Goal: Transaction & Acquisition: Book appointment/travel/reservation

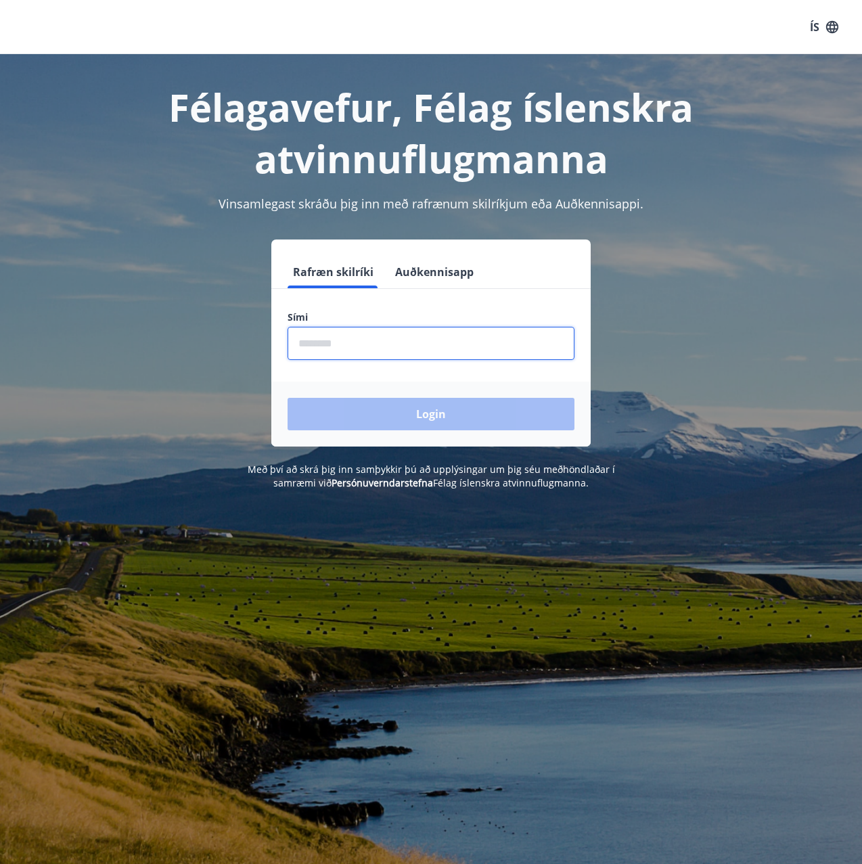
click at [329, 347] on input "phone" at bounding box center [430, 343] width 287 height 33
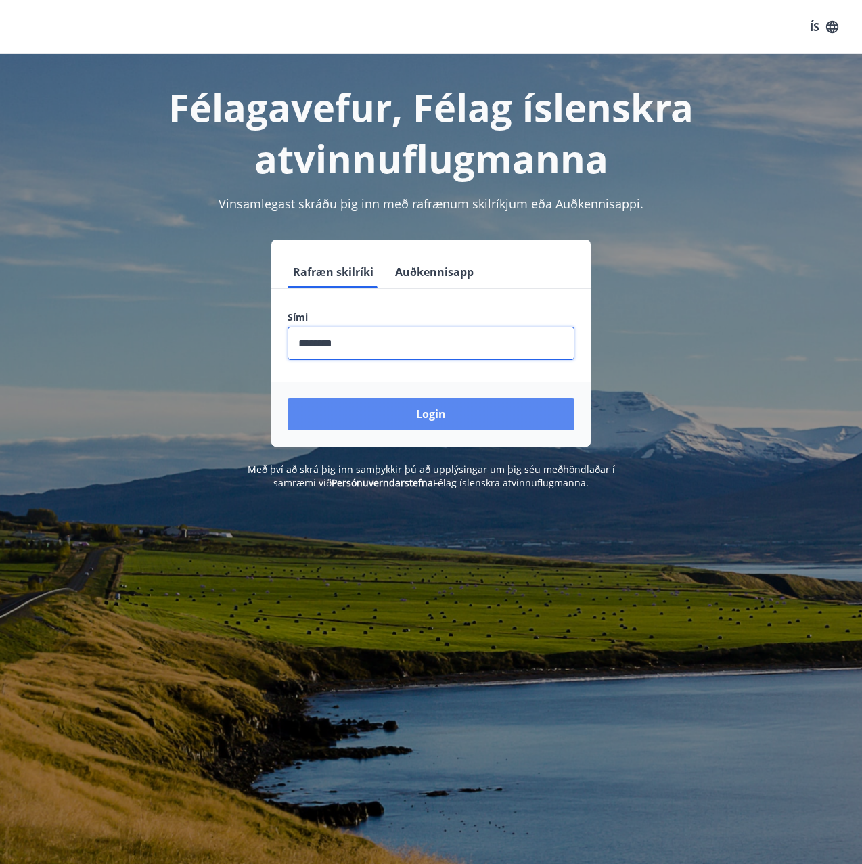
type input "********"
click at [471, 421] on button "Login" at bounding box center [430, 414] width 287 height 32
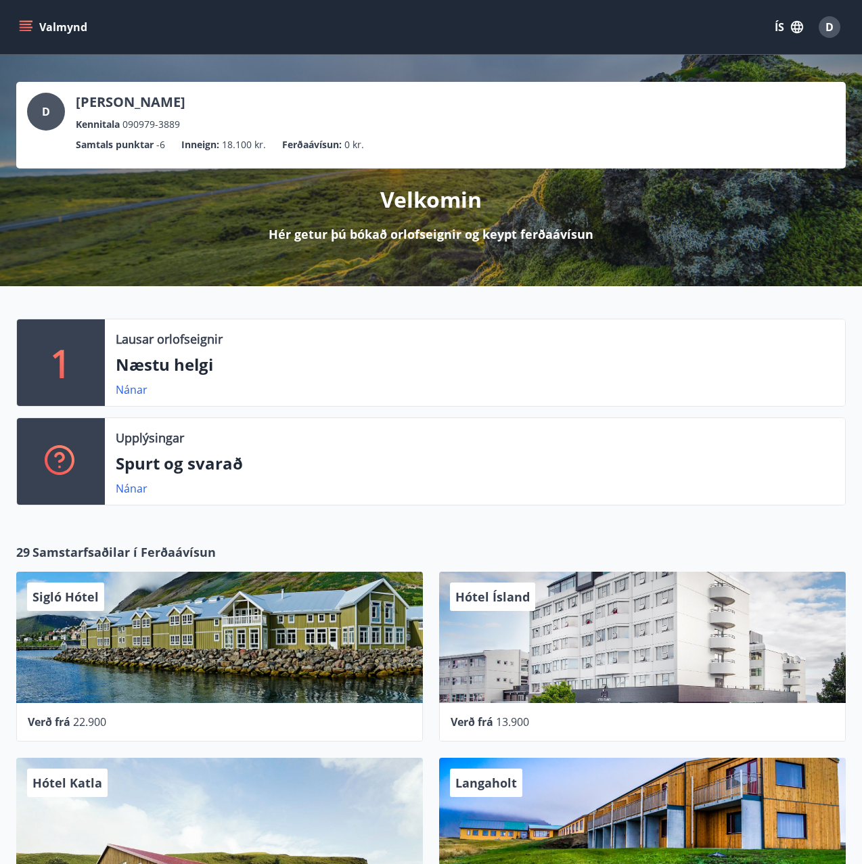
click at [24, 23] on icon "menu" at bounding box center [26, 27] width 14 height 14
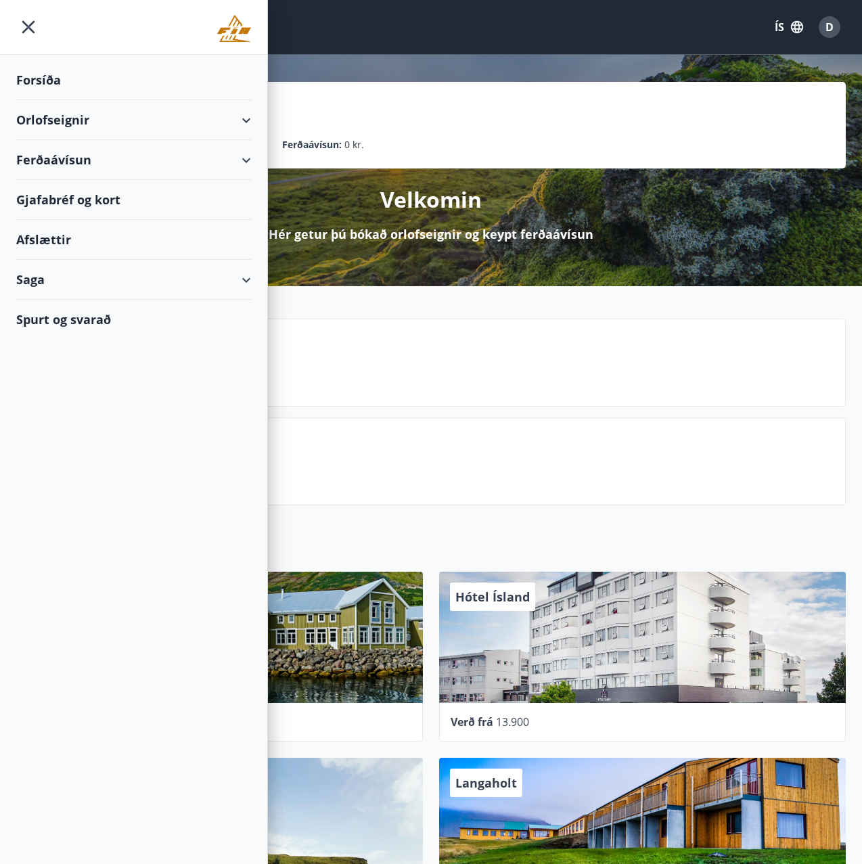
click at [245, 123] on div "Orlofseignir" at bounding box center [133, 120] width 235 height 40
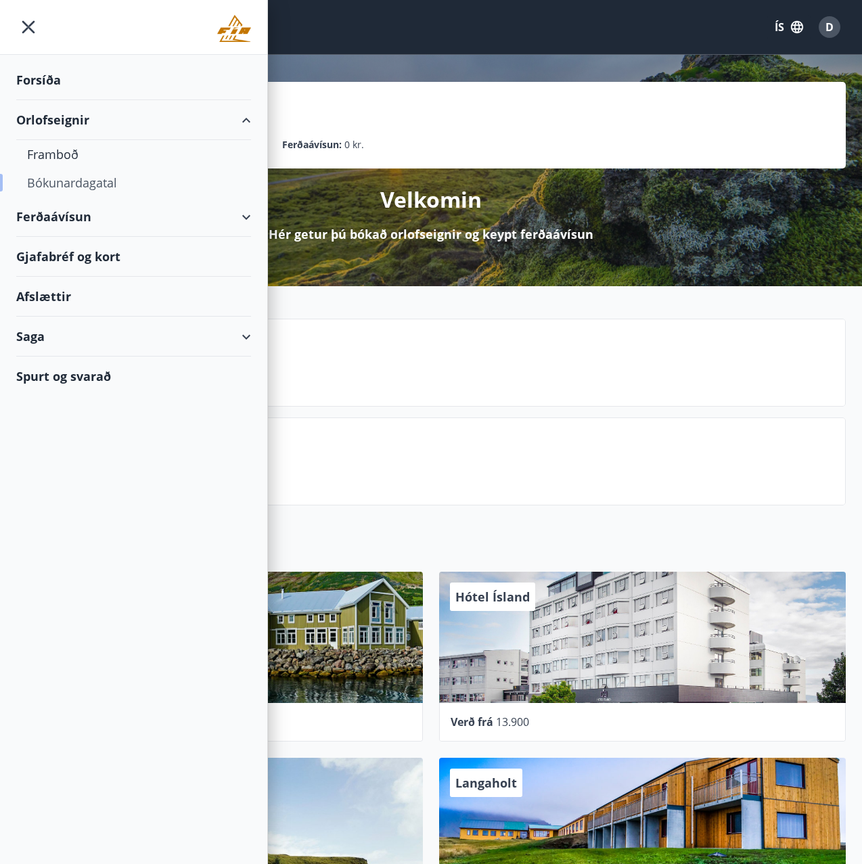
click at [85, 183] on div "Bókunardagatal" at bounding box center [133, 182] width 213 height 28
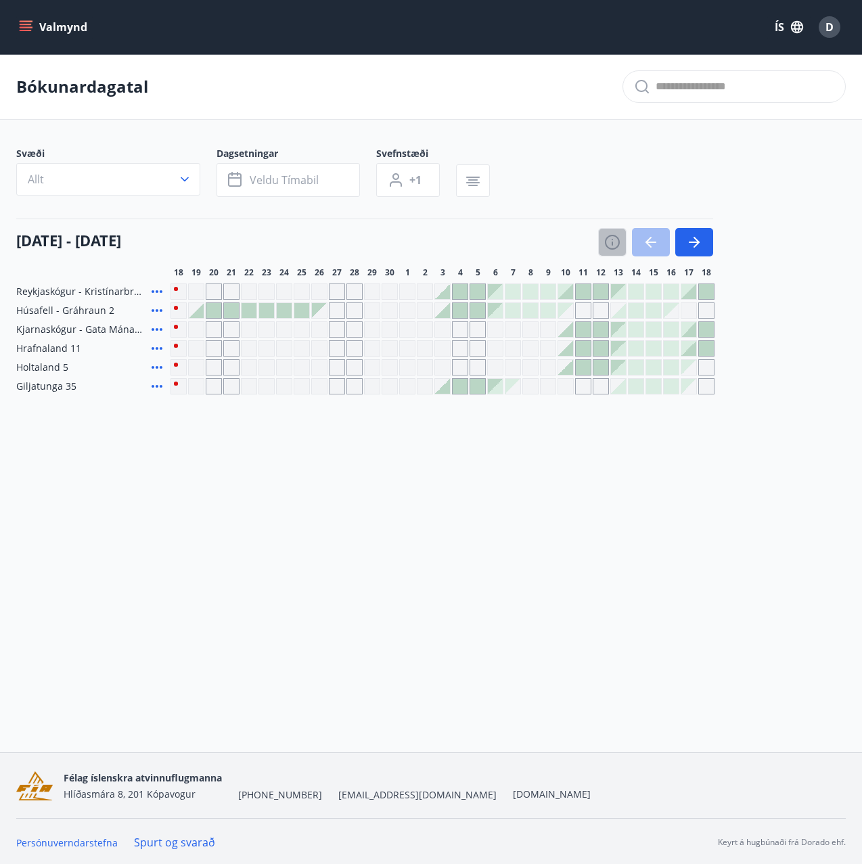
click at [614, 241] on icon "button" at bounding box center [612, 242] width 16 height 16
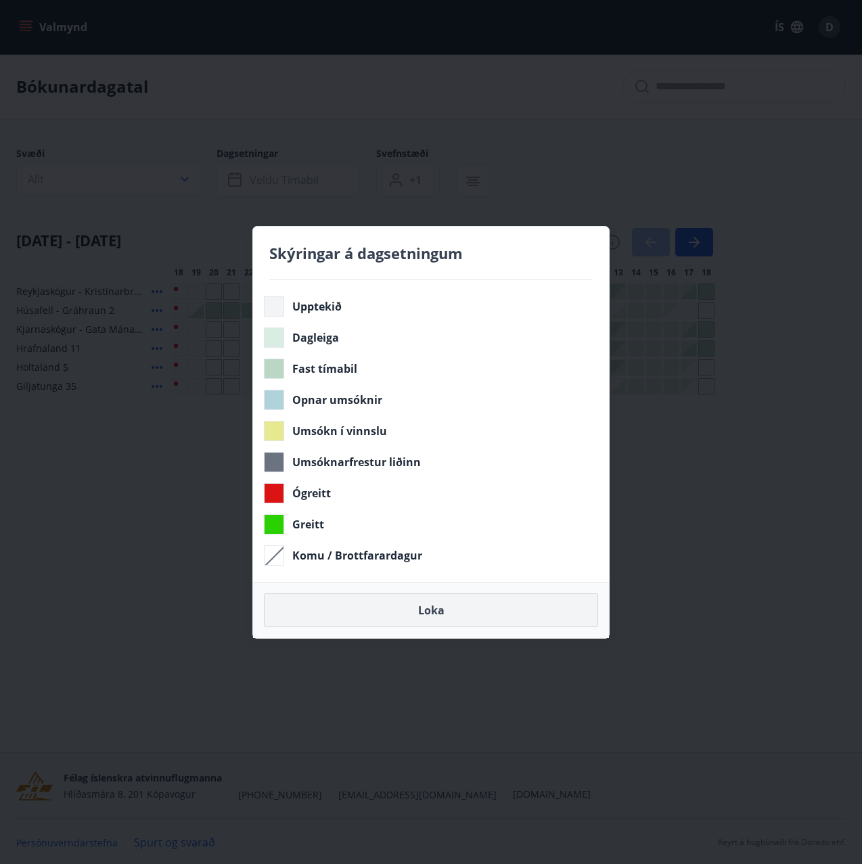
click at [442, 611] on button "Loka" at bounding box center [431, 610] width 334 height 34
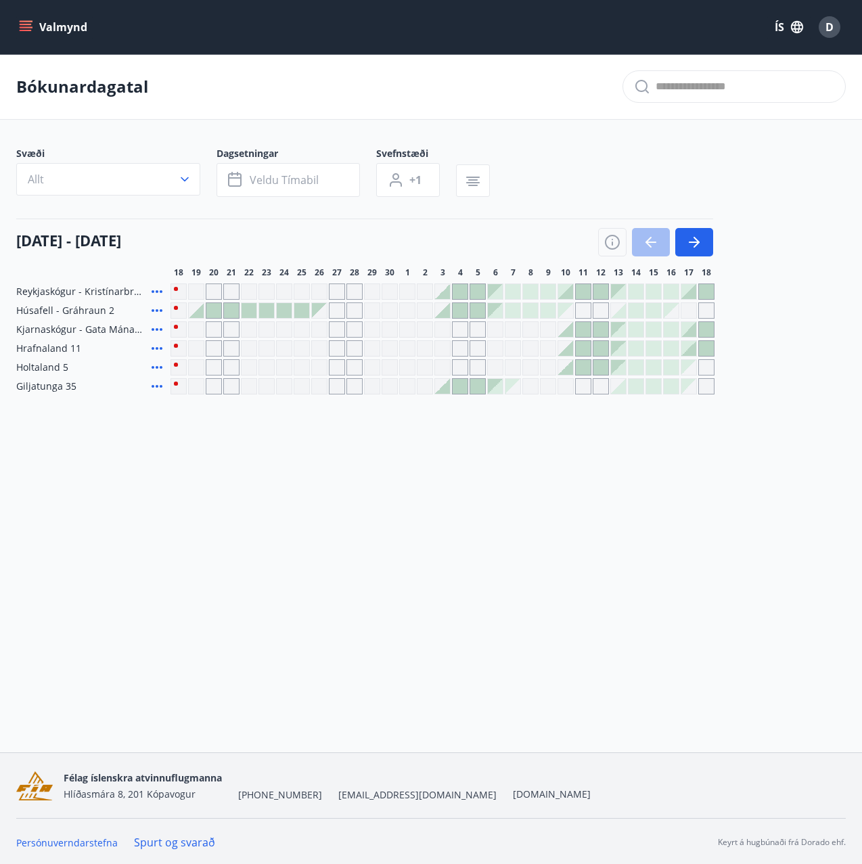
click at [21, 25] on icon "menu" at bounding box center [26, 24] width 12 height 1
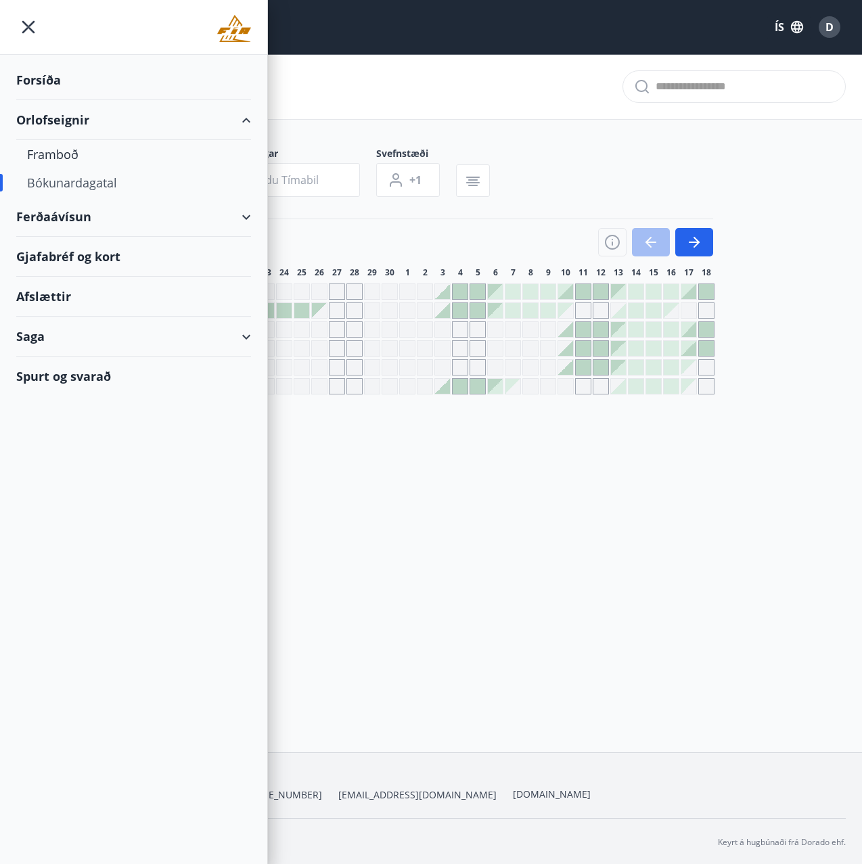
click at [71, 379] on div "Spurt og svarað" at bounding box center [133, 375] width 235 height 39
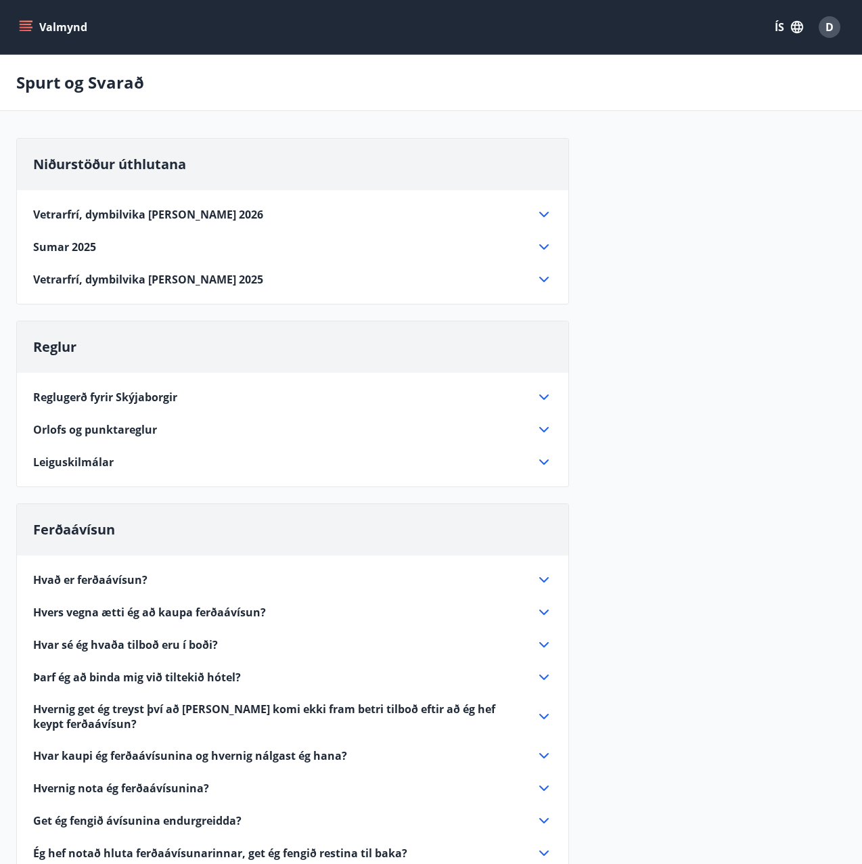
click at [549, 395] on icon at bounding box center [543, 396] width 9 height 5
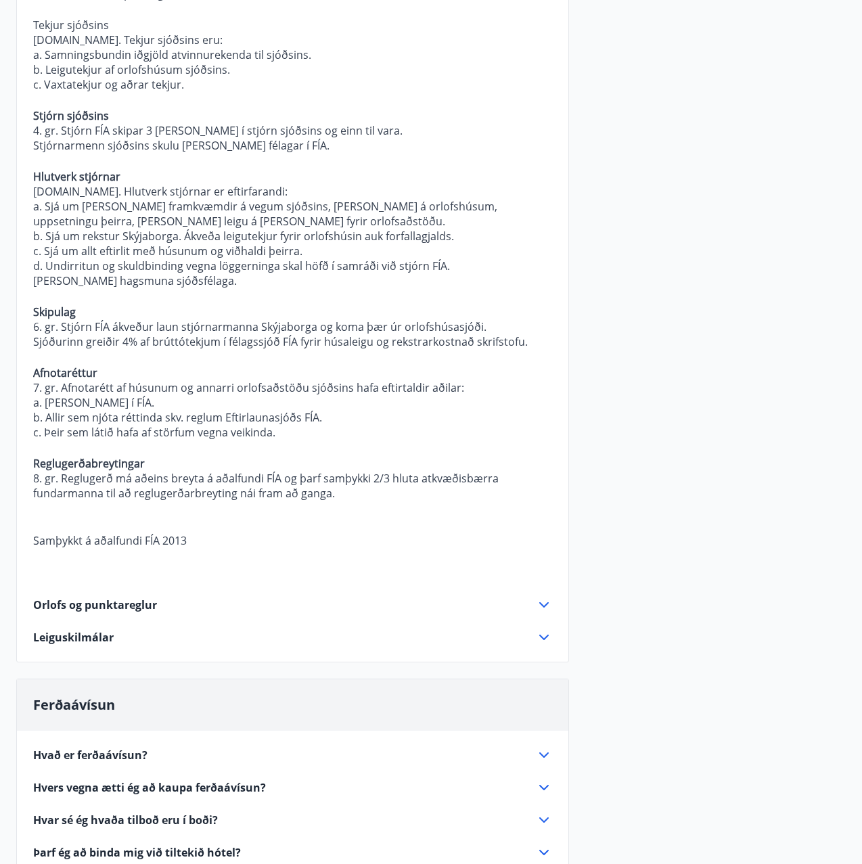
scroll to position [579, 0]
click at [544, 596] on icon at bounding box center [544, 604] width 16 height 16
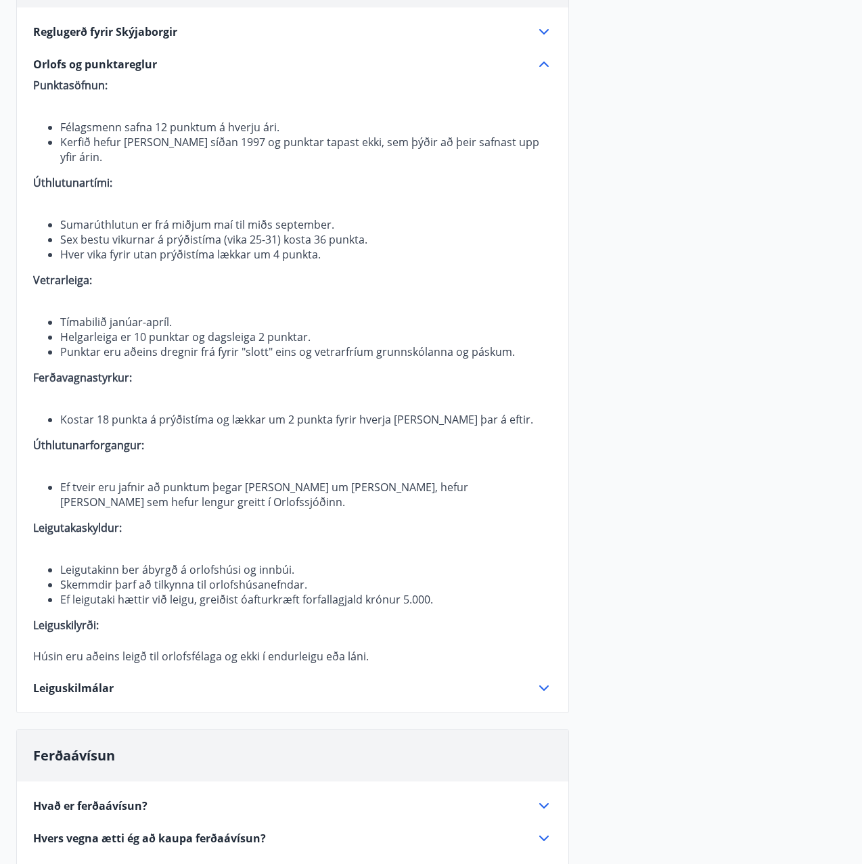
scroll to position [362, 0]
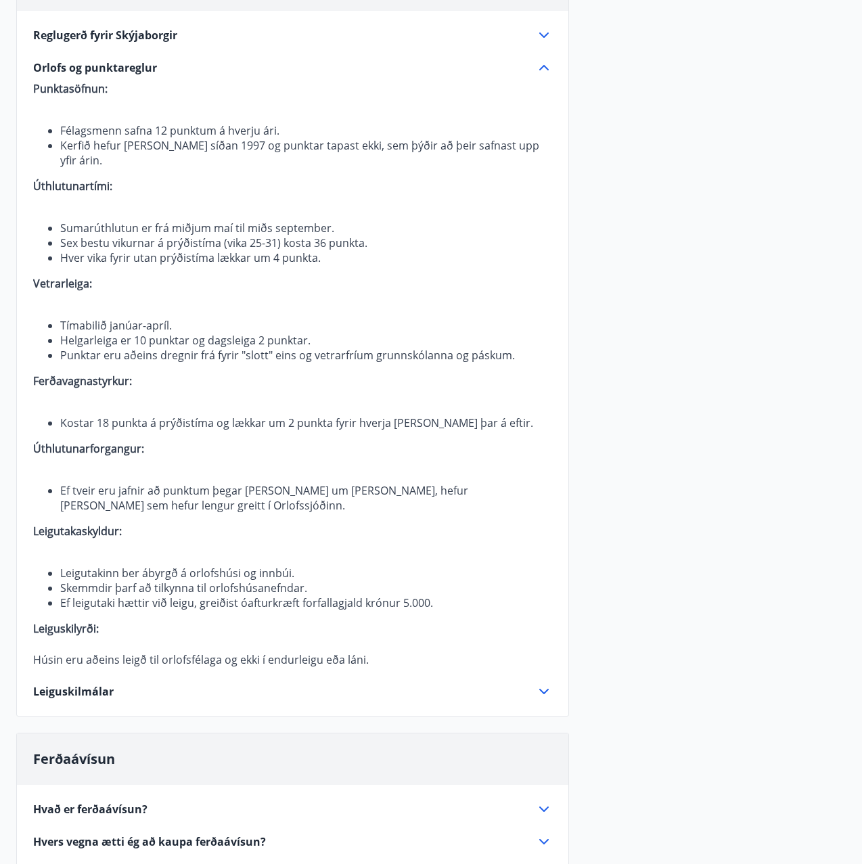
drag, startPoint x: 541, startPoint y: 72, endPoint x: 542, endPoint y: 83, distance: 11.5
click at [541, 72] on icon at bounding box center [544, 68] width 16 height 16
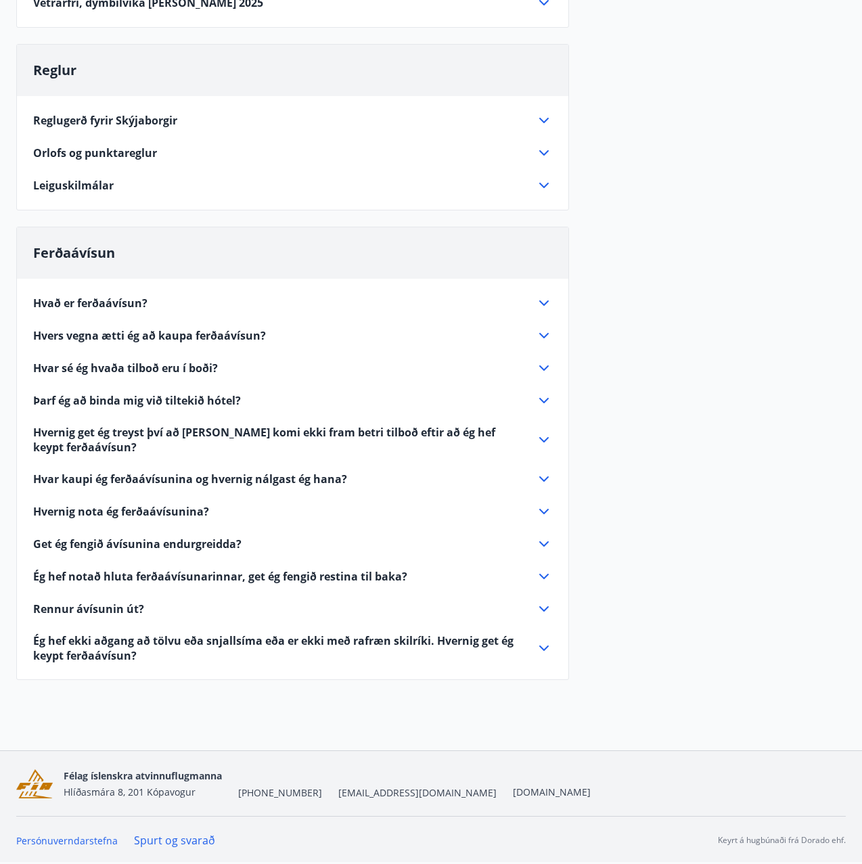
scroll to position [277, 0]
click at [545, 183] on icon at bounding box center [544, 185] width 16 height 16
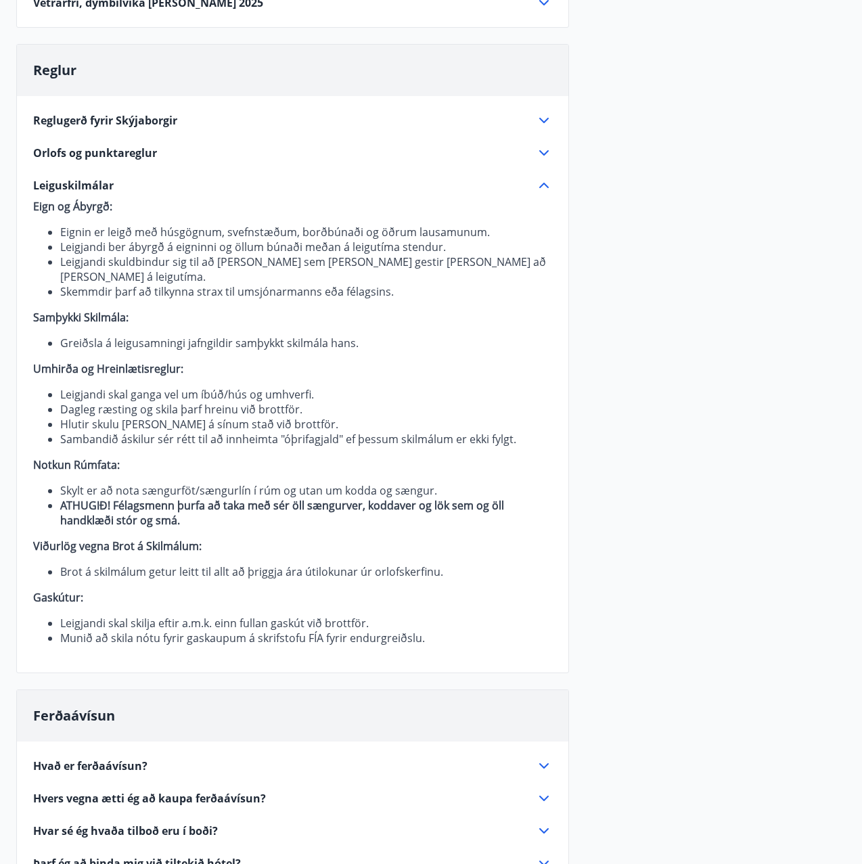
click at [545, 189] on icon at bounding box center [544, 185] width 16 height 16
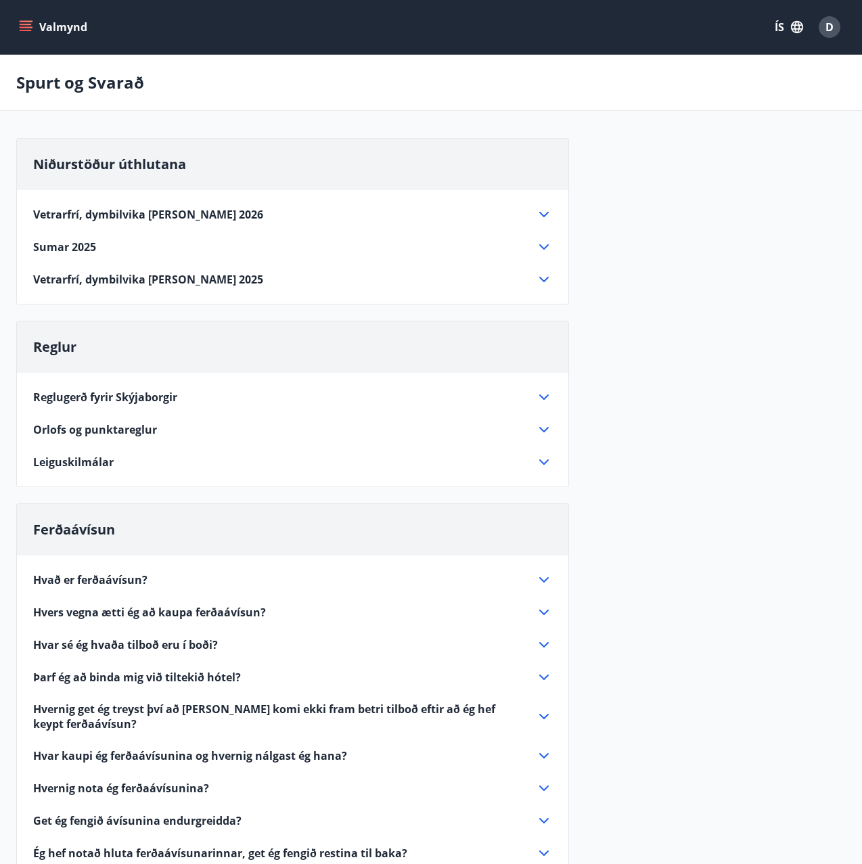
scroll to position [0, 0]
click at [28, 30] on icon "menu" at bounding box center [26, 30] width 12 height 1
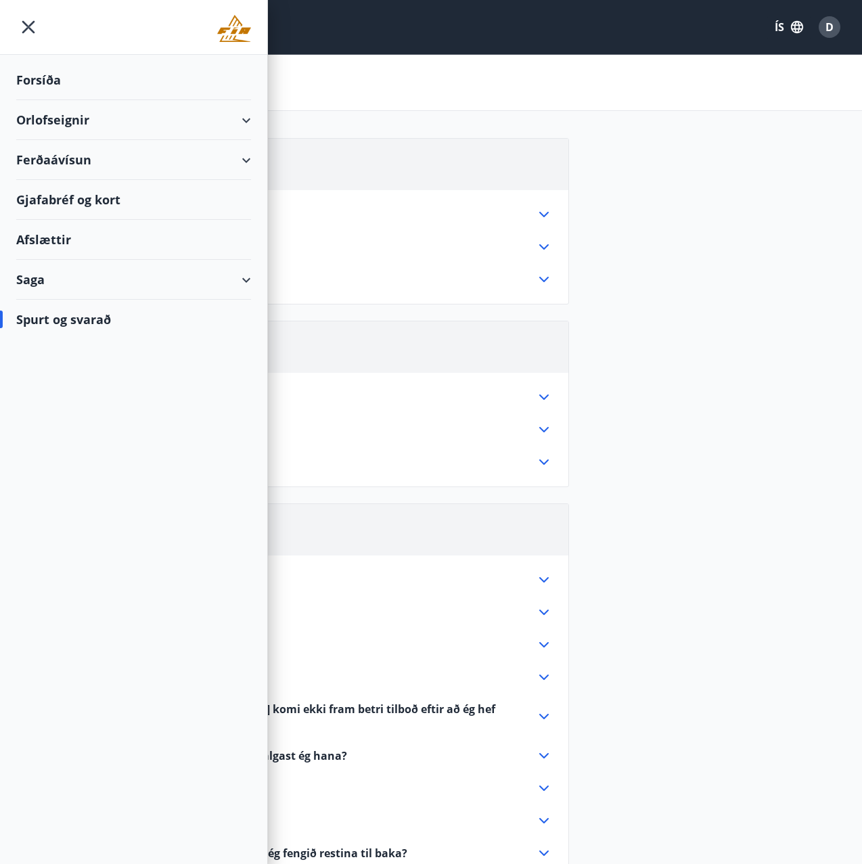
click at [244, 120] on div "Orlofseignir" at bounding box center [133, 120] width 235 height 40
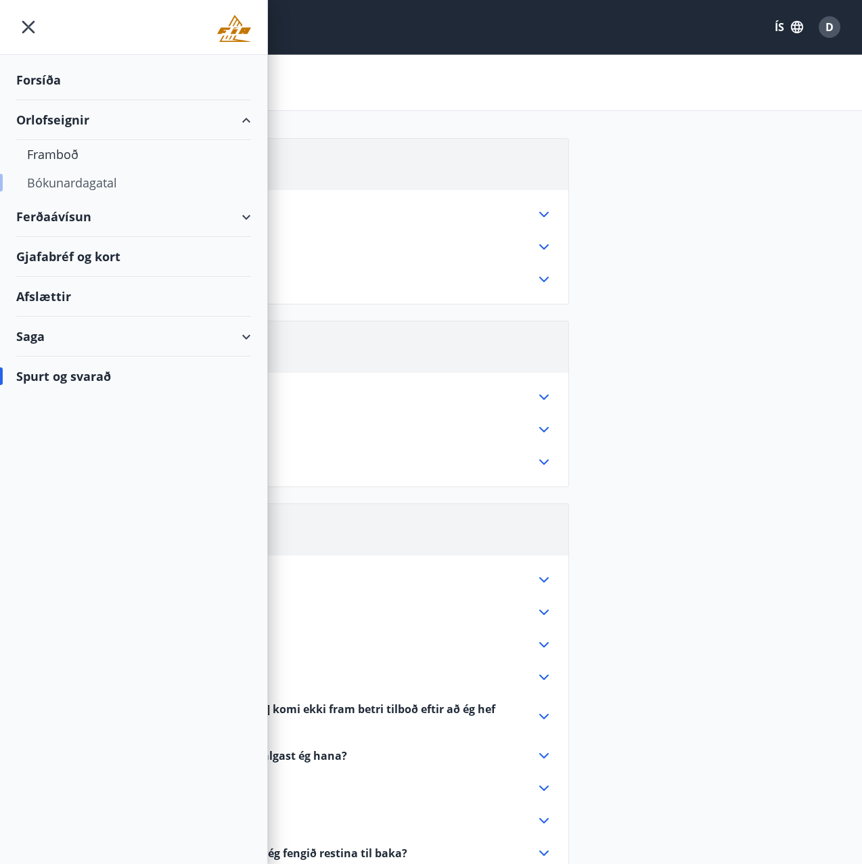
click at [63, 181] on div "Bókunardagatal" at bounding box center [133, 182] width 213 height 28
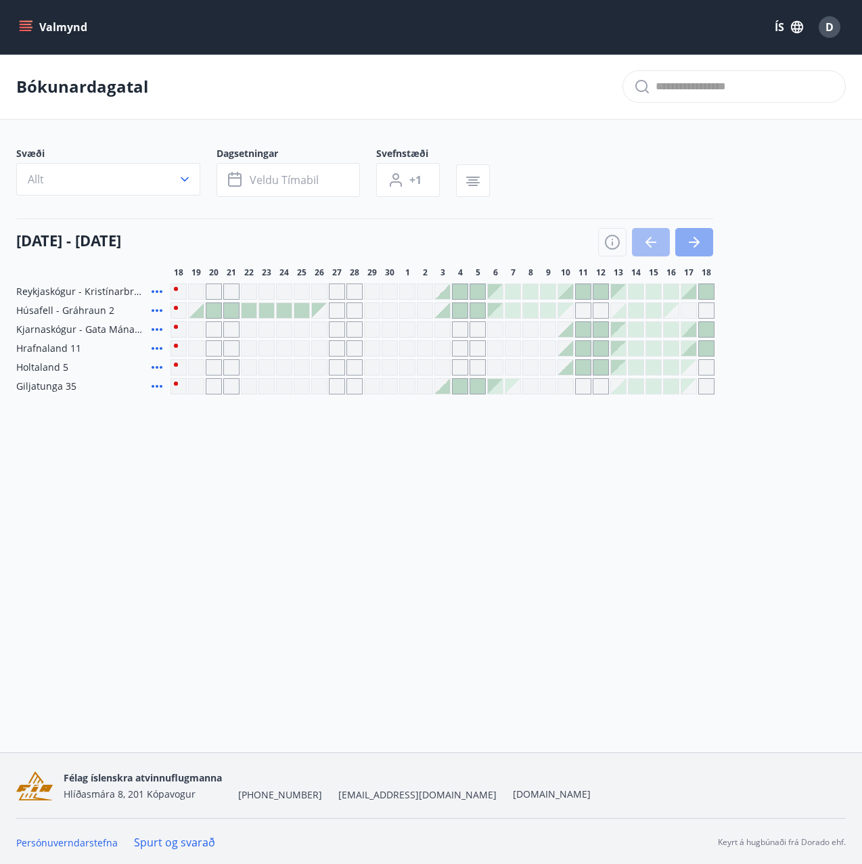
click at [703, 242] on button "button" at bounding box center [694, 242] width 38 height 28
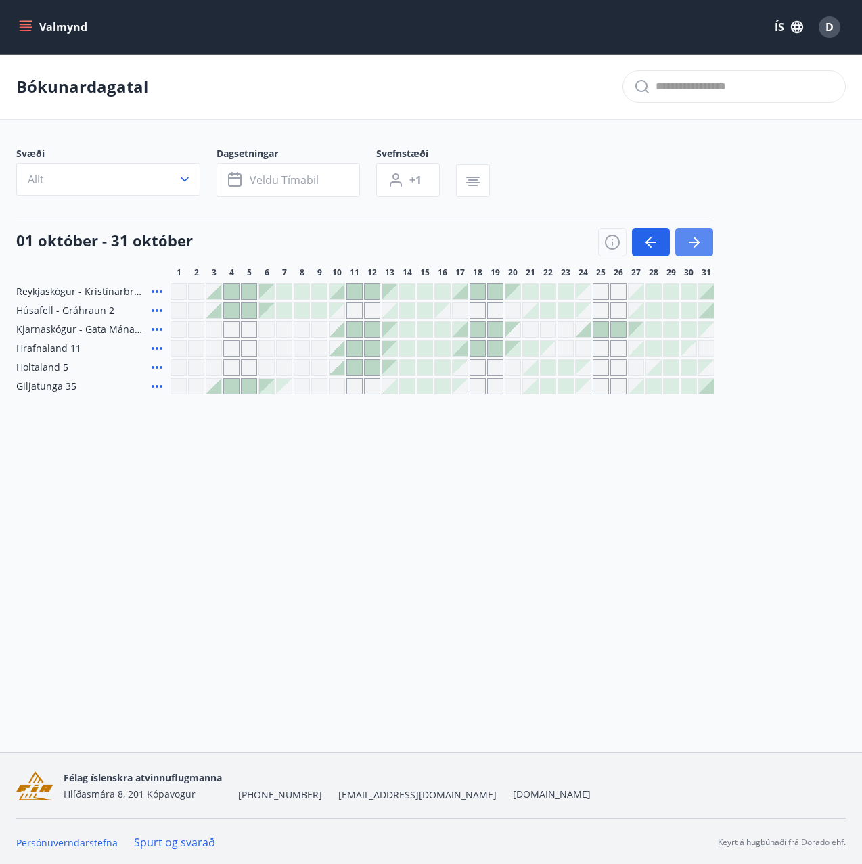
click at [695, 244] on icon "button" at bounding box center [694, 242] width 16 height 16
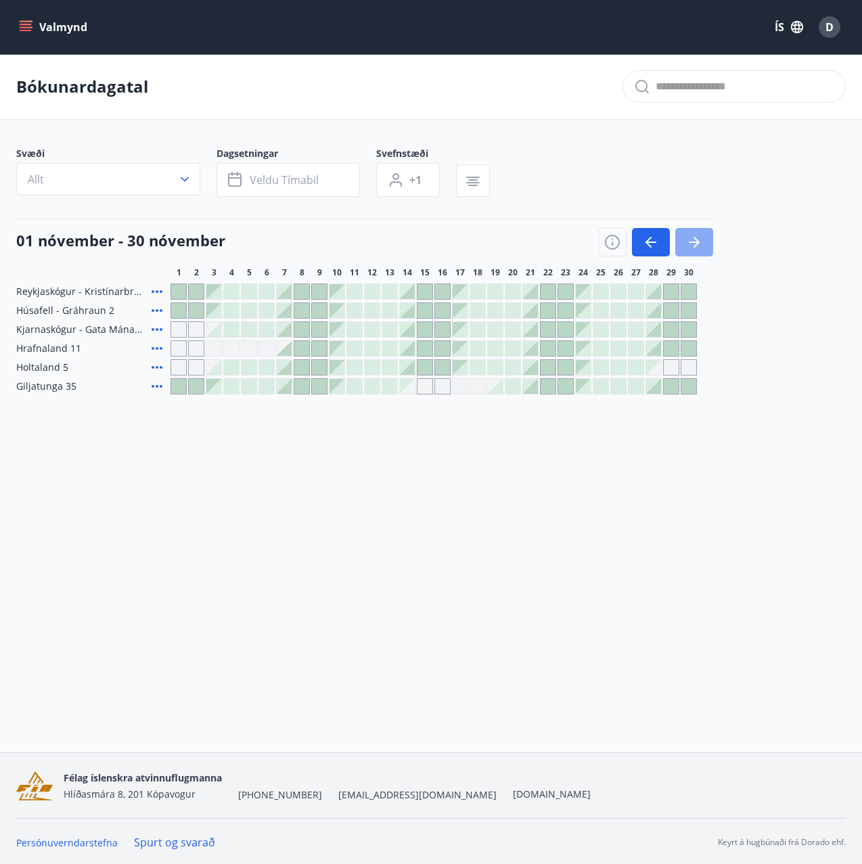
click at [695, 244] on icon "button" at bounding box center [694, 242] width 16 height 16
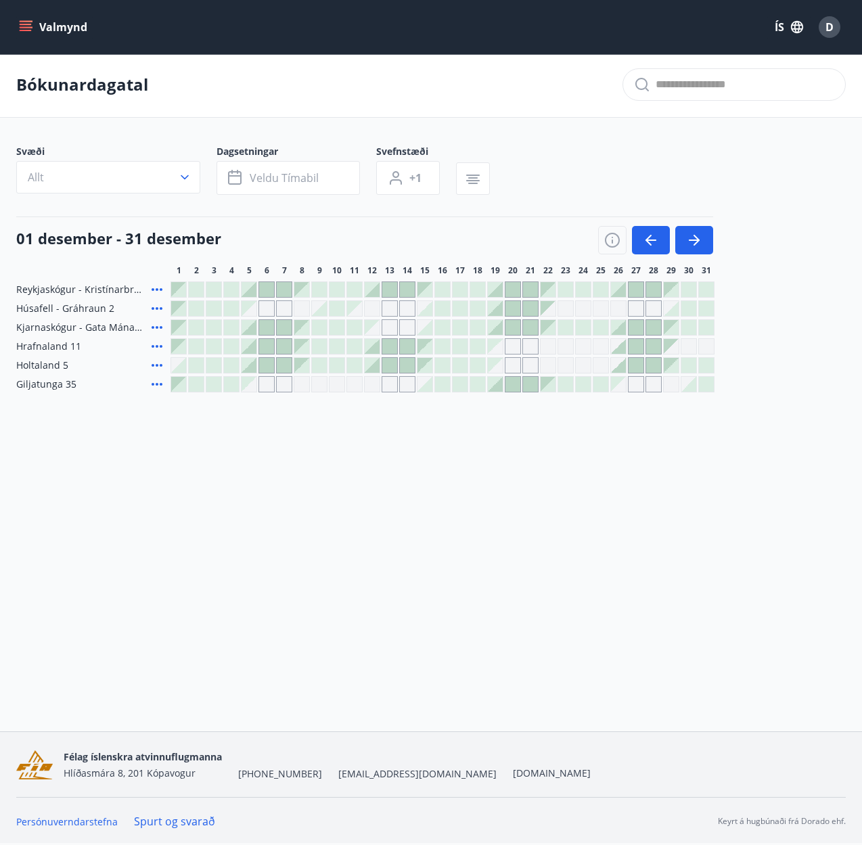
scroll to position [1, 0]
click at [266, 290] on div at bounding box center [266, 290] width 15 height 15
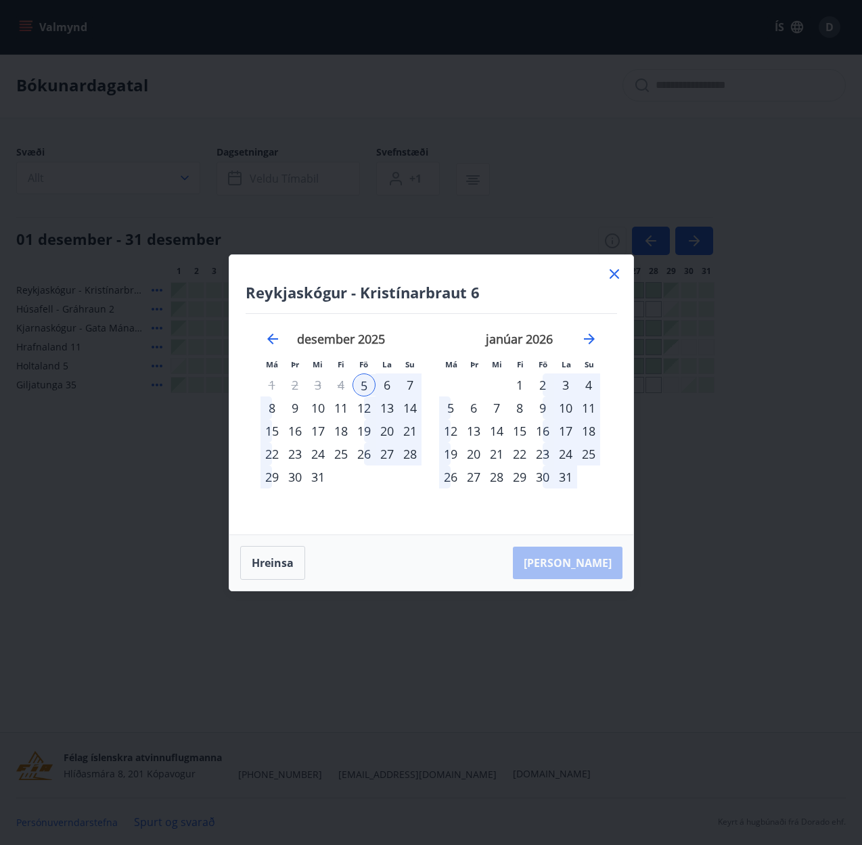
click at [385, 384] on div "6" at bounding box center [386, 384] width 23 height 23
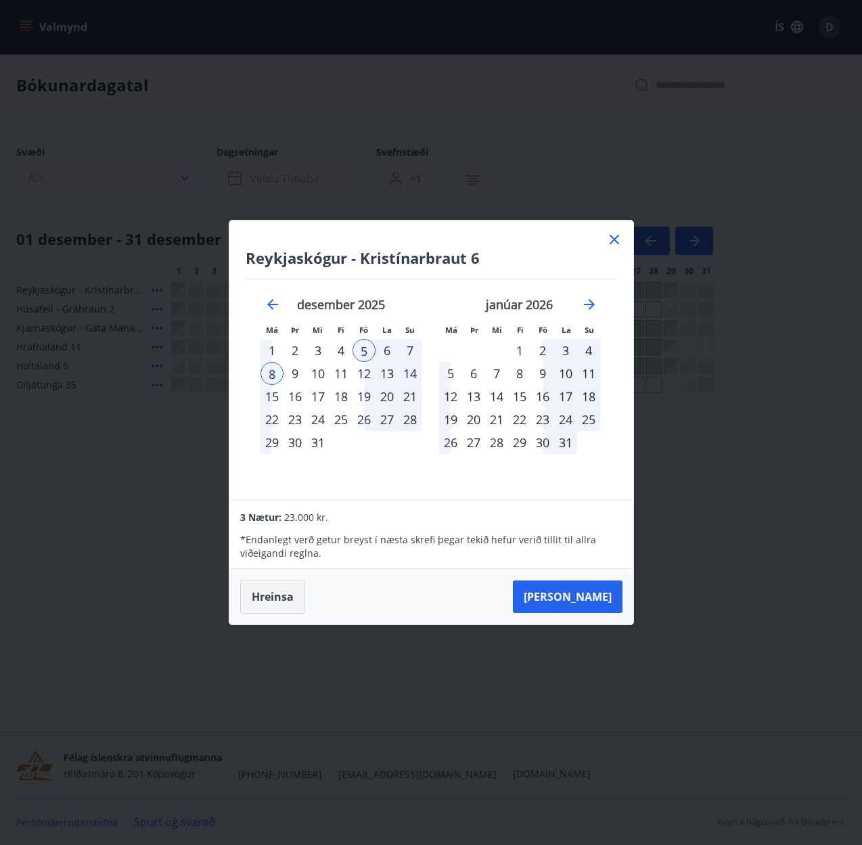
click at [283, 593] on button "Hreinsa" at bounding box center [272, 597] width 65 height 34
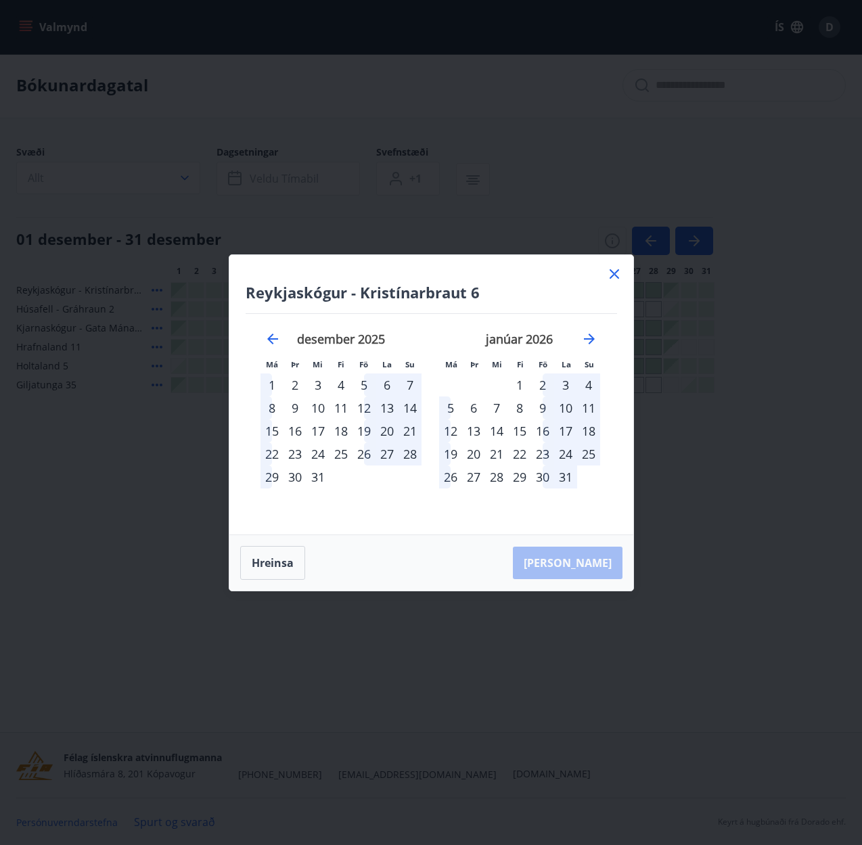
click at [384, 384] on div "6" at bounding box center [386, 384] width 23 height 23
click at [408, 382] on div "7" at bounding box center [409, 384] width 23 height 23
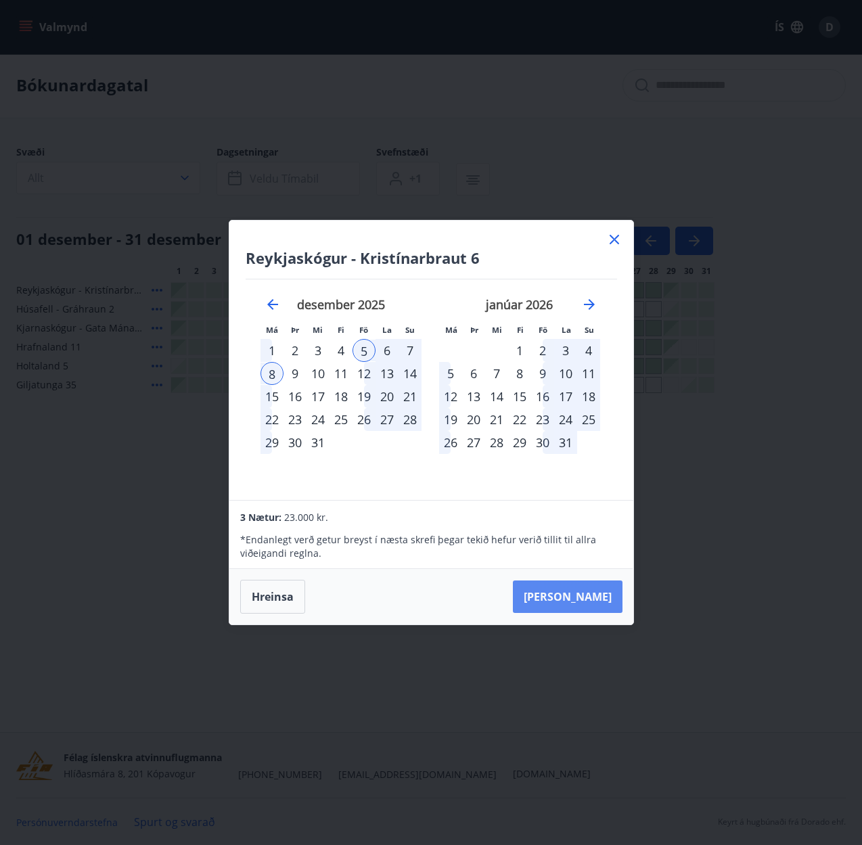
click at [581, 595] on button "Taka Frá" at bounding box center [568, 596] width 110 height 32
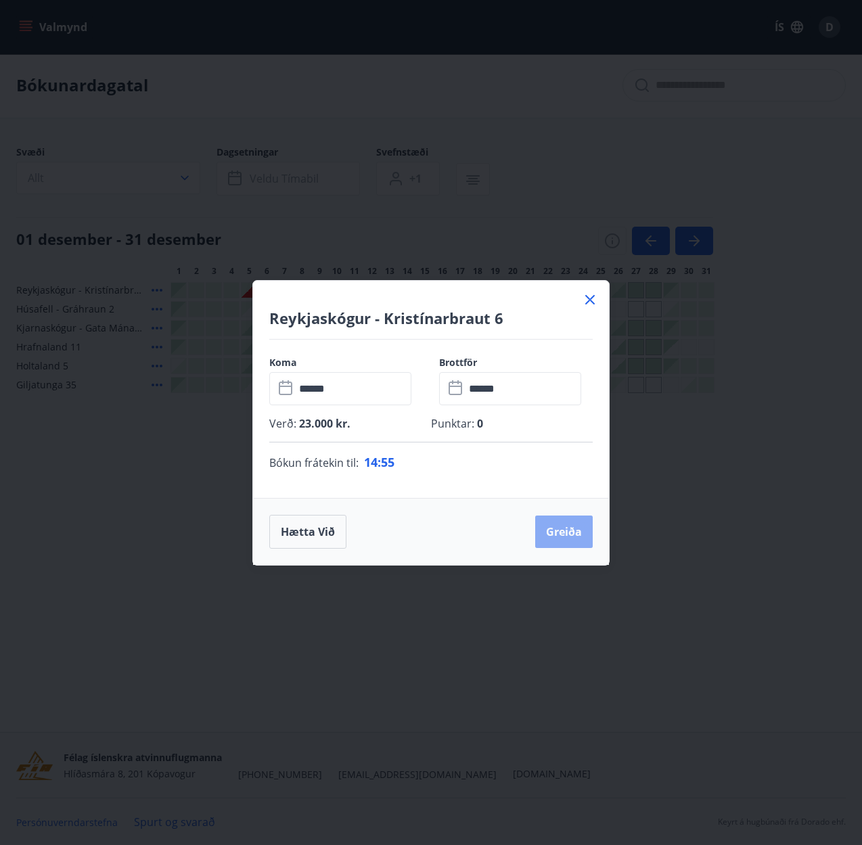
click at [563, 534] on button "Greiða" at bounding box center [563, 531] width 57 height 32
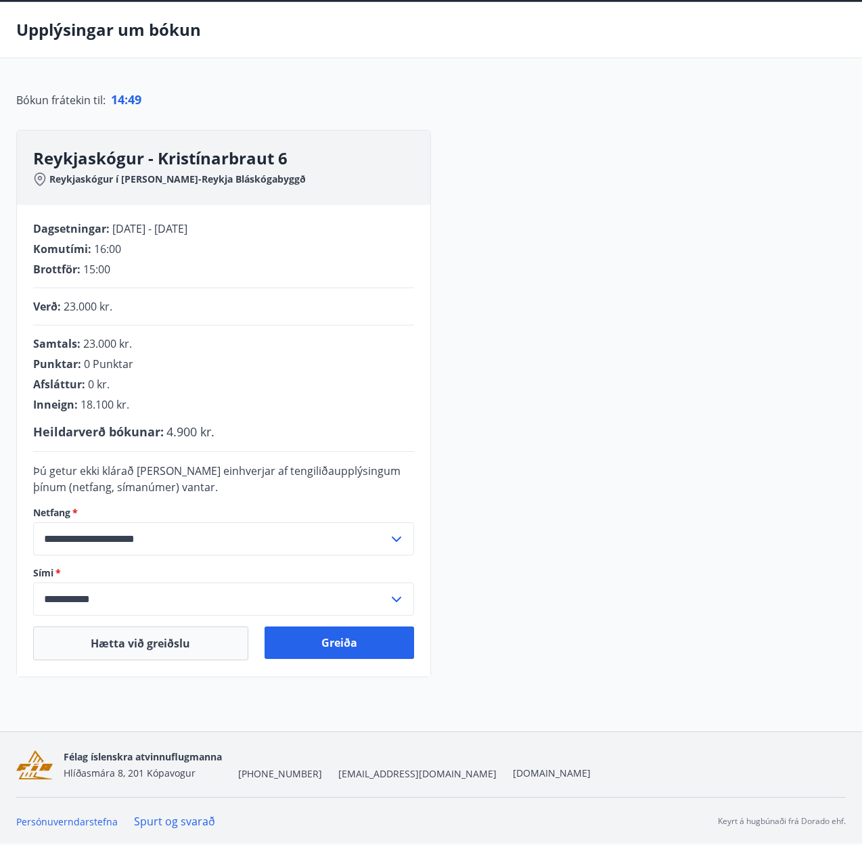
scroll to position [53, 0]
click at [356, 653] on button "Greiða" at bounding box center [339, 642] width 150 height 32
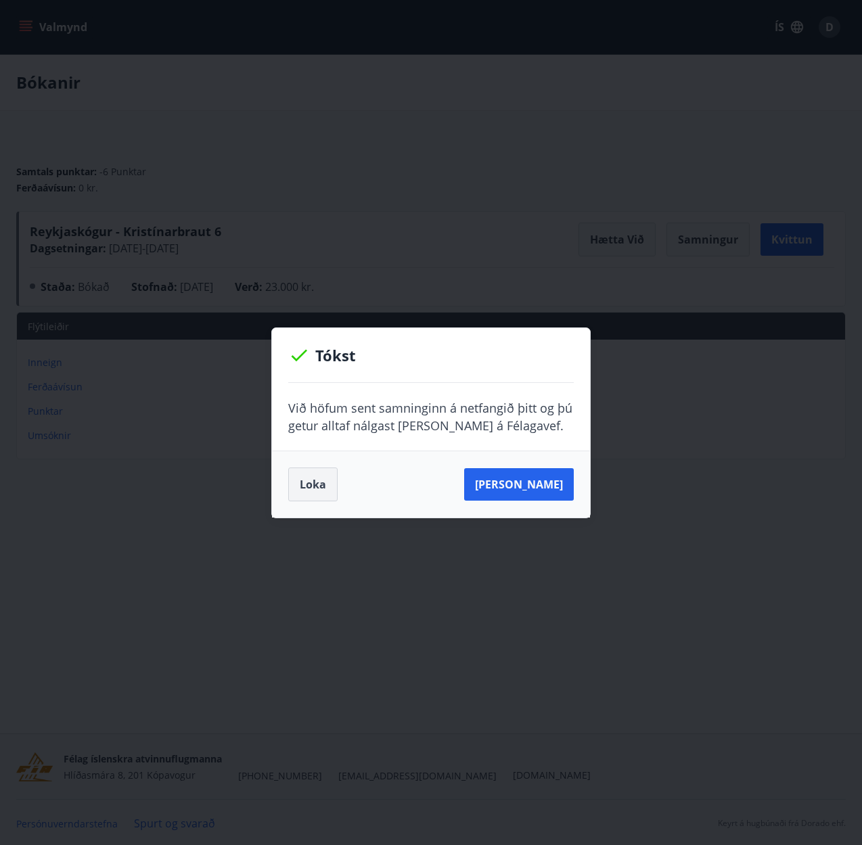
click at [309, 478] on button "Loka" at bounding box center [312, 484] width 49 height 34
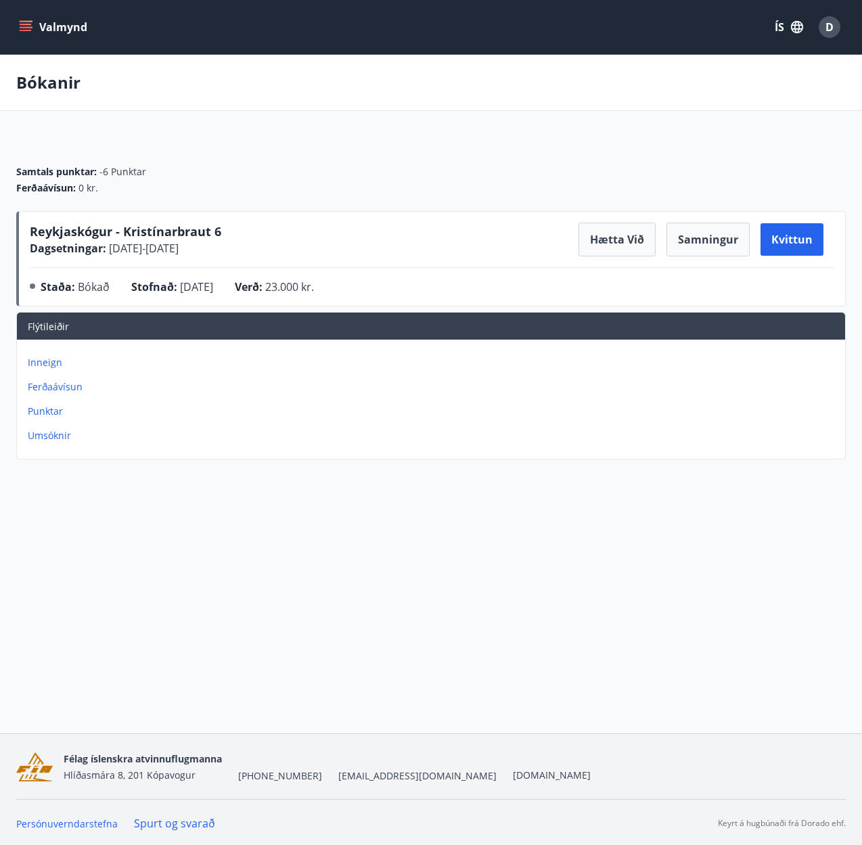
click at [25, 30] on icon "menu" at bounding box center [26, 30] width 12 height 1
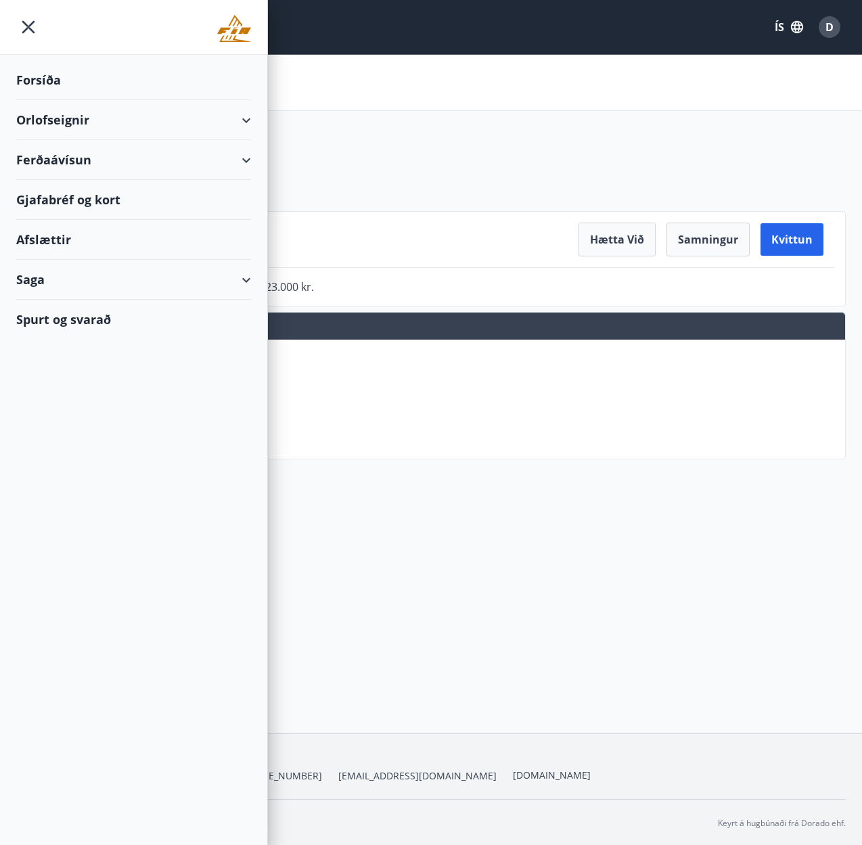
click at [239, 119] on div "Orlofseignir" at bounding box center [133, 120] width 235 height 40
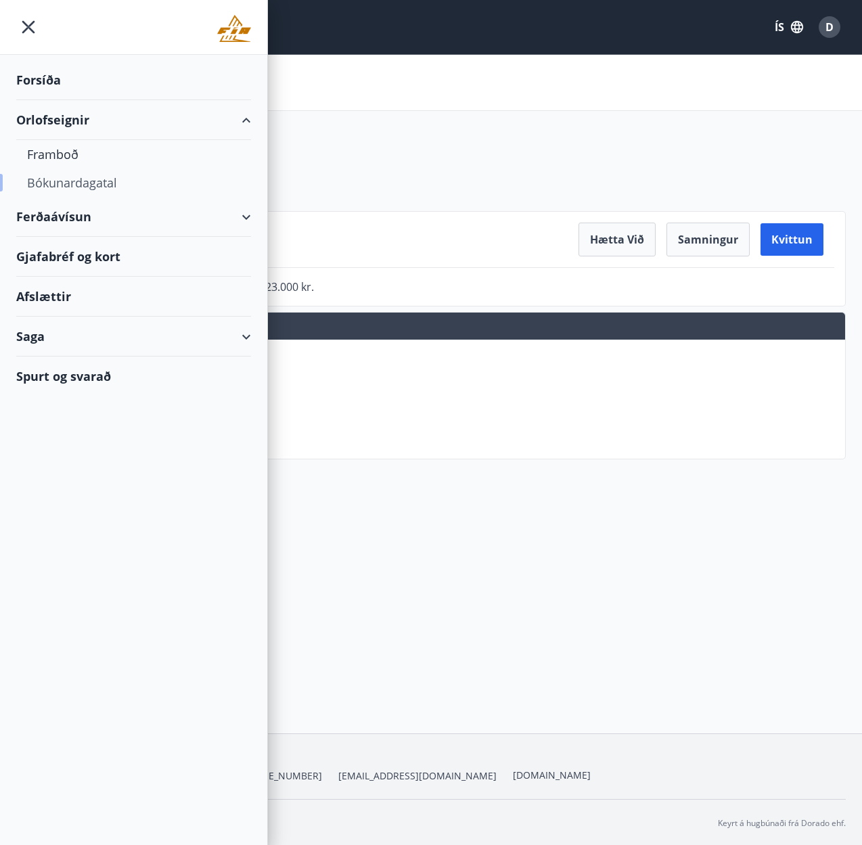
click at [87, 183] on div "Bókunardagatal" at bounding box center [133, 182] width 213 height 28
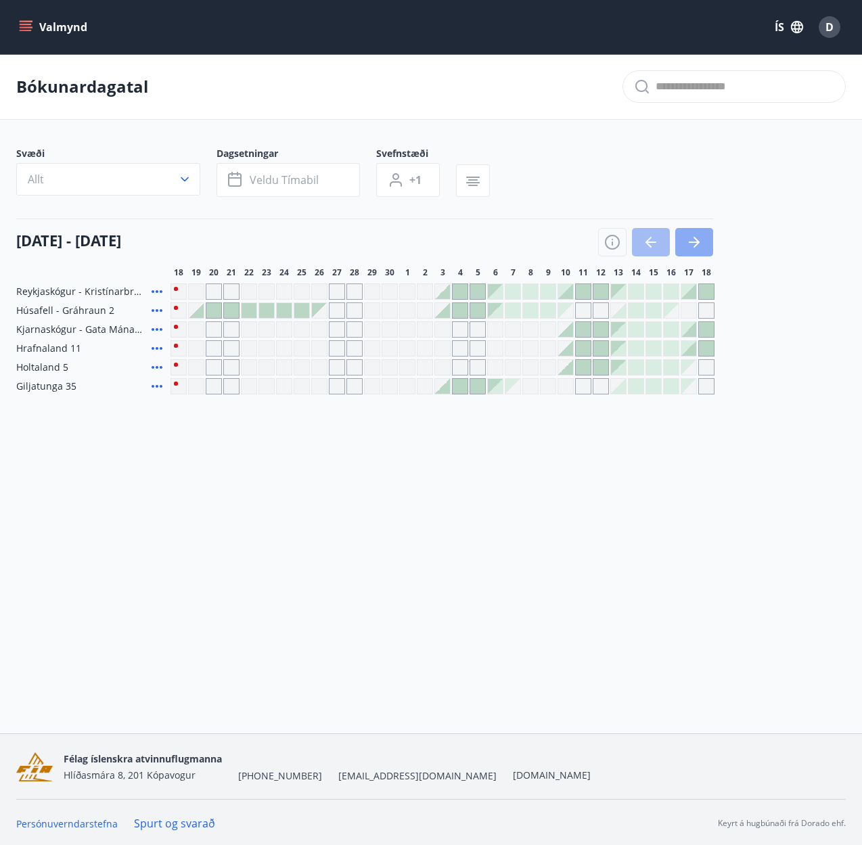
click at [693, 239] on icon "button" at bounding box center [694, 242] width 16 height 16
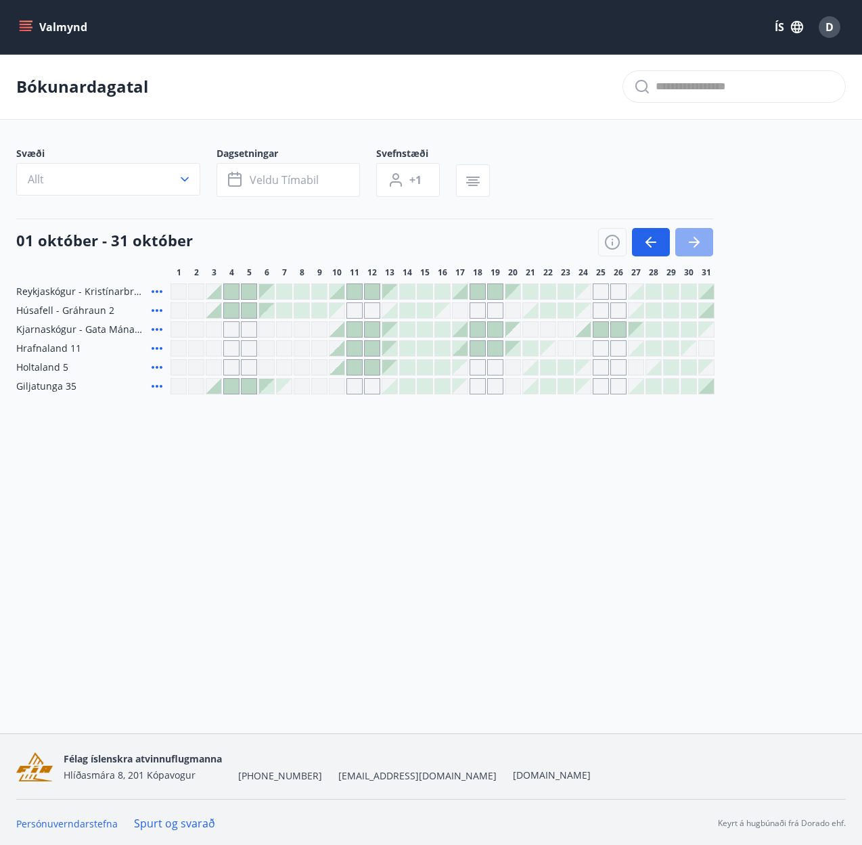
click at [693, 239] on icon "button" at bounding box center [694, 242] width 16 height 16
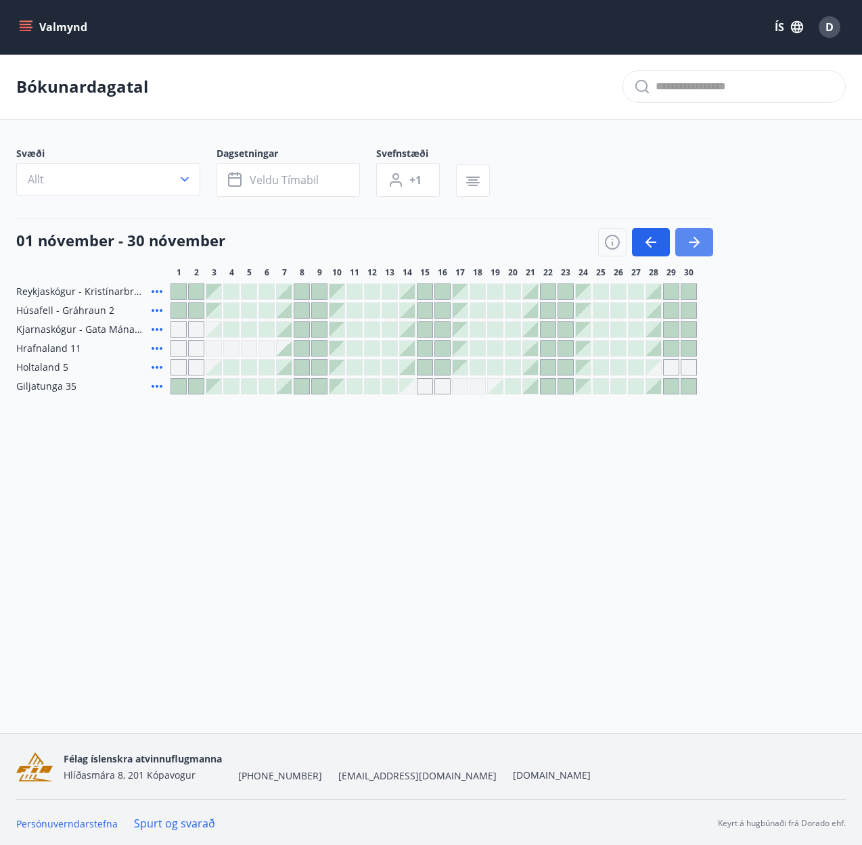
click at [693, 239] on icon "button" at bounding box center [694, 242] width 16 height 16
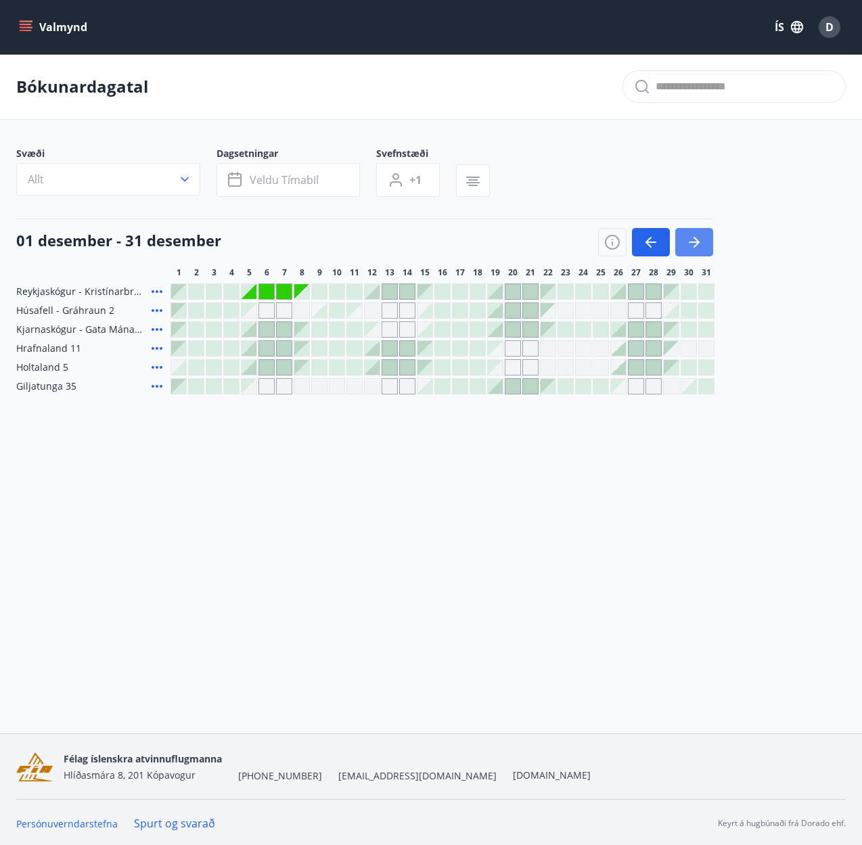
click at [693, 239] on icon "button" at bounding box center [694, 242] width 16 height 16
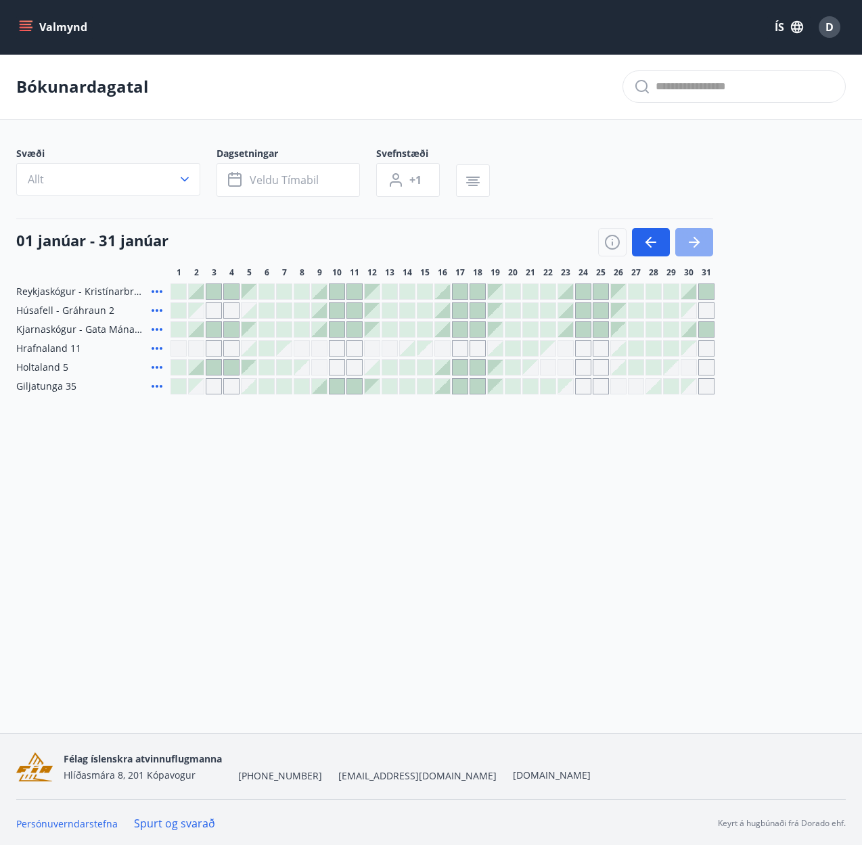
click at [701, 245] on icon "button" at bounding box center [694, 242] width 16 height 16
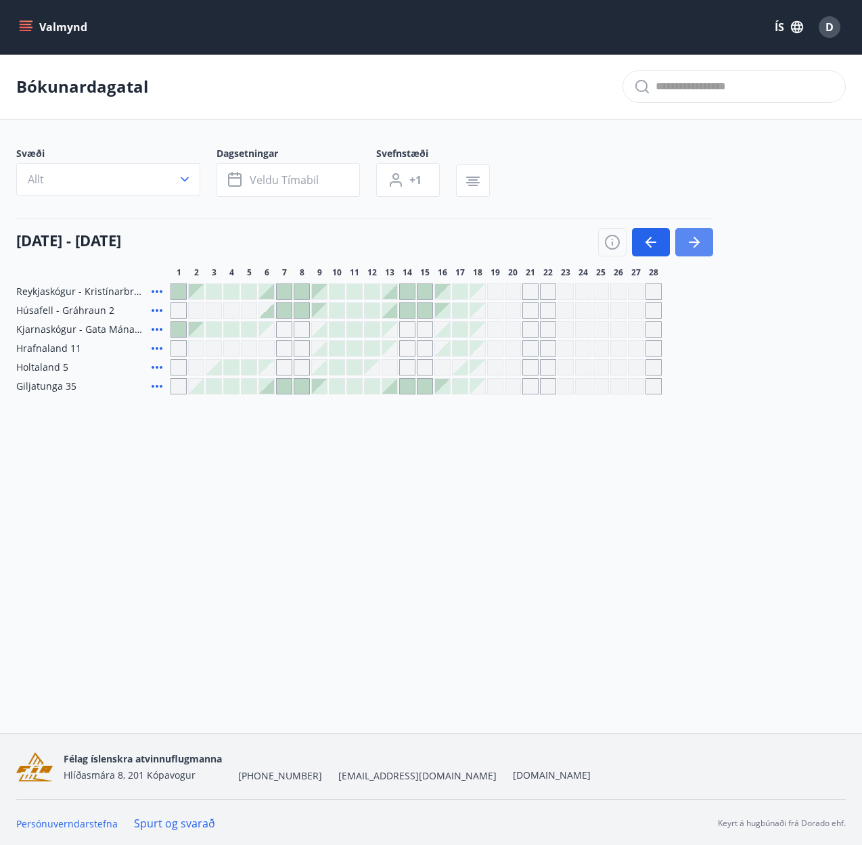
click at [705, 241] on button "button" at bounding box center [694, 242] width 38 height 28
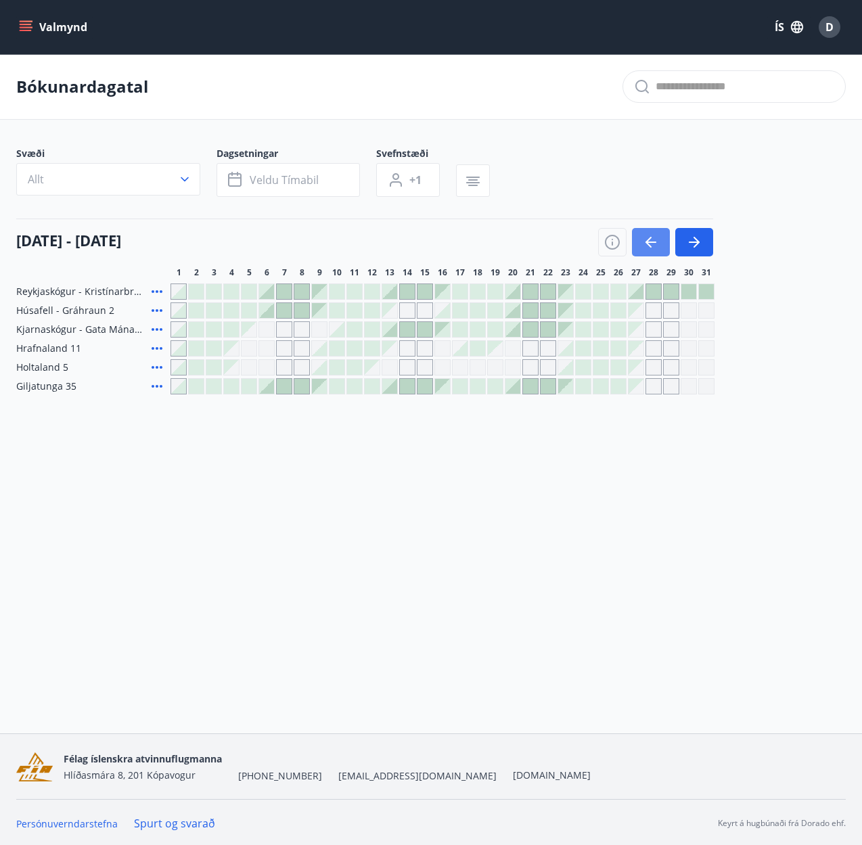
click at [654, 244] on icon "button" at bounding box center [651, 242] width 16 height 16
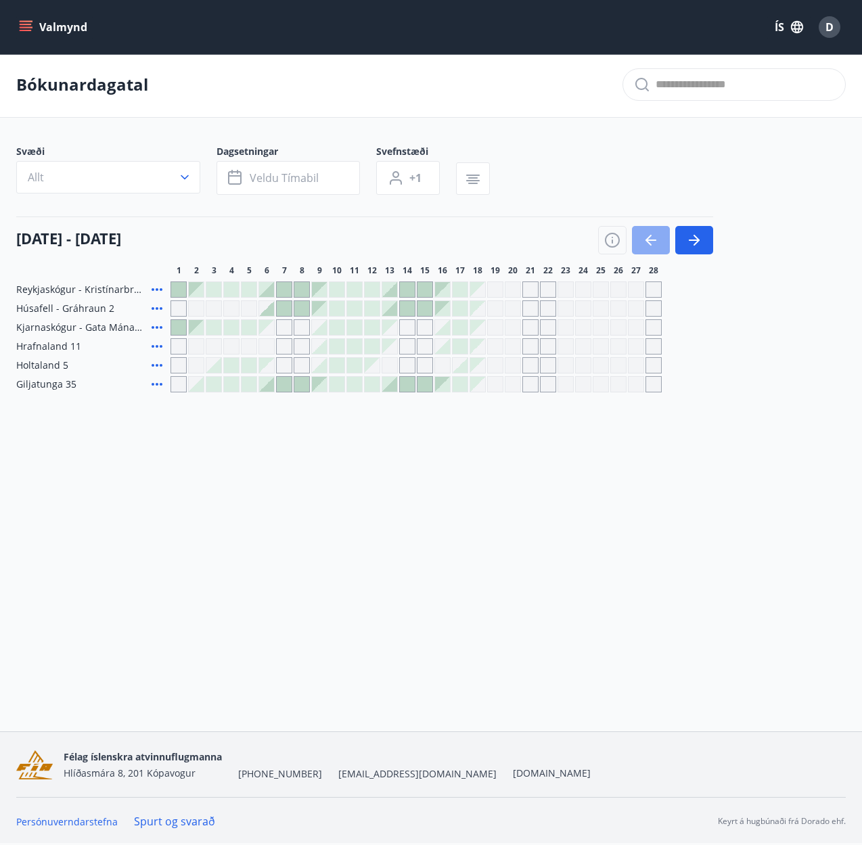
click at [656, 237] on icon "button" at bounding box center [651, 240] width 16 height 16
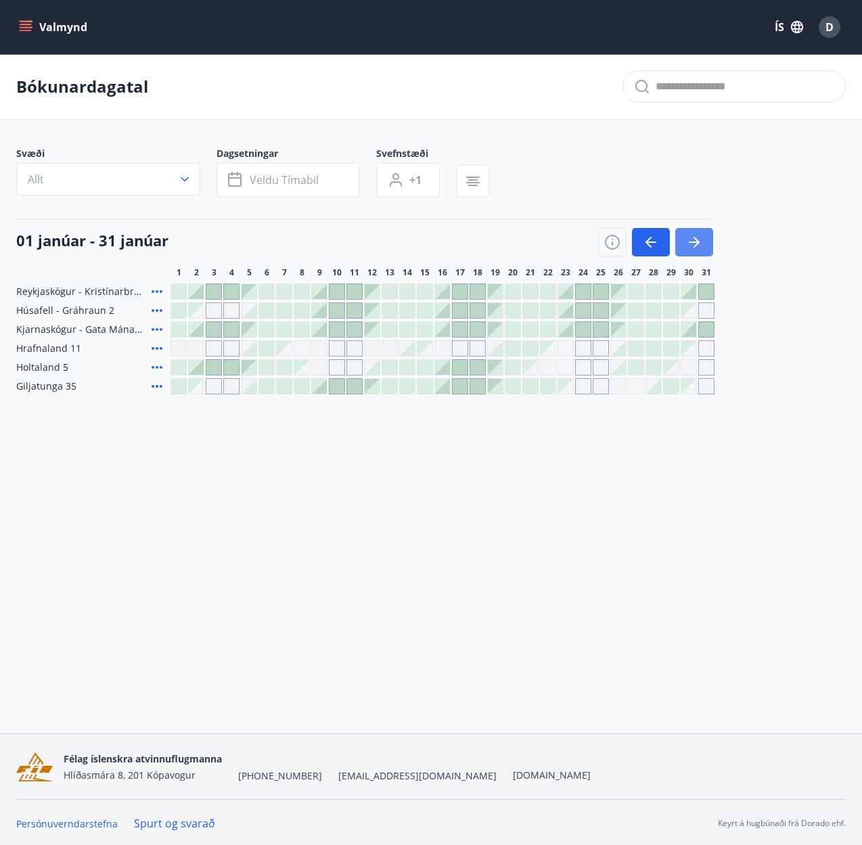
scroll to position [2, 0]
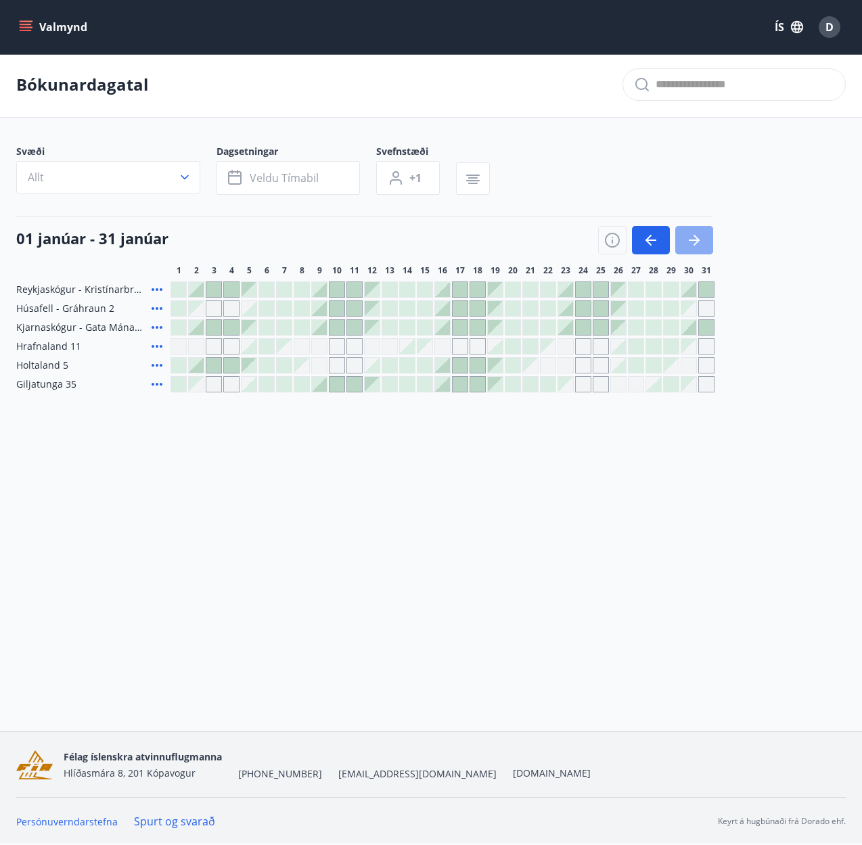
click at [694, 247] on icon "button" at bounding box center [694, 240] width 16 height 16
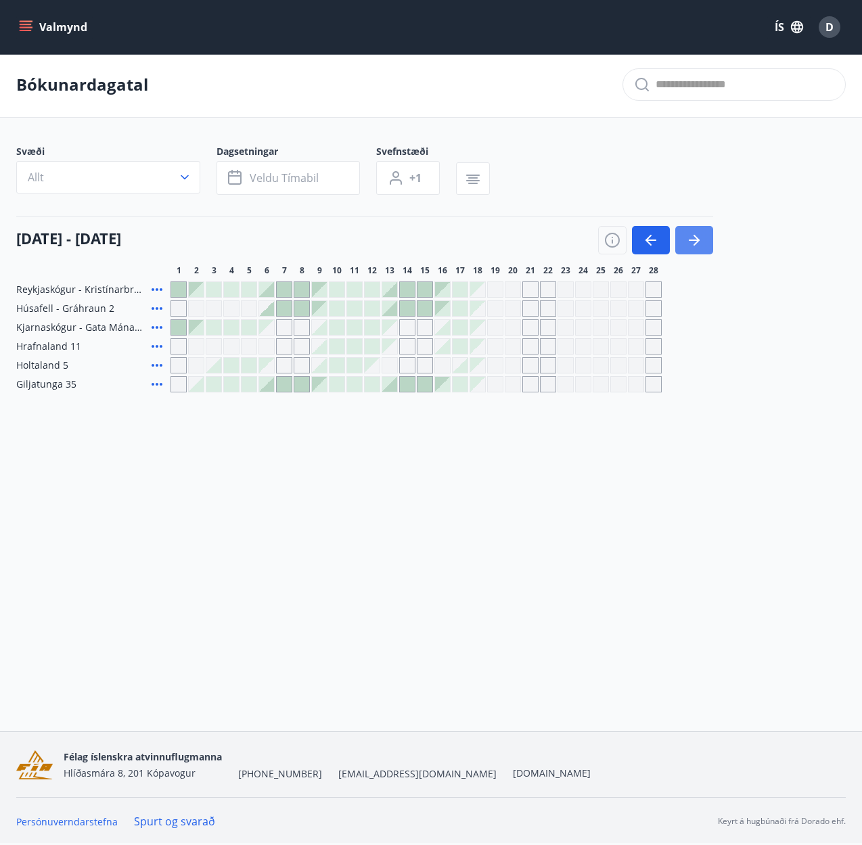
click at [695, 244] on icon "button" at bounding box center [696, 240] width 6 height 11
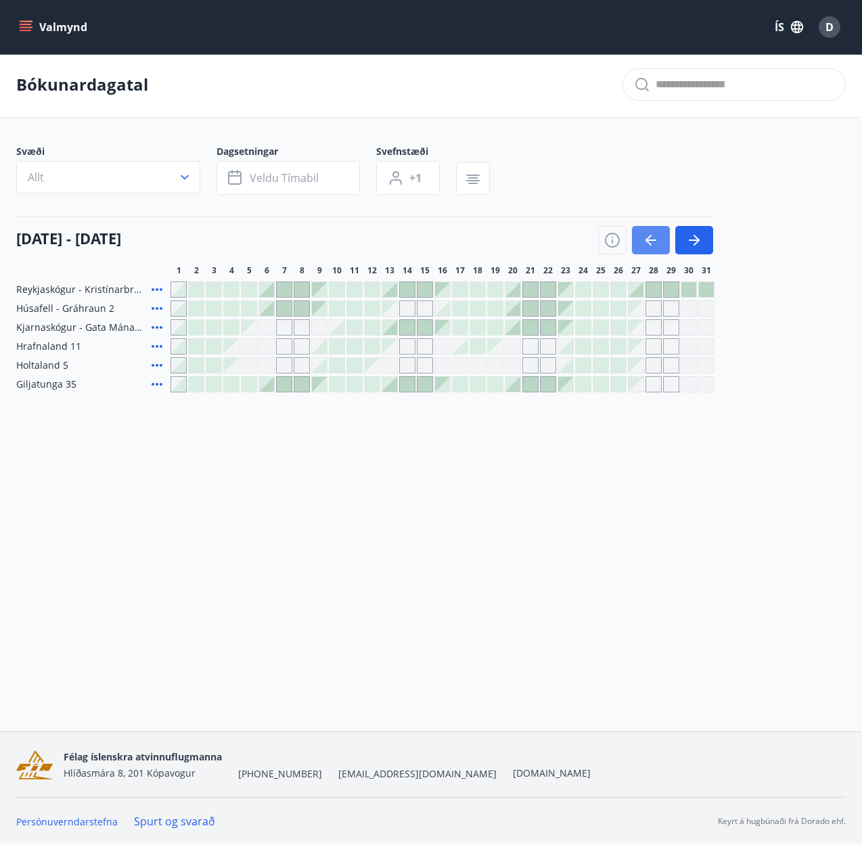
click at [649, 239] on icon "button" at bounding box center [651, 240] width 16 height 16
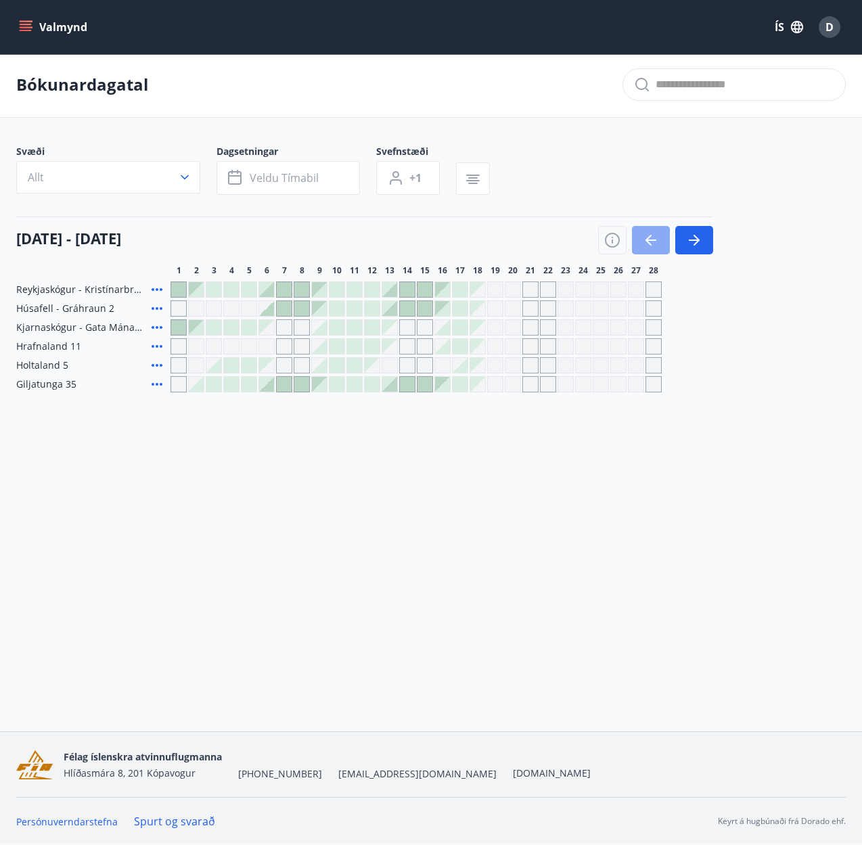
click at [649, 239] on icon "button" at bounding box center [651, 240] width 16 height 16
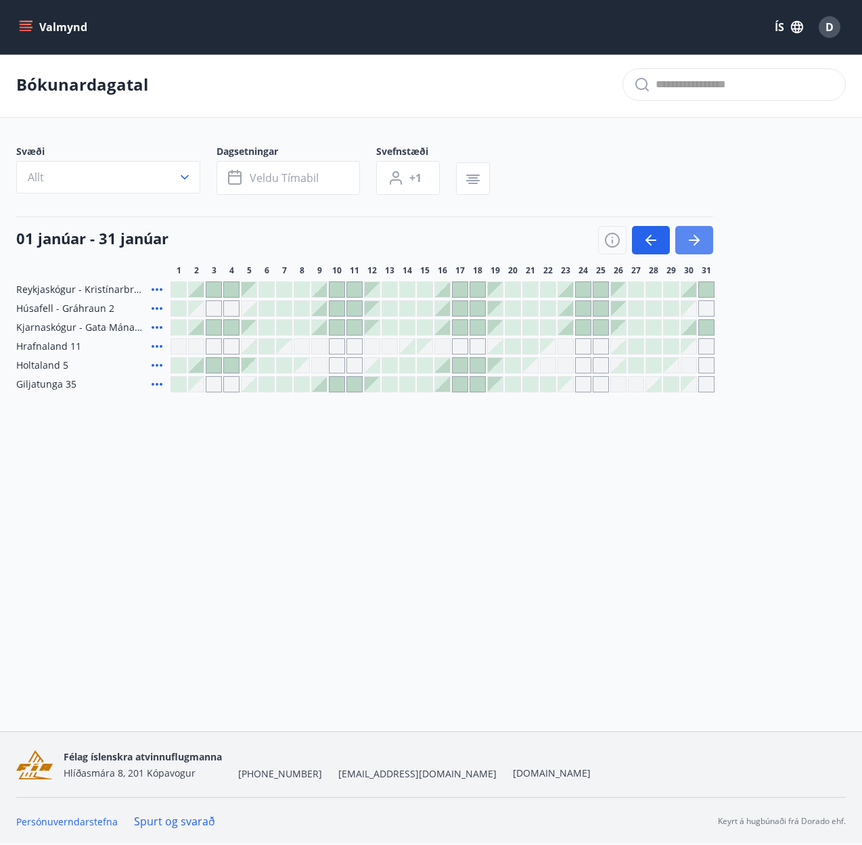
click at [704, 248] on button "button" at bounding box center [694, 240] width 38 height 28
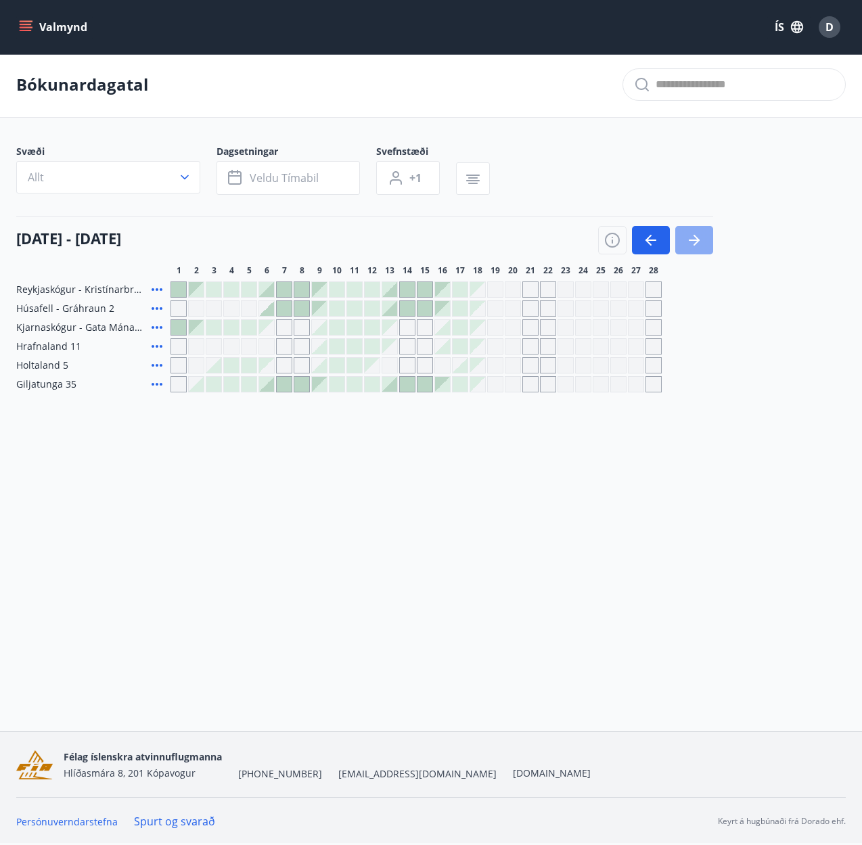
click at [704, 248] on button "button" at bounding box center [694, 240] width 38 height 28
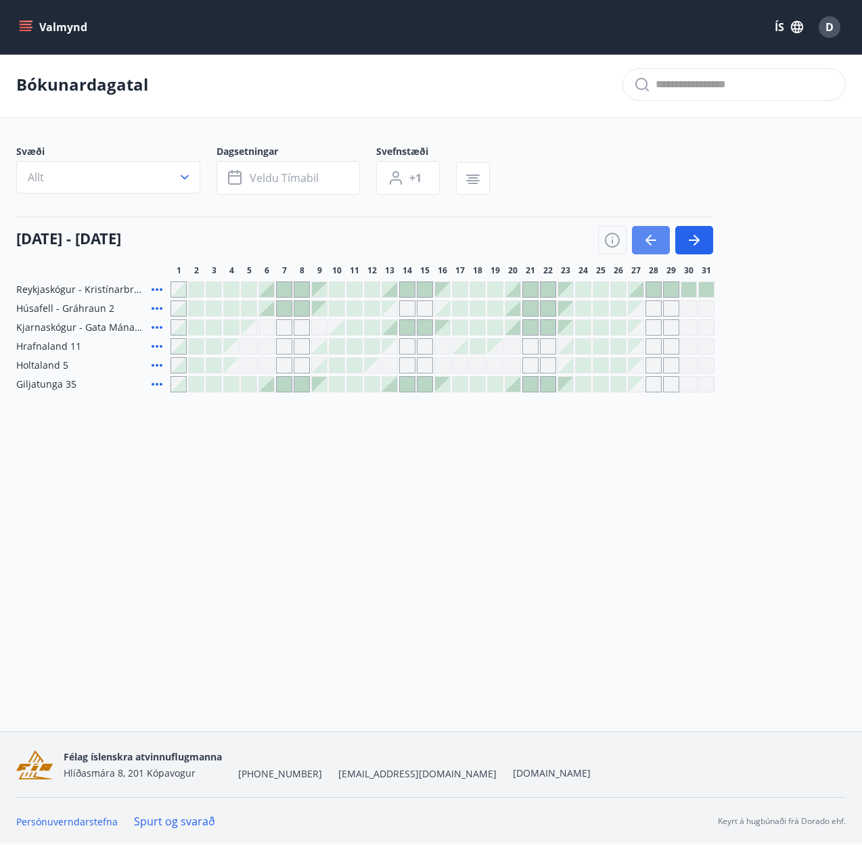
click at [645, 239] on icon "button" at bounding box center [651, 240] width 16 height 16
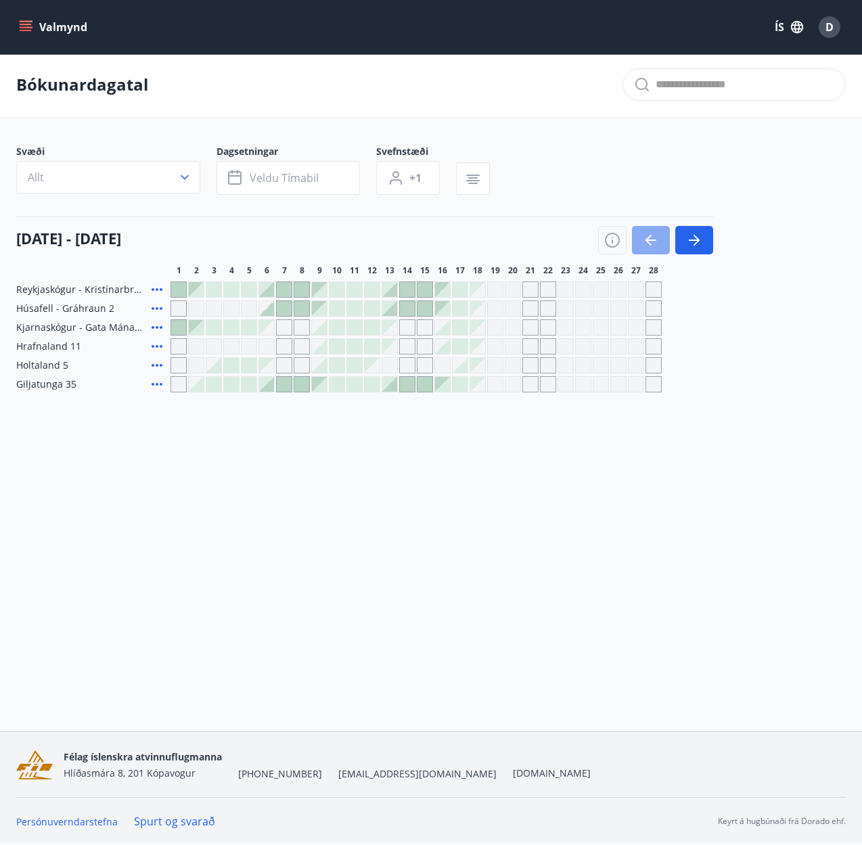
click at [645, 239] on icon "button" at bounding box center [651, 240] width 16 height 16
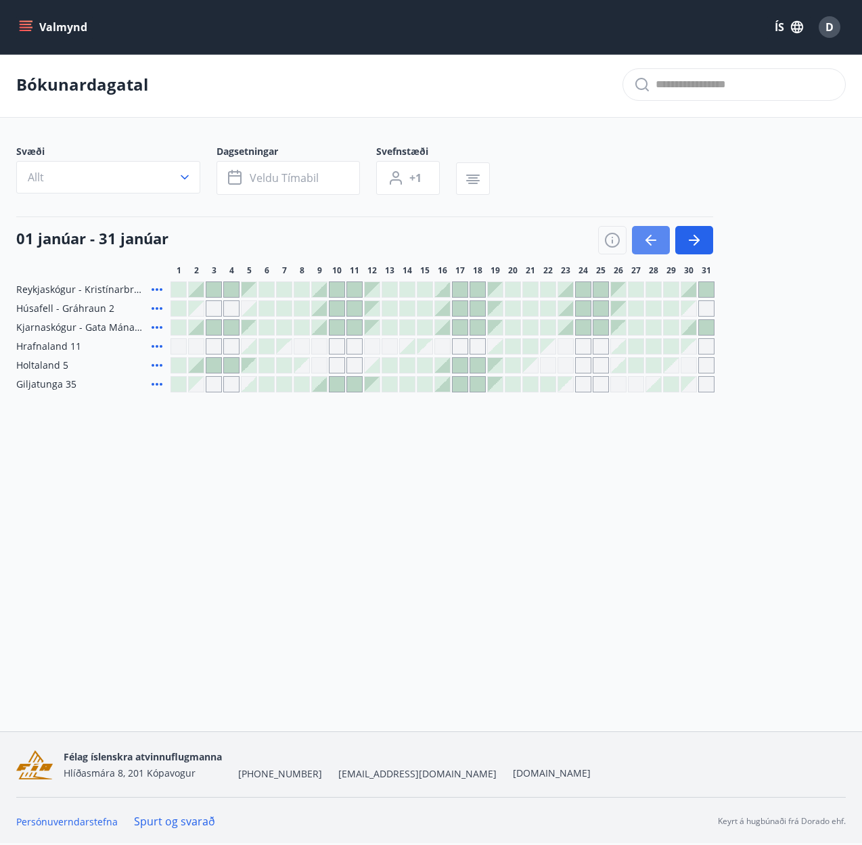
click at [645, 239] on icon "button" at bounding box center [651, 240] width 16 height 16
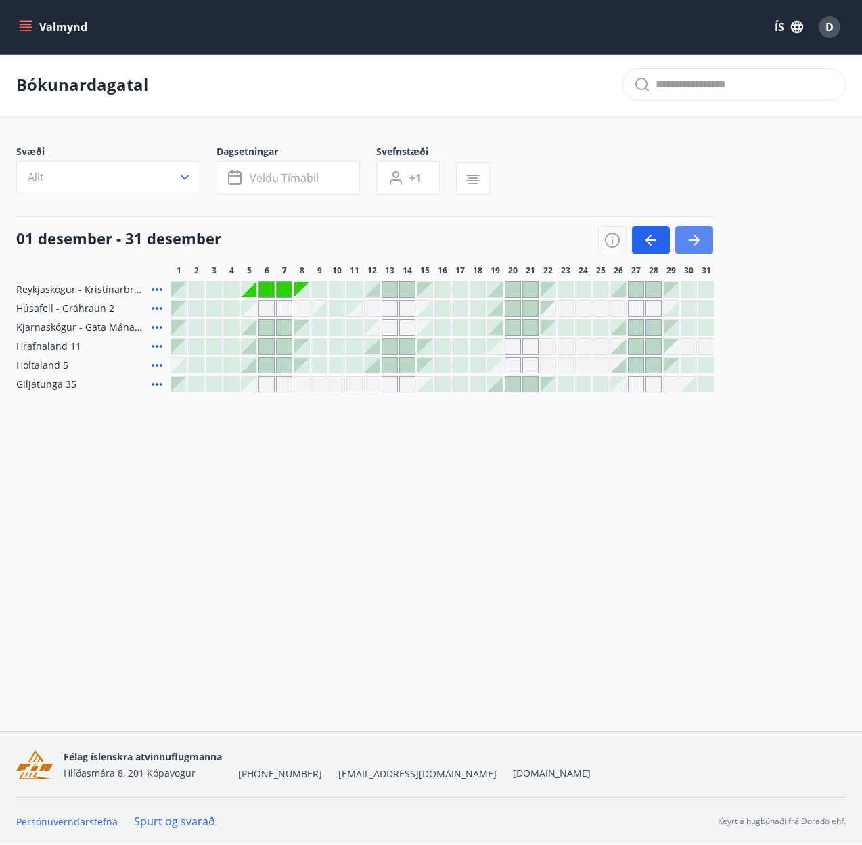
click at [697, 236] on icon "button" at bounding box center [694, 240] width 16 height 16
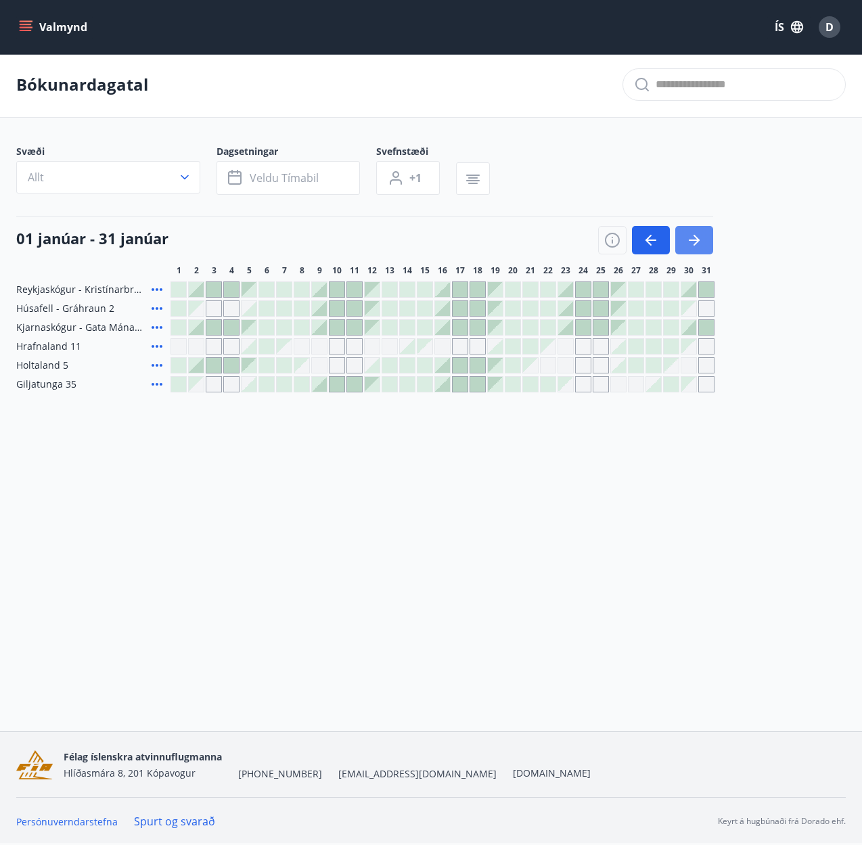
click at [699, 240] on icon "button" at bounding box center [694, 239] width 11 height 1
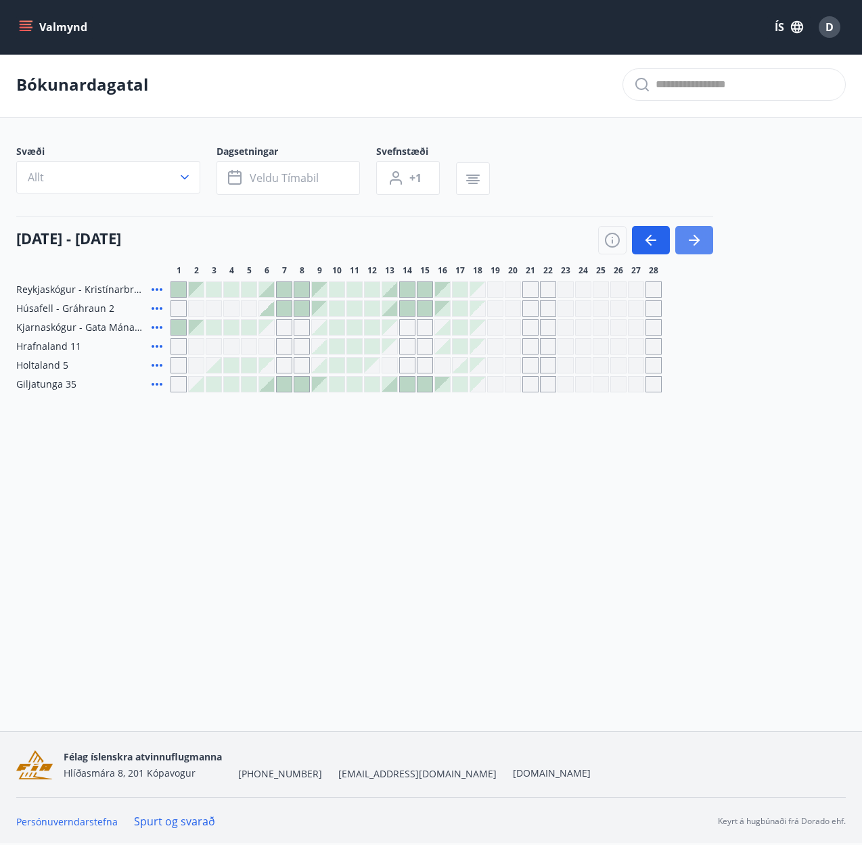
click at [699, 240] on icon "button" at bounding box center [696, 240] width 6 height 11
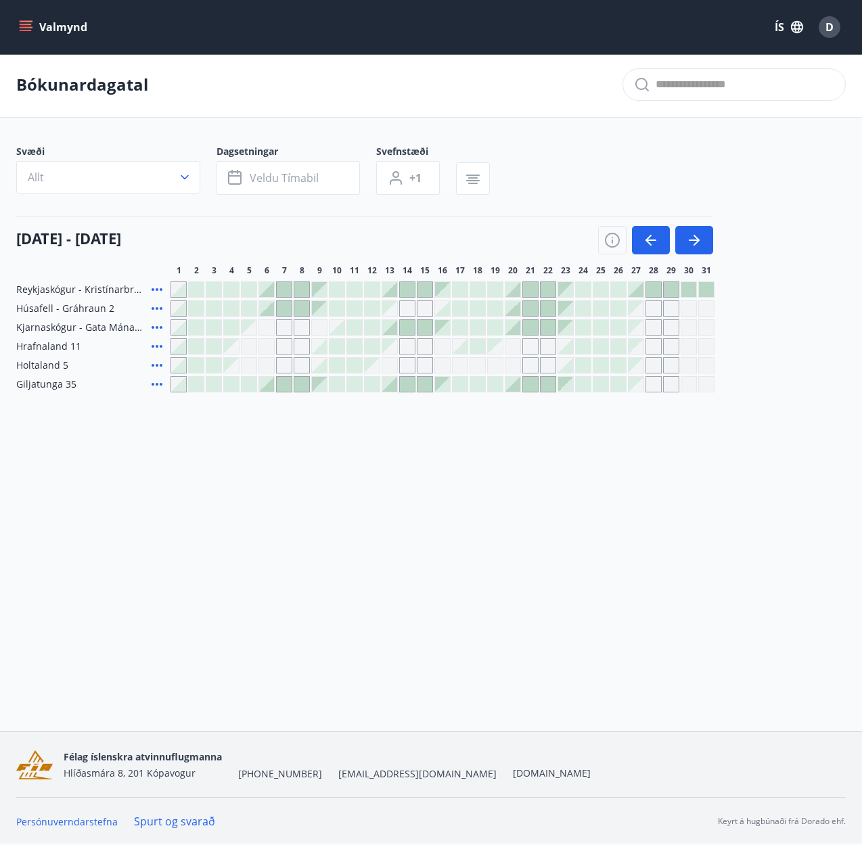
click at [288, 385] on div at bounding box center [284, 384] width 15 height 15
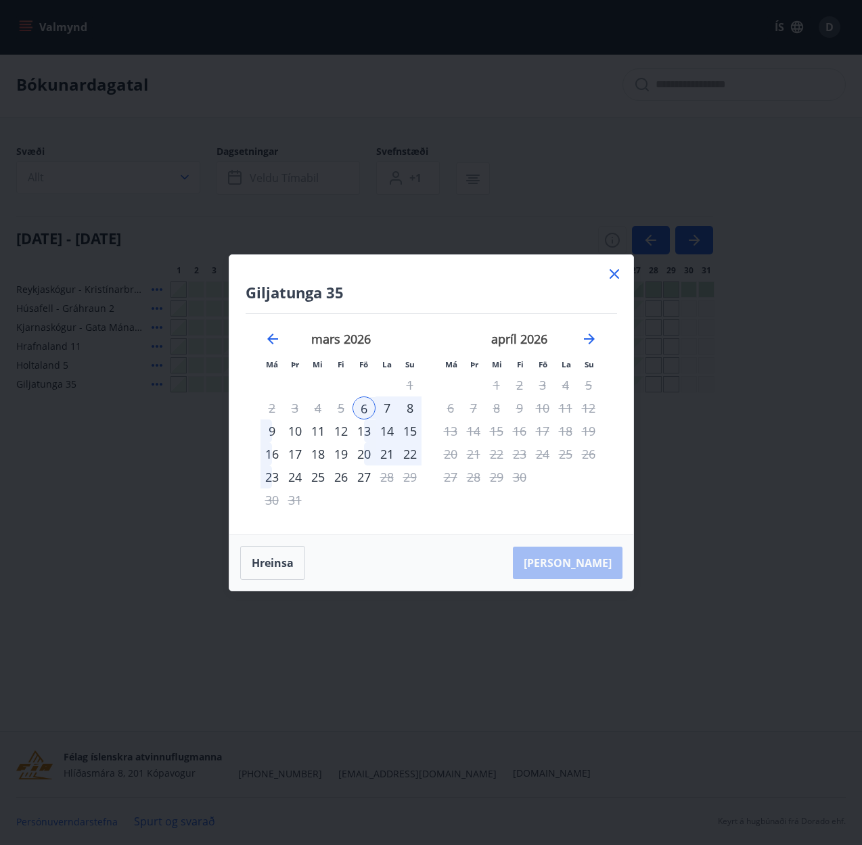
click at [298, 433] on div "10" at bounding box center [294, 430] width 23 height 23
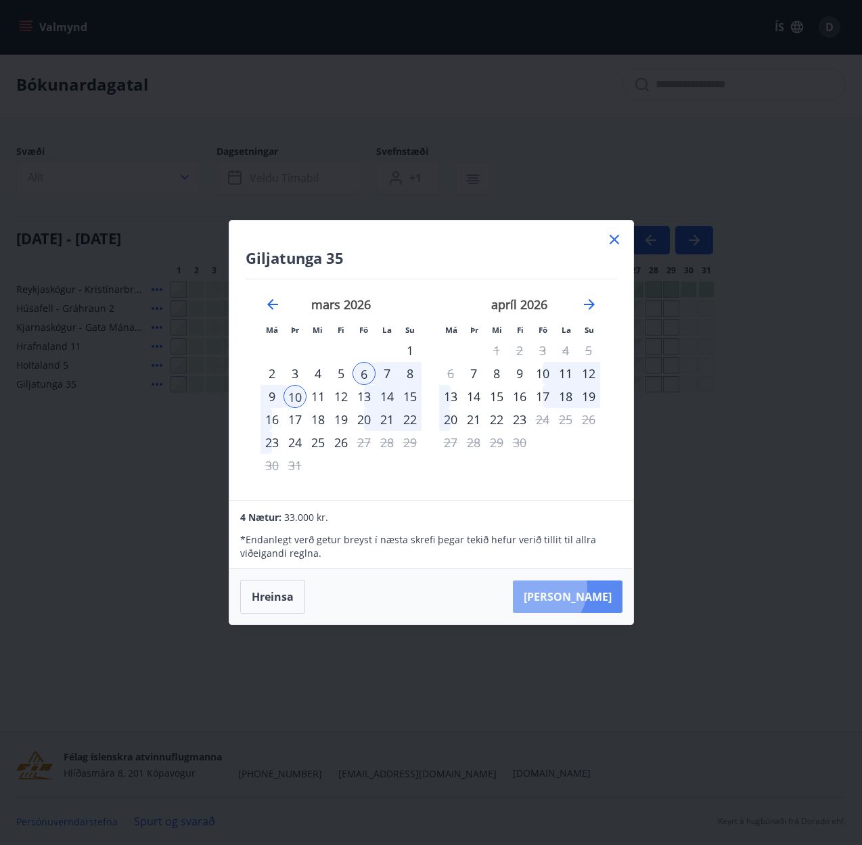
click at [582, 589] on button "Taka Frá" at bounding box center [568, 596] width 110 height 32
click at [278, 595] on button "Hreinsa" at bounding box center [272, 597] width 65 height 34
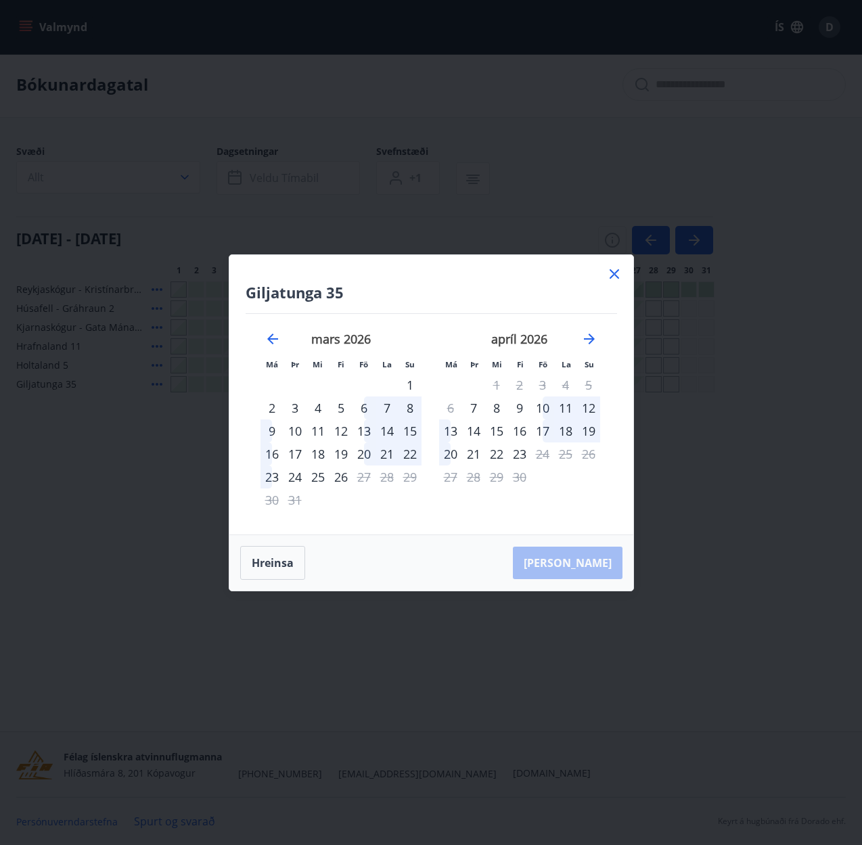
click at [368, 409] on div "6" at bounding box center [363, 407] width 23 height 23
click at [269, 430] on div "9" at bounding box center [271, 430] width 23 height 23
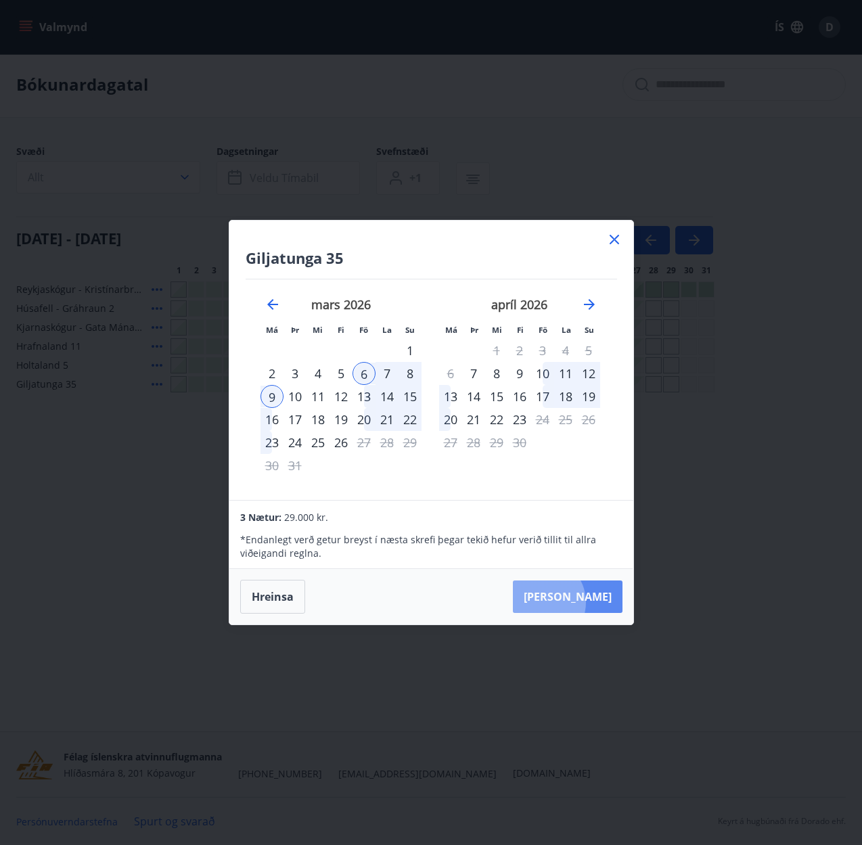
click at [584, 602] on button "Taka Frá" at bounding box center [568, 596] width 110 height 32
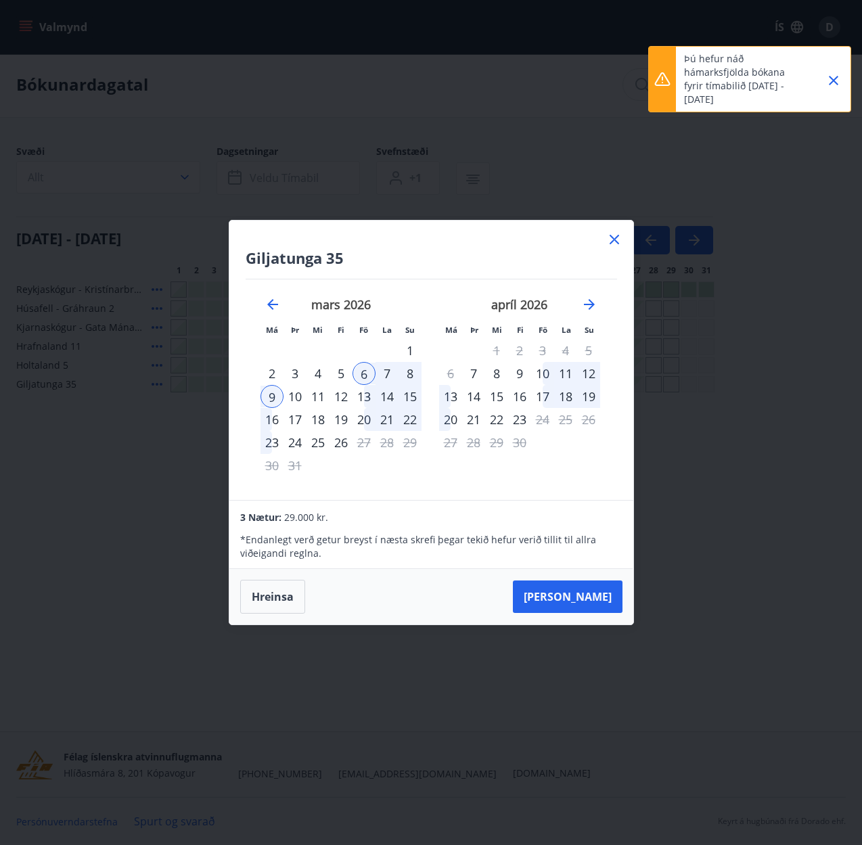
click at [839, 82] on icon "Close" at bounding box center [833, 80] width 16 height 16
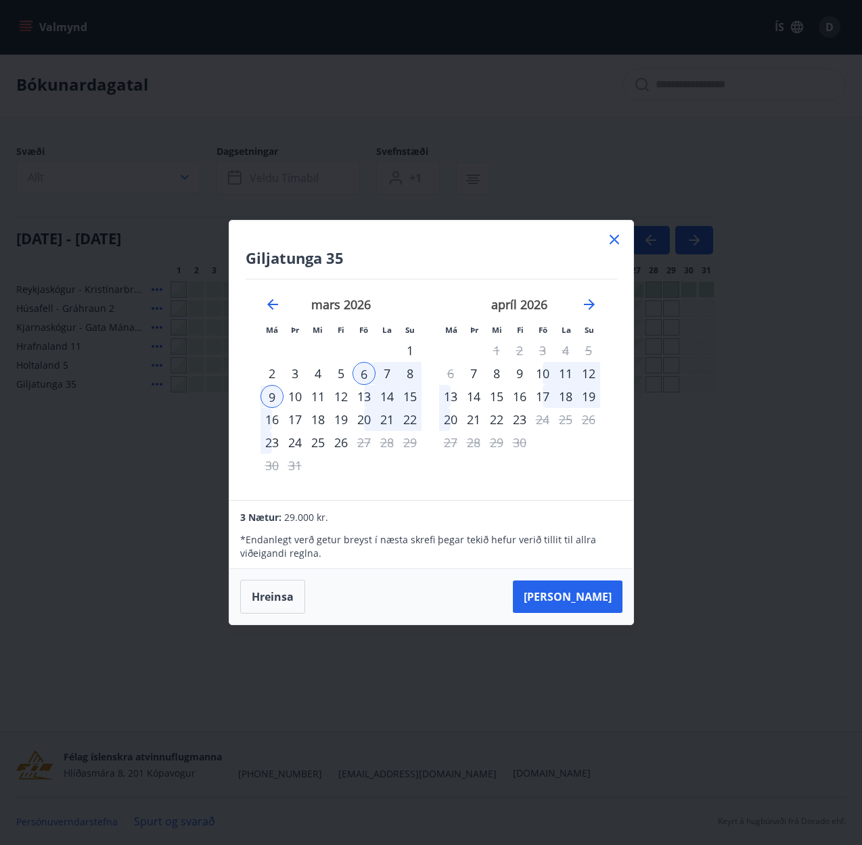
click at [613, 239] on icon at bounding box center [614, 239] width 16 height 16
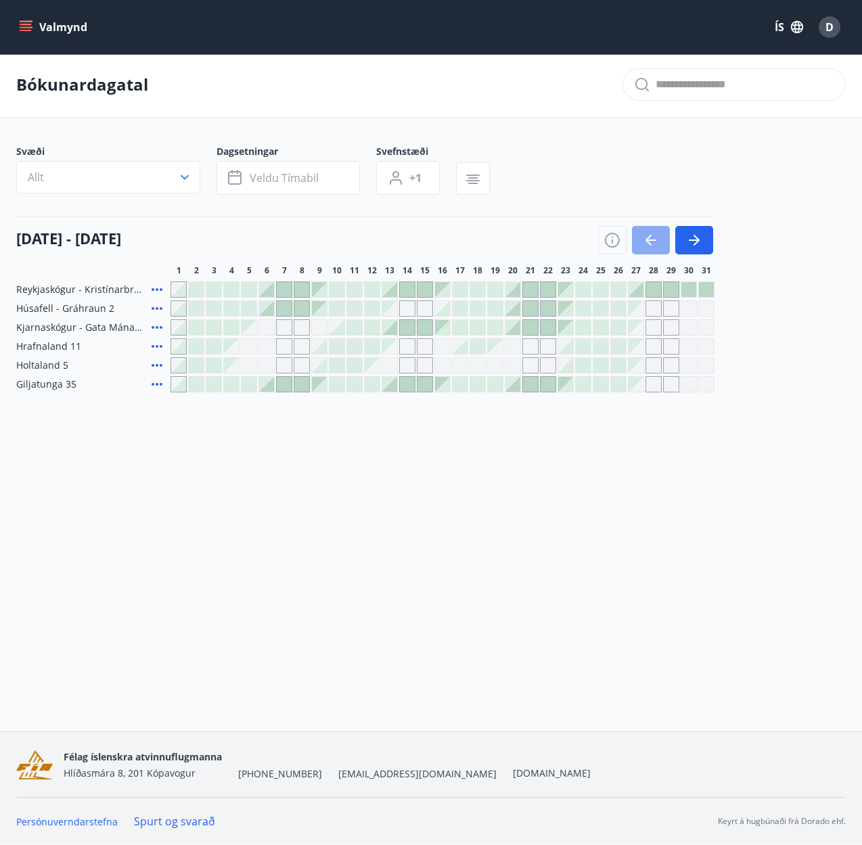
click at [659, 245] on button "button" at bounding box center [651, 240] width 38 height 28
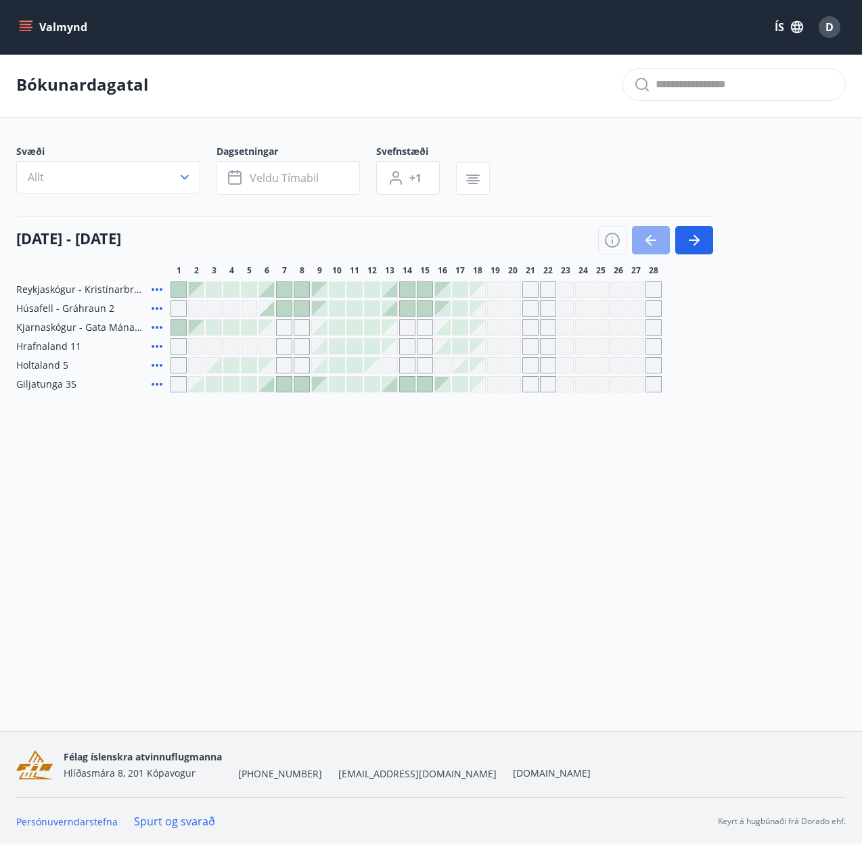
click at [659, 245] on button "button" at bounding box center [651, 240] width 38 height 28
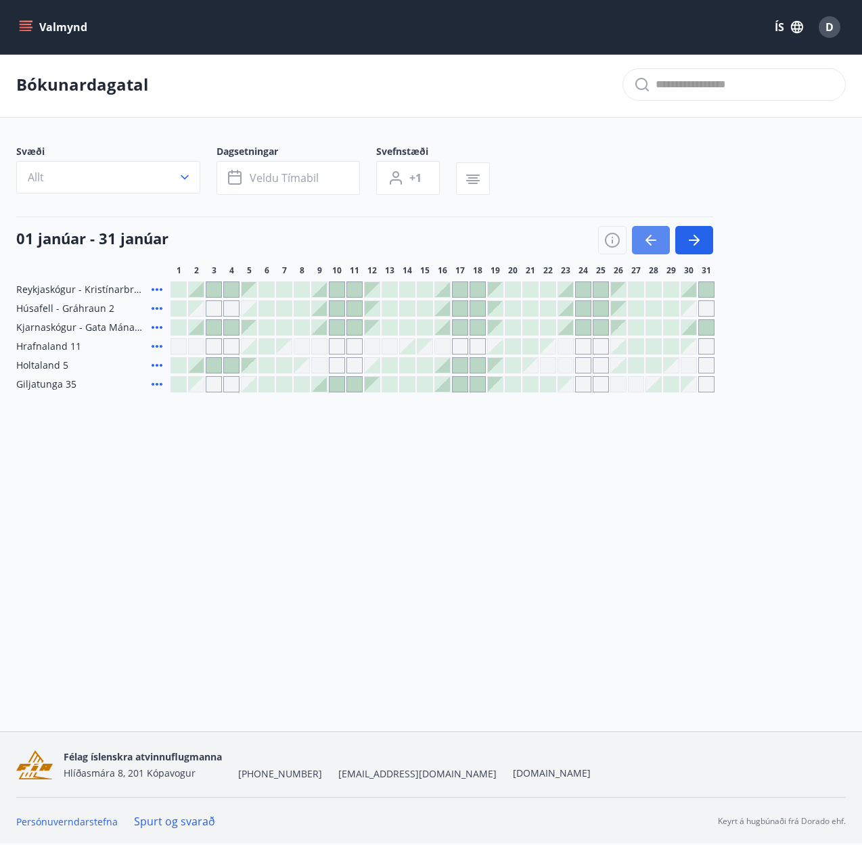
click at [659, 245] on button "button" at bounding box center [651, 240] width 38 height 28
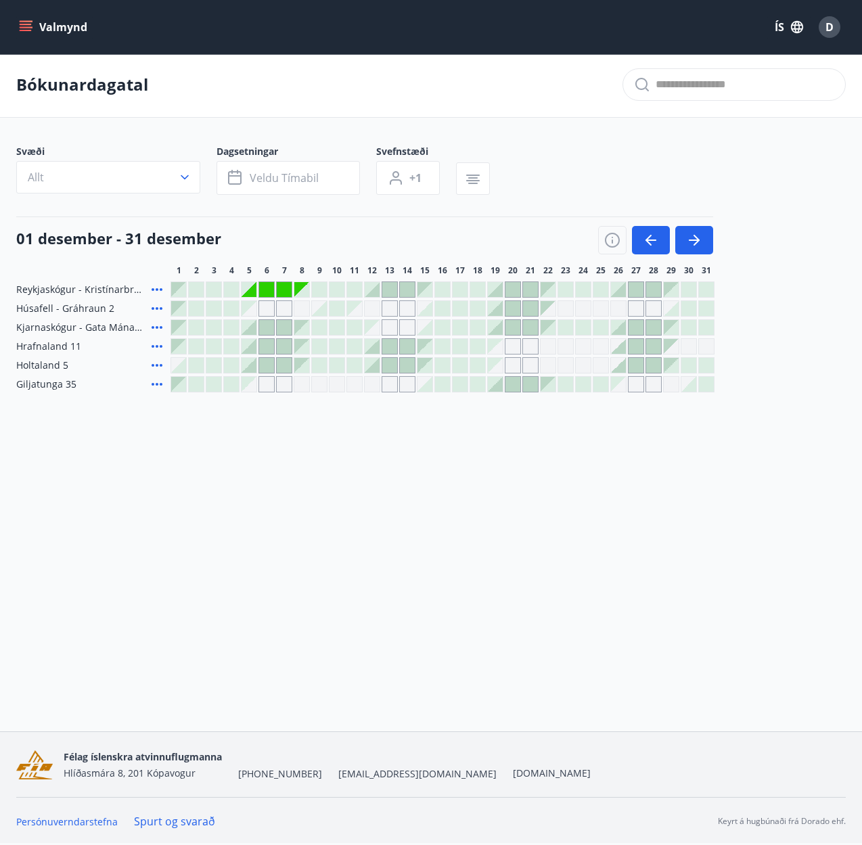
click at [836, 32] on div "D" at bounding box center [829, 27] width 22 height 22
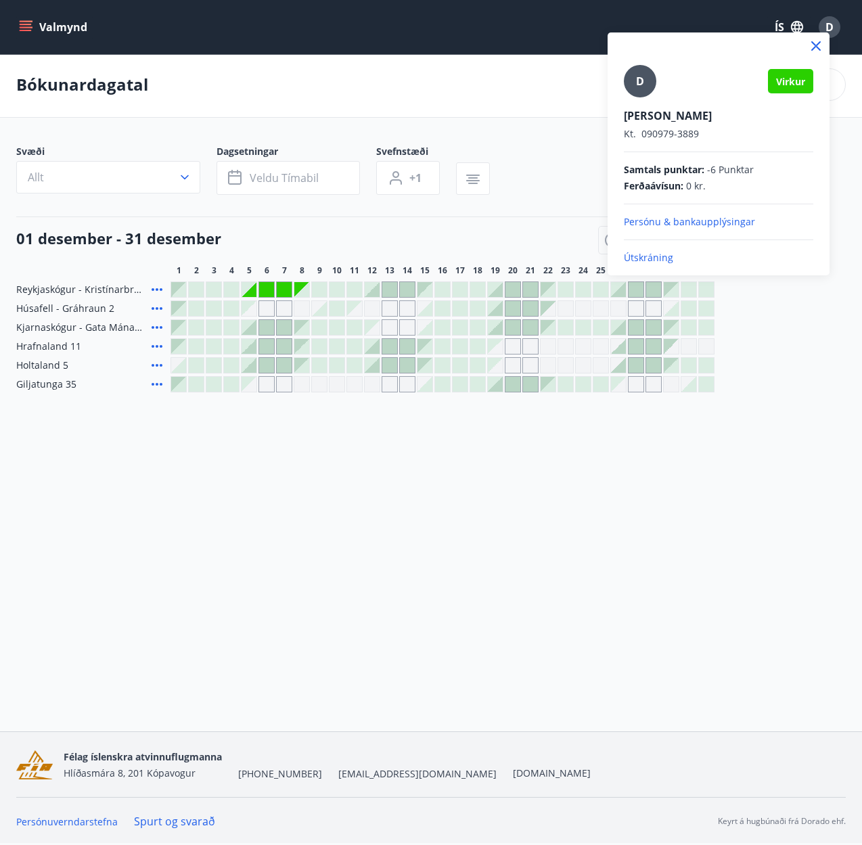
click at [25, 27] on div at bounding box center [431, 422] width 862 height 845
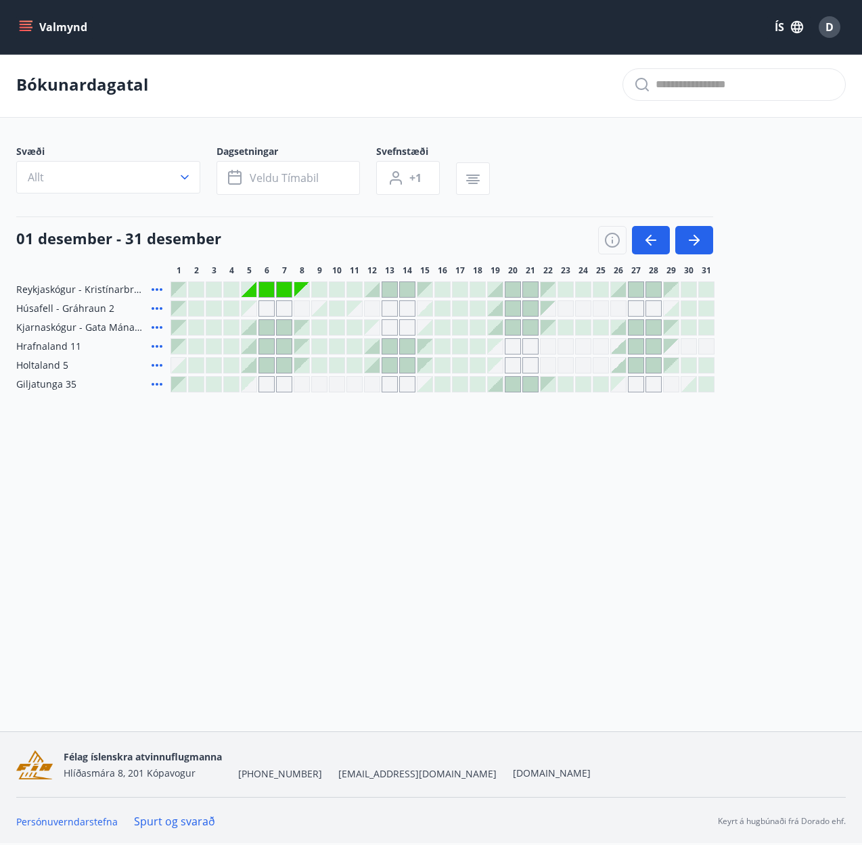
click at [24, 27] on icon "menu" at bounding box center [27, 26] width 15 height 1
drag, startPoint x: 513, startPoint y: 547, endPoint x: 515, endPoint y: 524, distance: 23.2
click at [513, 547] on div "Valmynd ÍS D Bókunardagatal Svæði Allt Dagsetningar Veldu tímabil Svefnstæði +1…" at bounding box center [431, 364] width 862 height 733
click at [833, 25] on span "D" at bounding box center [829, 27] width 8 height 15
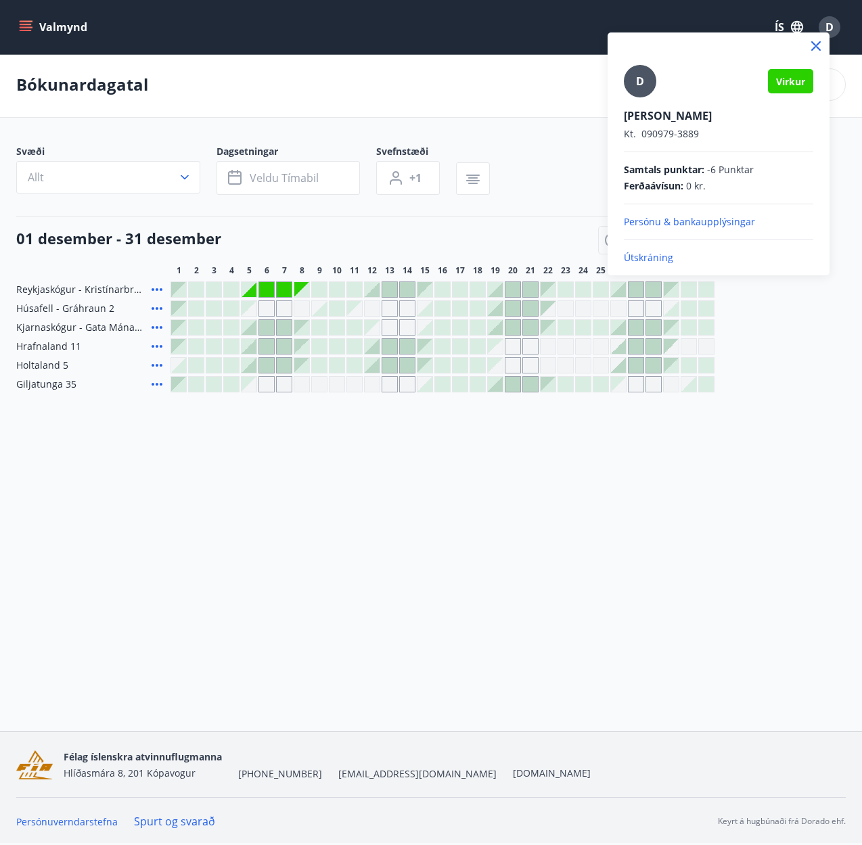
click at [818, 46] on icon at bounding box center [816, 46] width 16 height 16
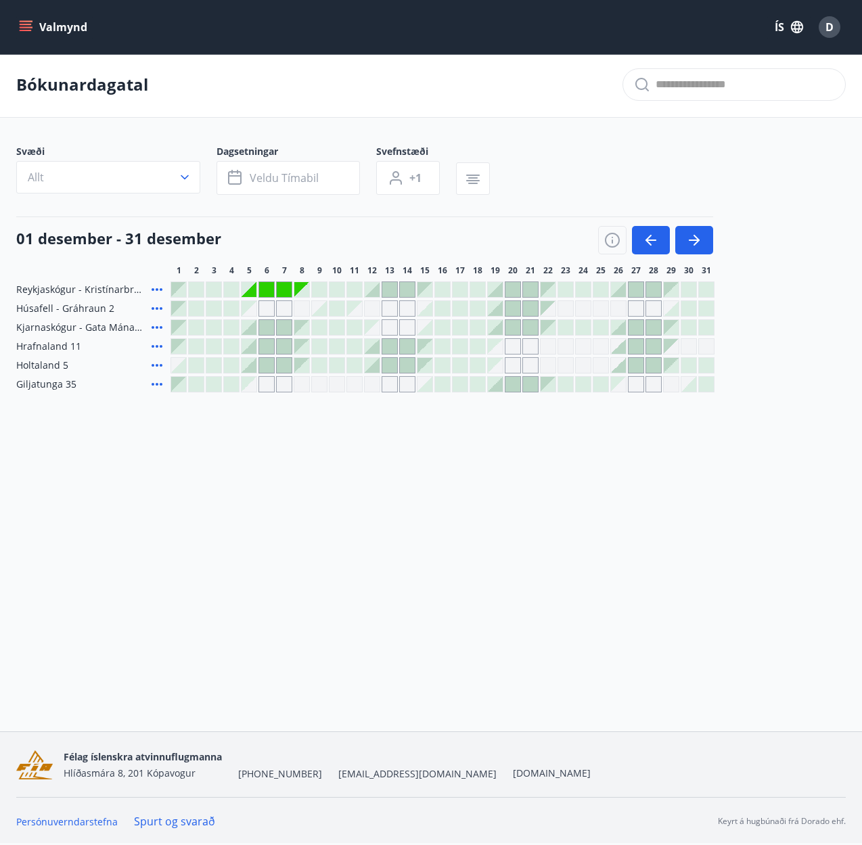
drag, startPoint x: 24, startPoint y: 23, endPoint x: 53, endPoint y: 71, distance: 56.1
click at [24, 23] on icon "menu" at bounding box center [26, 27] width 14 height 14
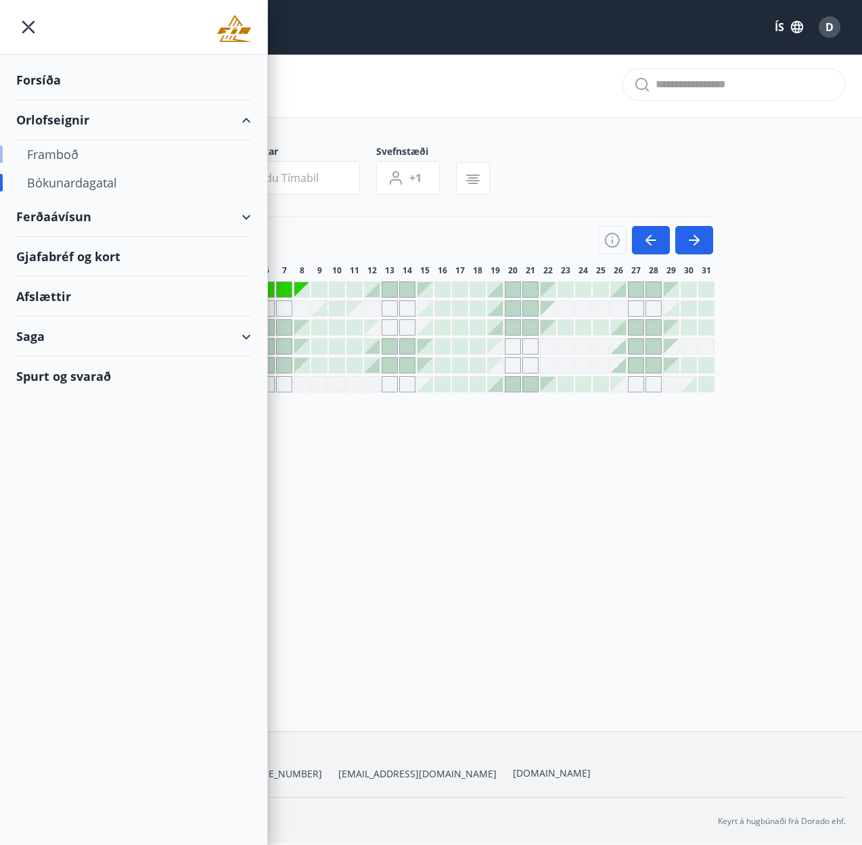
click at [57, 153] on div "Framboð" at bounding box center [133, 154] width 213 height 28
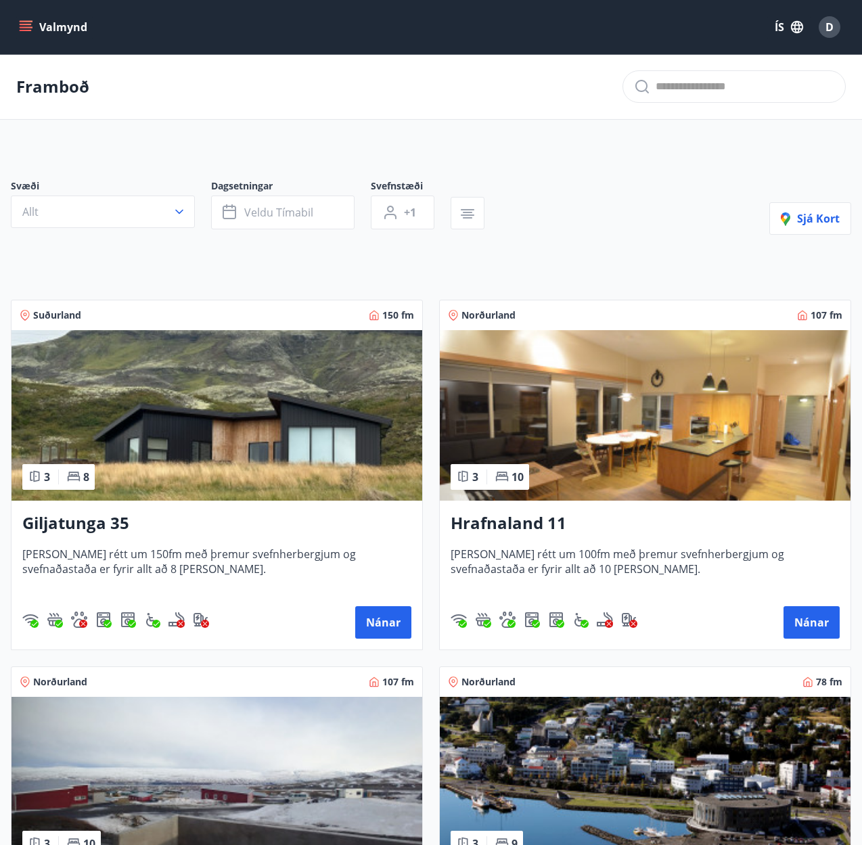
click at [210, 410] on img at bounding box center [216, 415] width 411 height 170
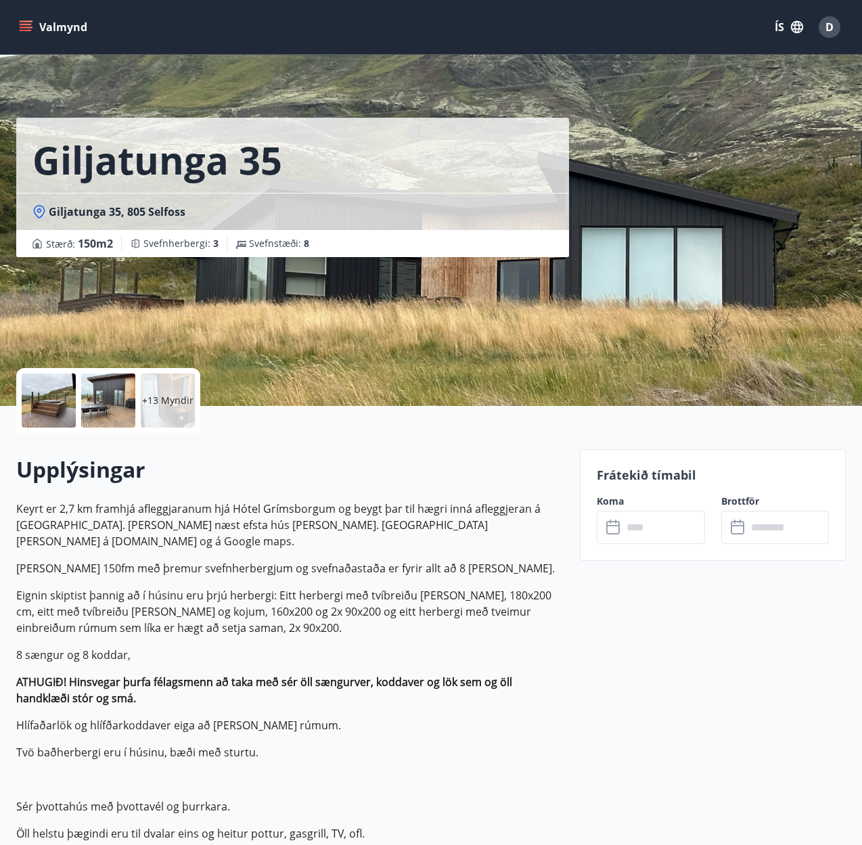
click at [173, 405] on p "+13 Myndir" at bounding box center [167, 401] width 51 height 14
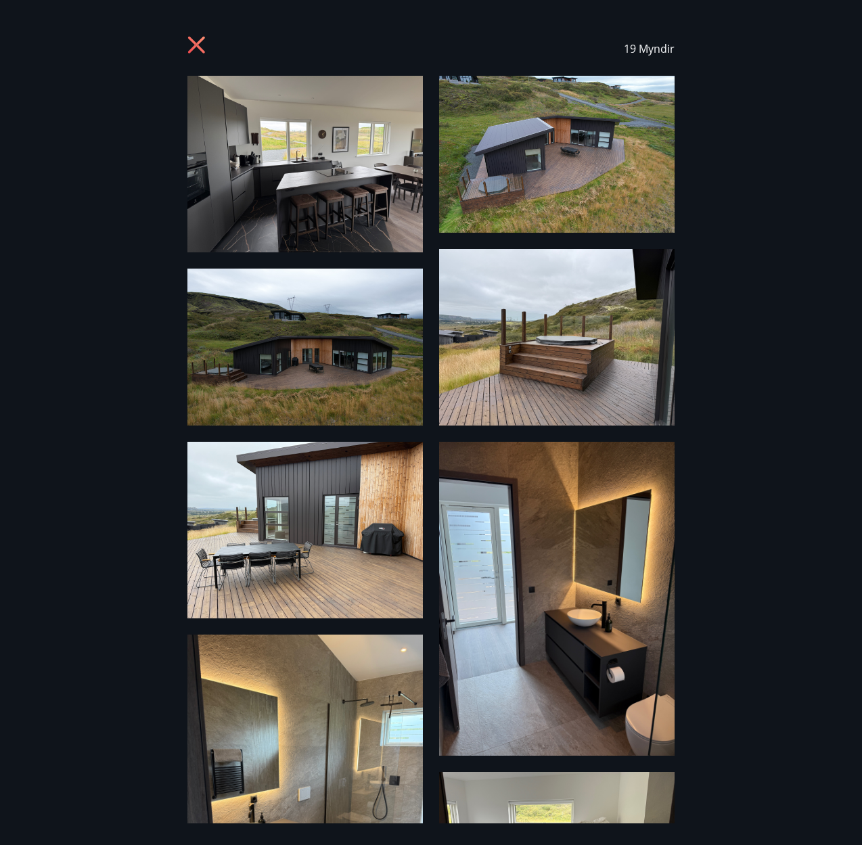
click at [310, 193] on img at bounding box center [304, 164] width 235 height 177
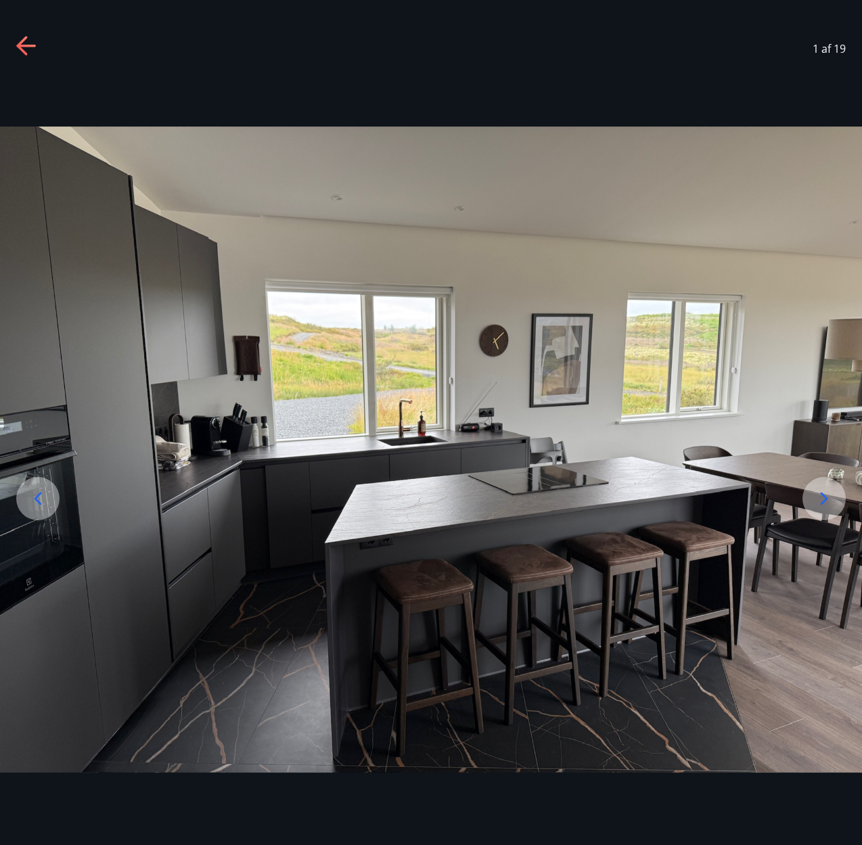
click at [778, 453] on img at bounding box center [431, 449] width 862 height 647
click at [24, 45] on icon at bounding box center [25, 46] width 19 height 3
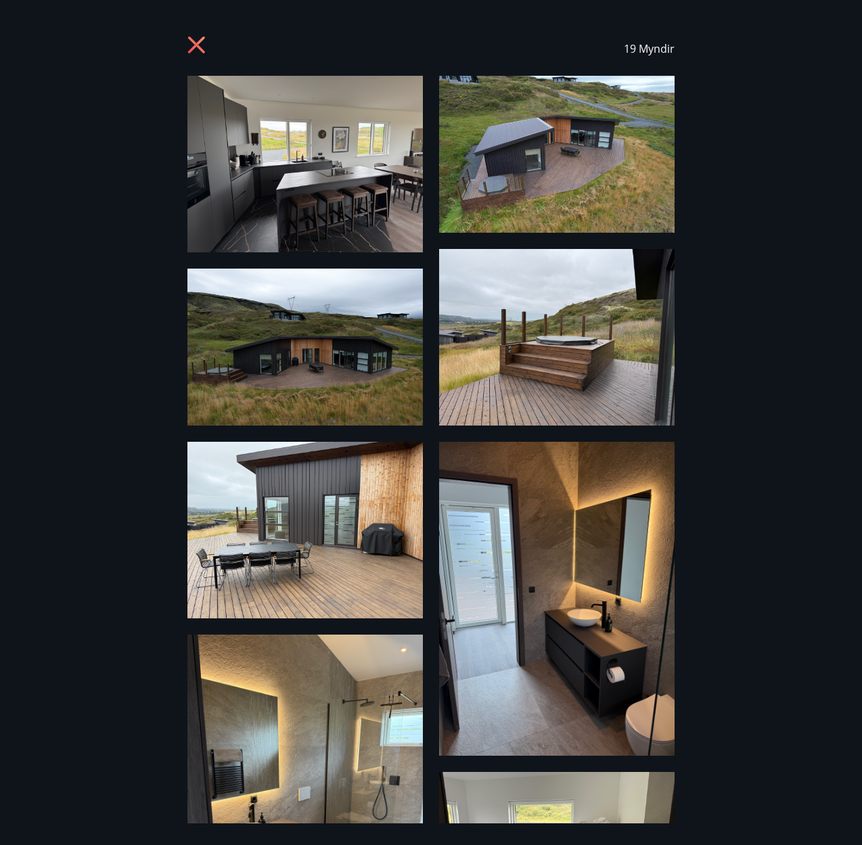
click at [536, 171] on img at bounding box center [556, 154] width 235 height 157
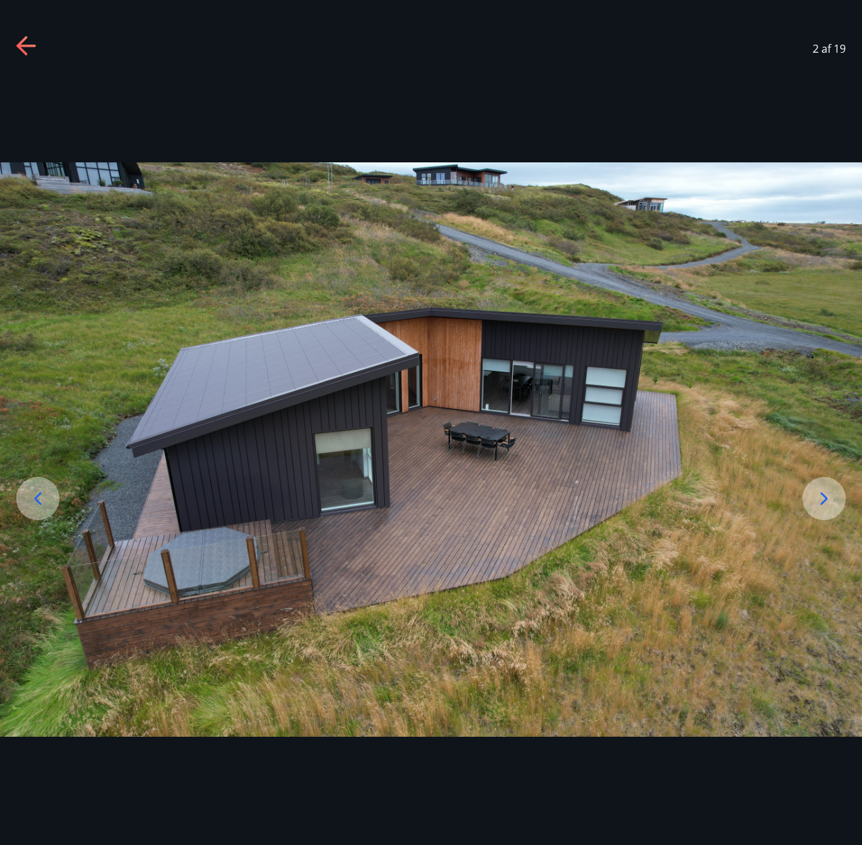
click at [831, 499] on icon at bounding box center [824, 499] width 22 height 22
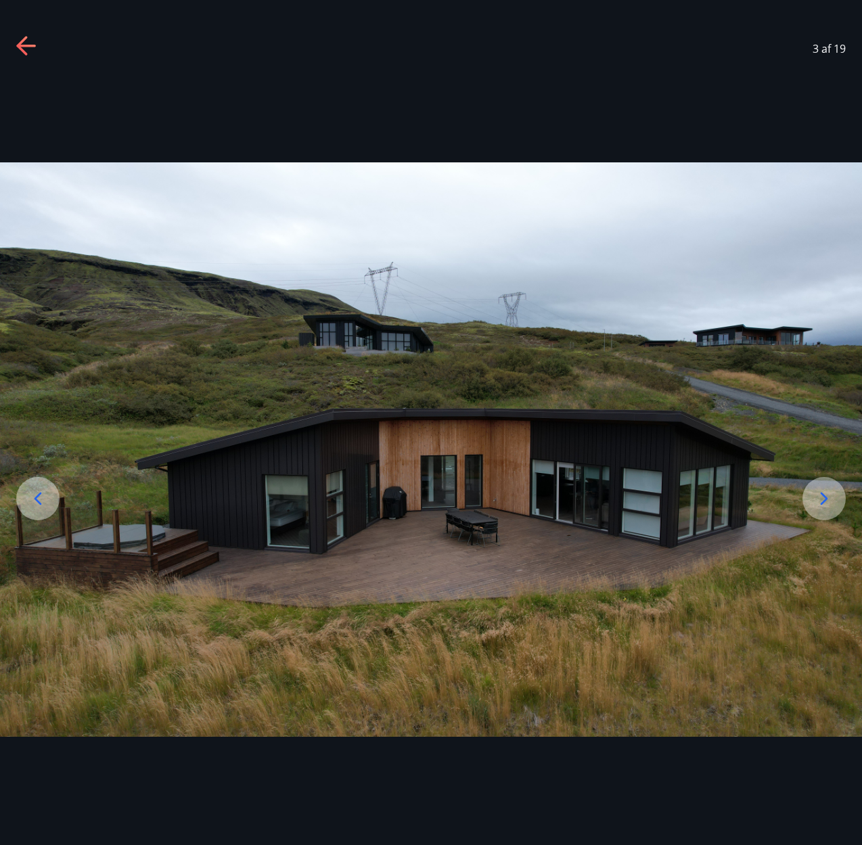
click at [831, 499] on icon at bounding box center [824, 499] width 22 height 22
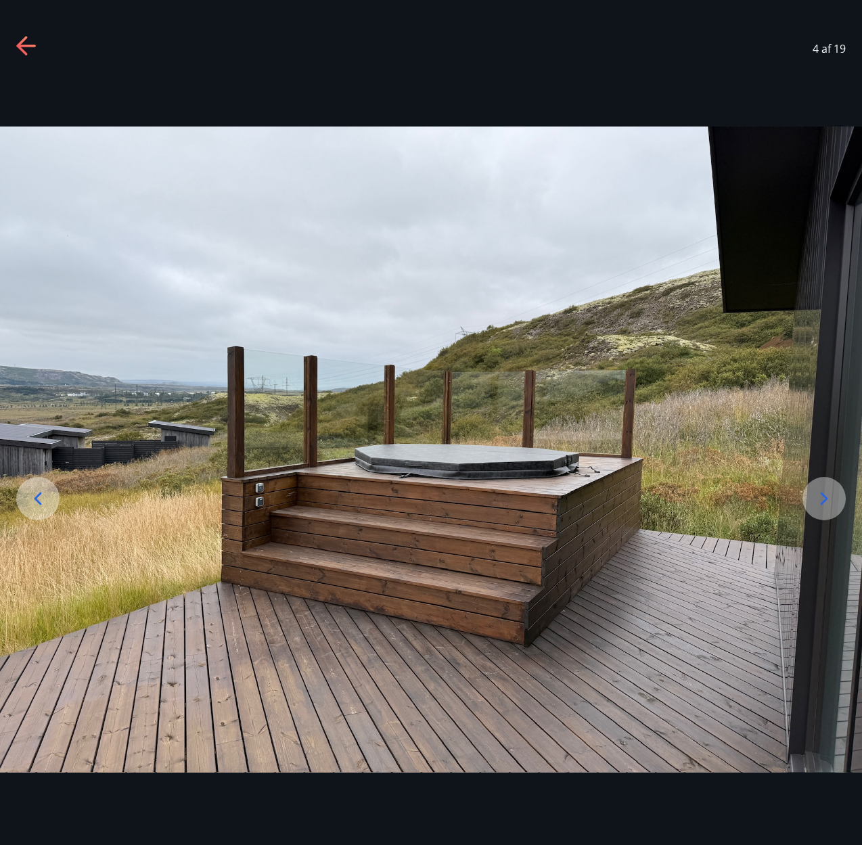
click at [831, 499] on icon at bounding box center [824, 499] width 22 height 22
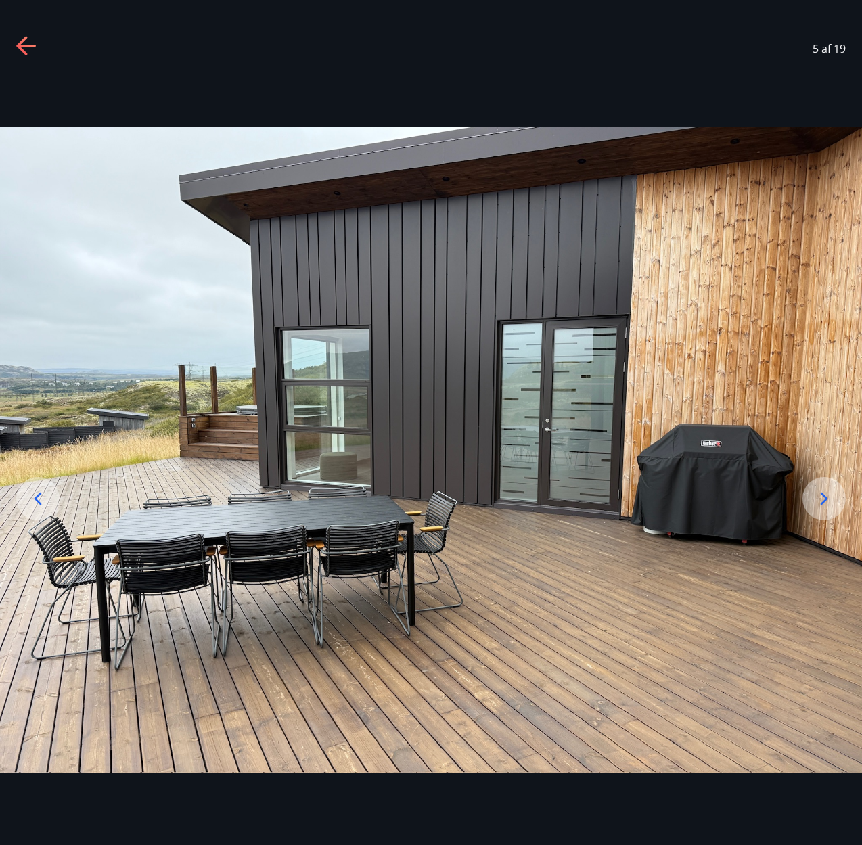
click at [831, 499] on icon at bounding box center [824, 499] width 22 height 22
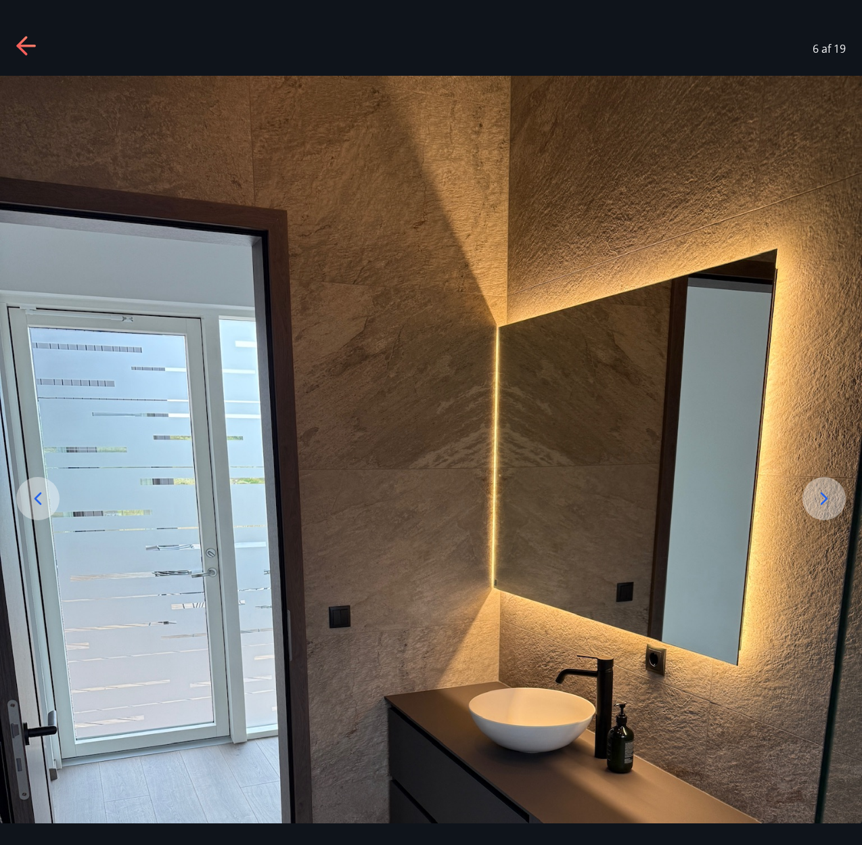
click at [831, 499] on icon at bounding box center [824, 499] width 22 height 22
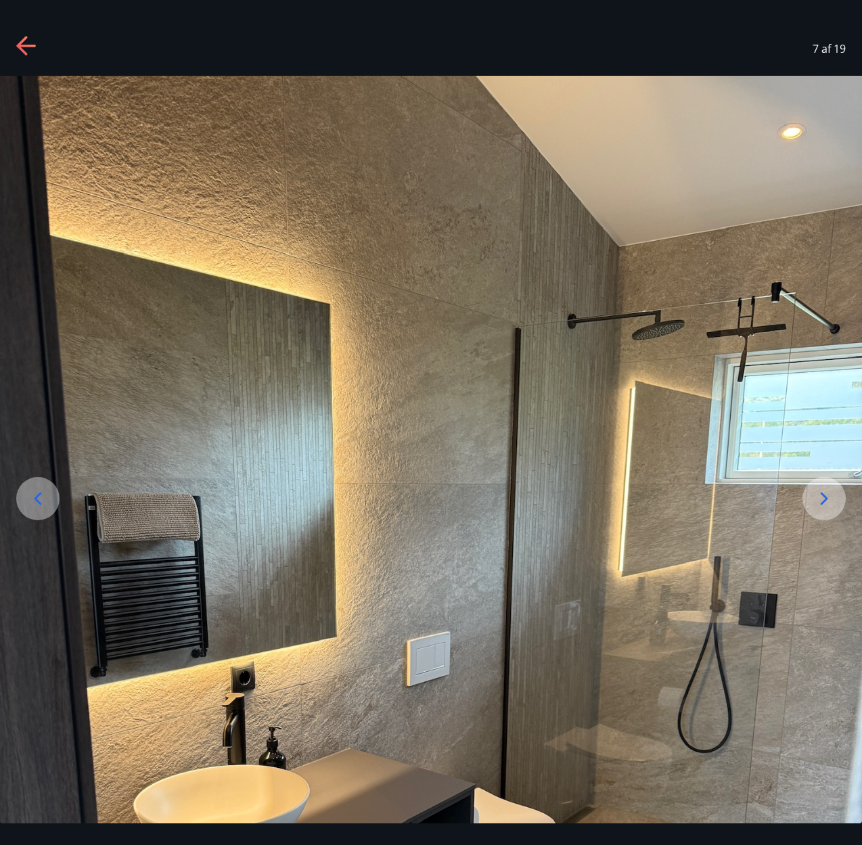
click at [831, 499] on icon at bounding box center [824, 499] width 22 height 22
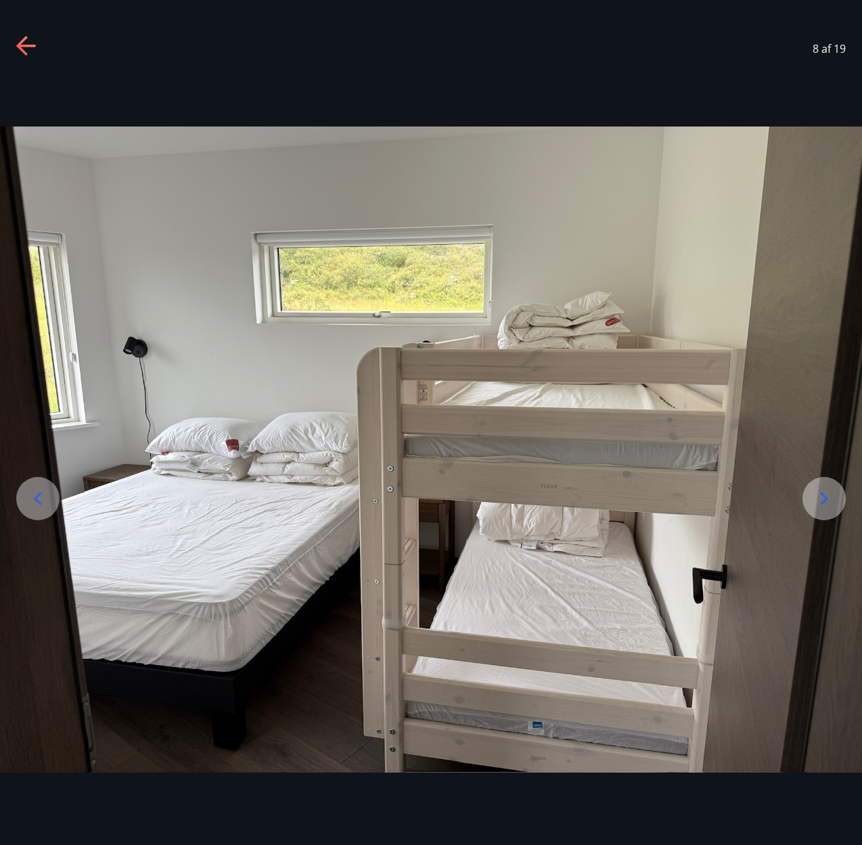
click at [831, 499] on icon at bounding box center [824, 499] width 22 height 22
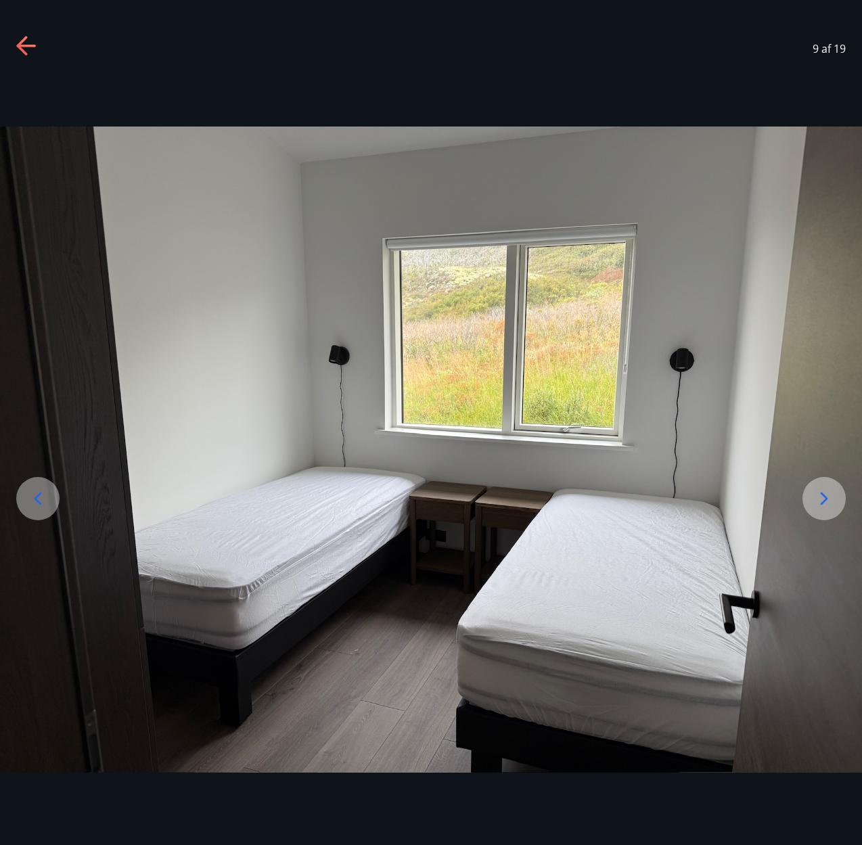
click at [831, 499] on icon at bounding box center [824, 499] width 22 height 22
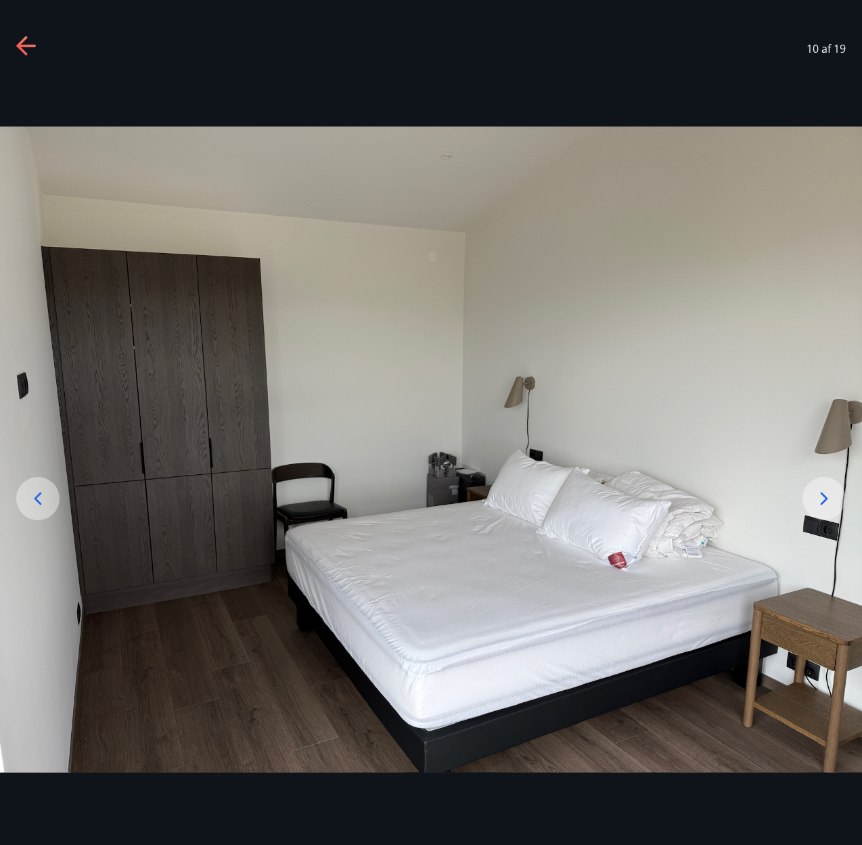
click at [831, 499] on icon at bounding box center [824, 499] width 22 height 22
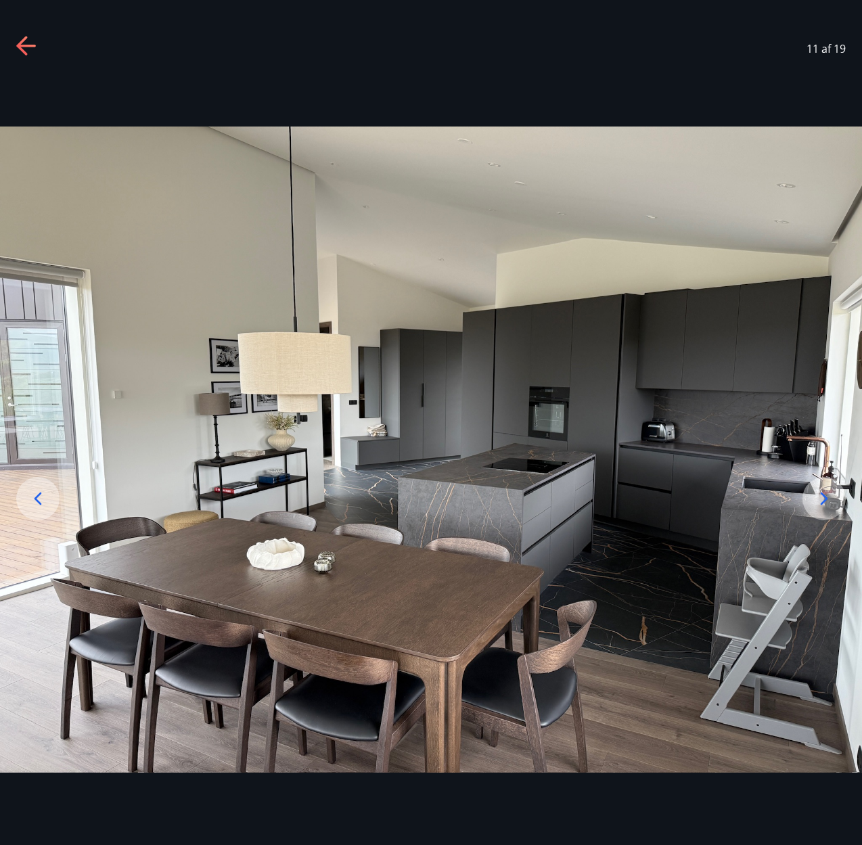
click at [831, 499] on icon at bounding box center [824, 499] width 22 height 22
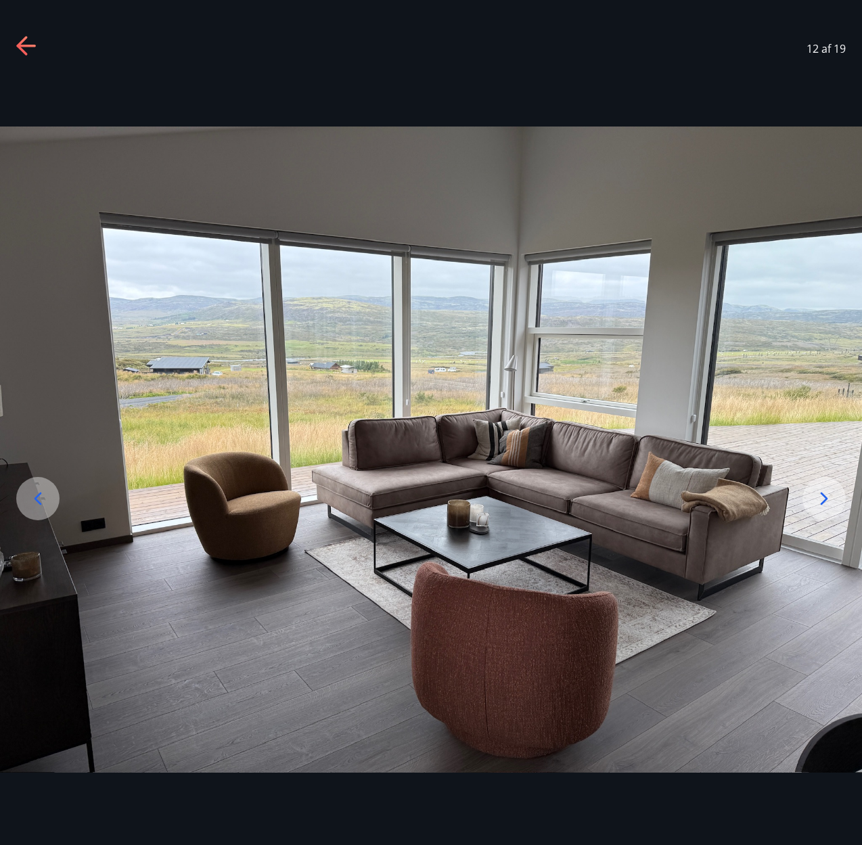
click at [831, 499] on icon at bounding box center [824, 499] width 22 height 22
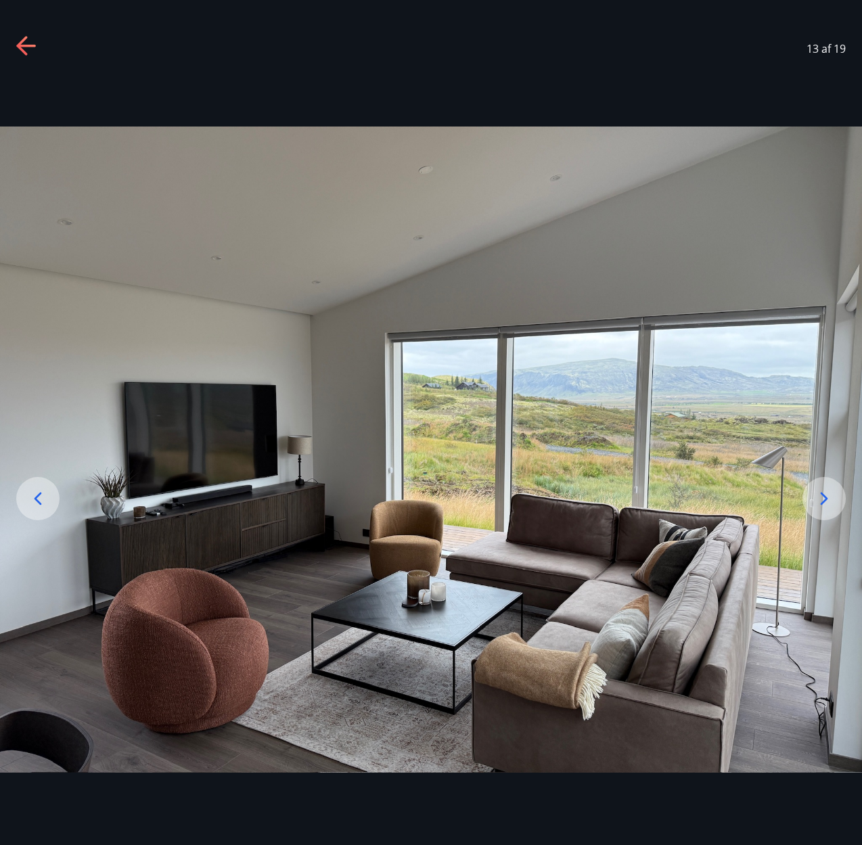
click at [831, 499] on icon at bounding box center [824, 499] width 22 height 22
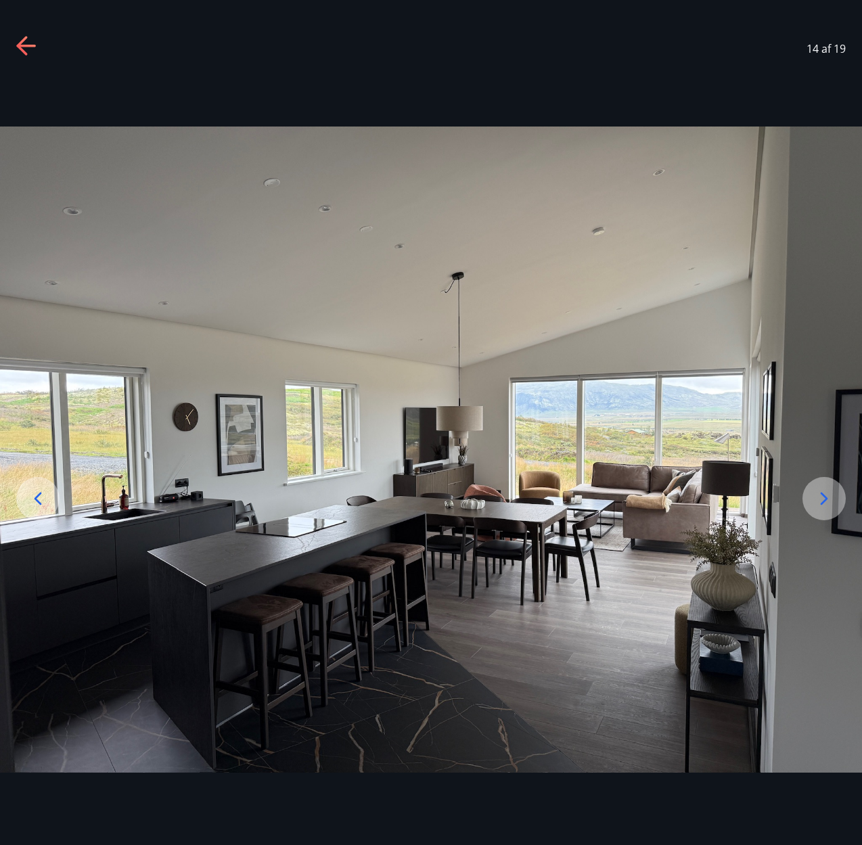
click at [831, 499] on icon at bounding box center [824, 499] width 22 height 22
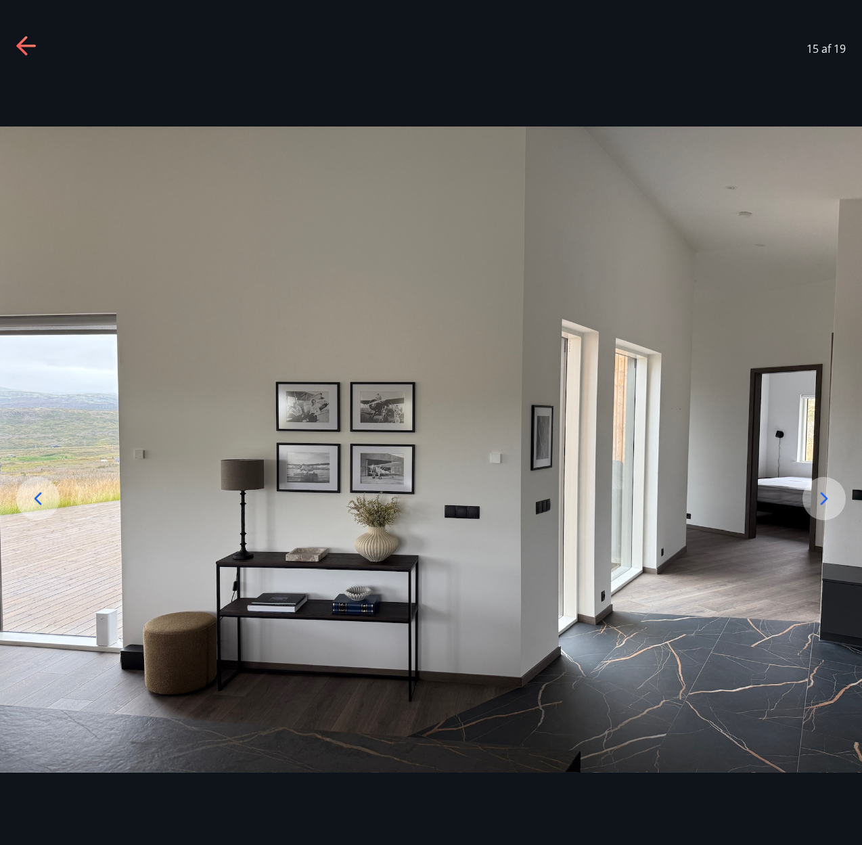
click at [831, 499] on icon at bounding box center [824, 499] width 22 height 22
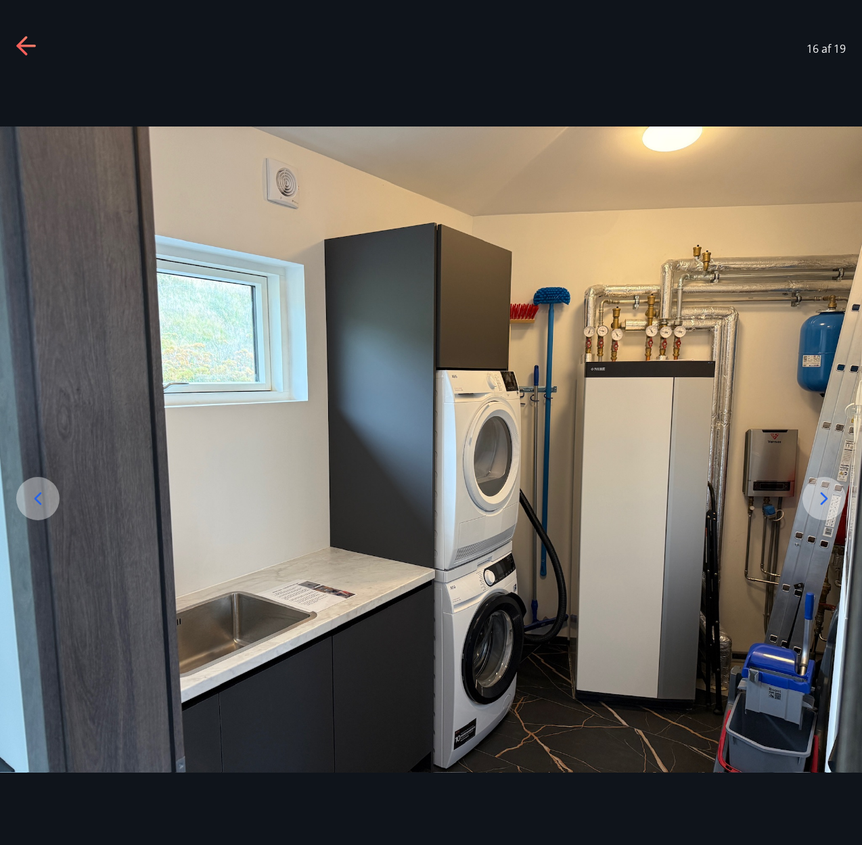
click at [831, 499] on icon at bounding box center [824, 499] width 22 height 22
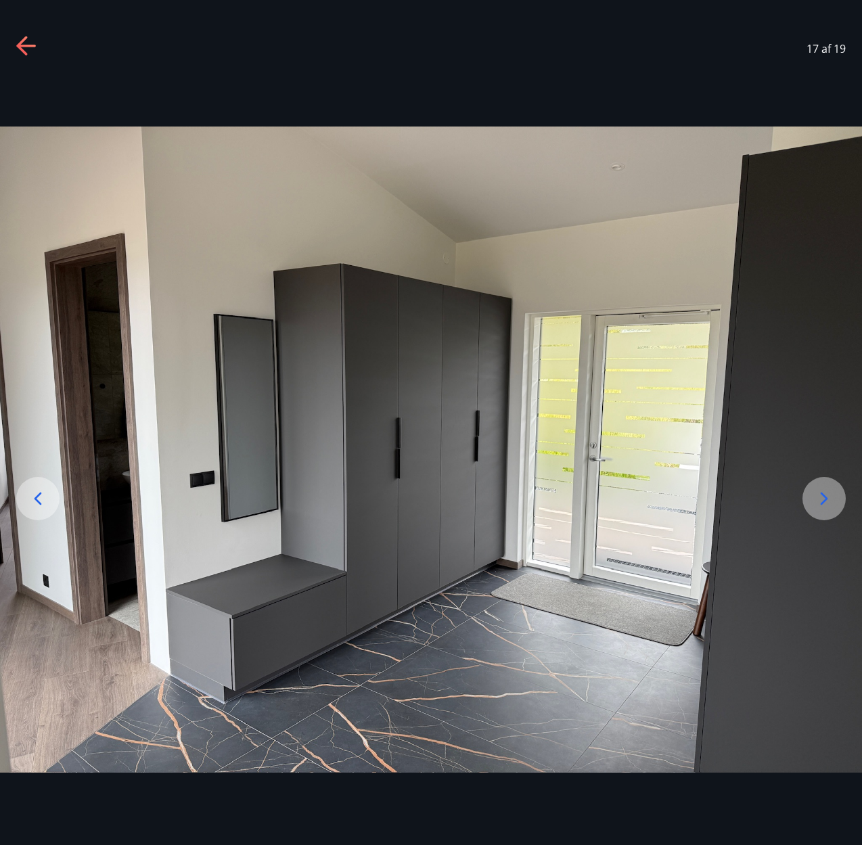
click at [831, 499] on icon at bounding box center [824, 499] width 22 height 22
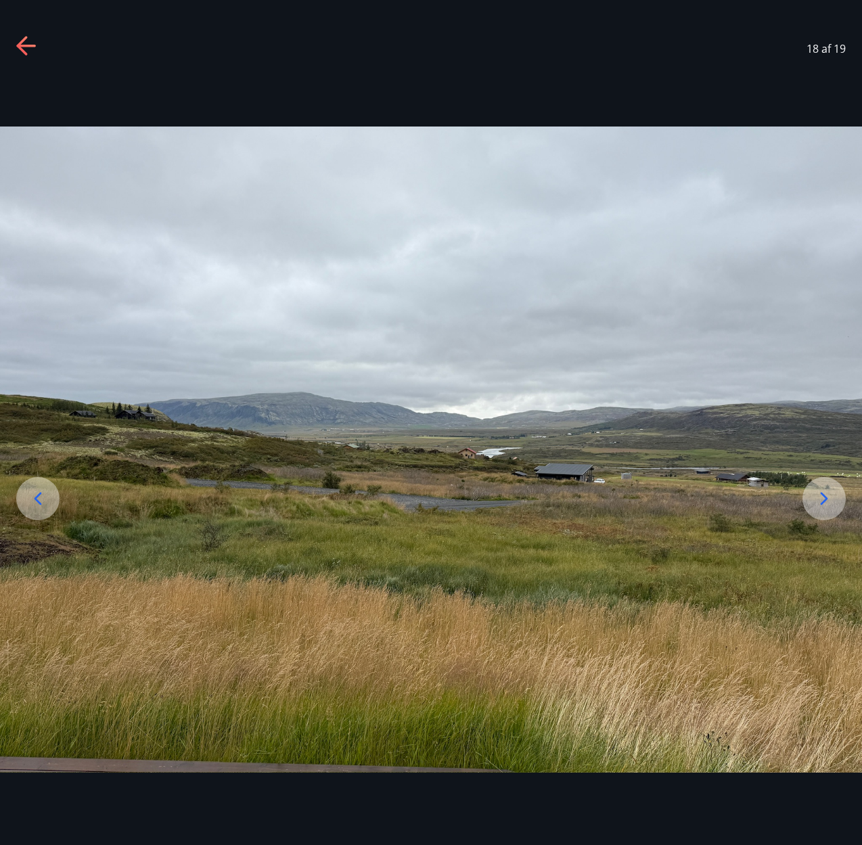
click at [831, 499] on icon at bounding box center [824, 499] width 22 height 22
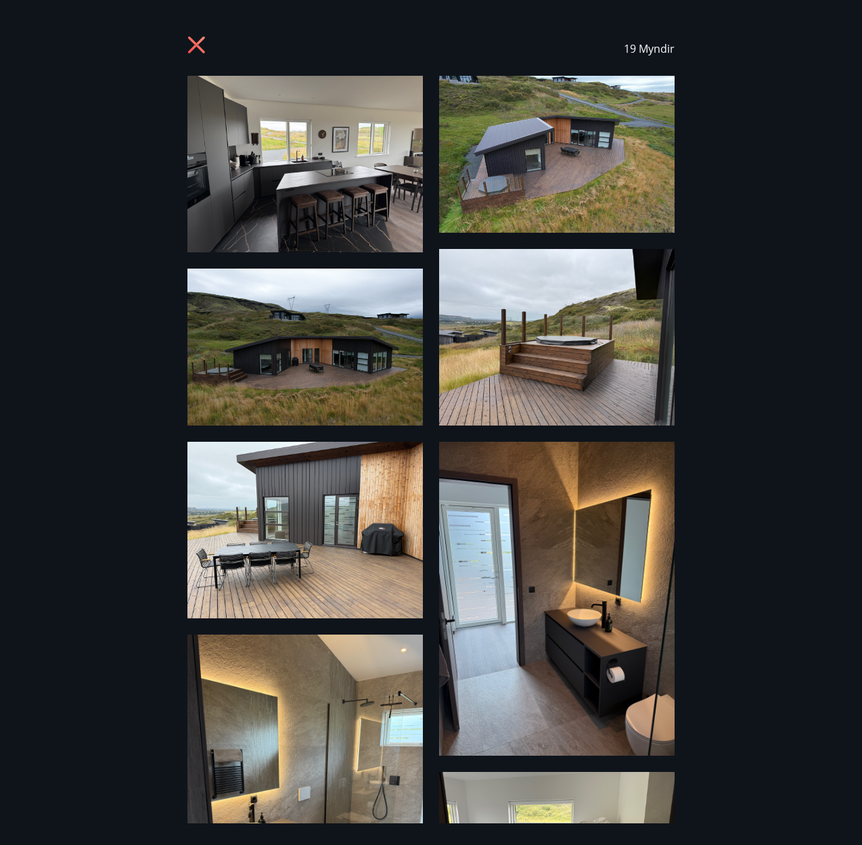
click at [197, 42] on icon at bounding box center [198, 47] width 22 height 22
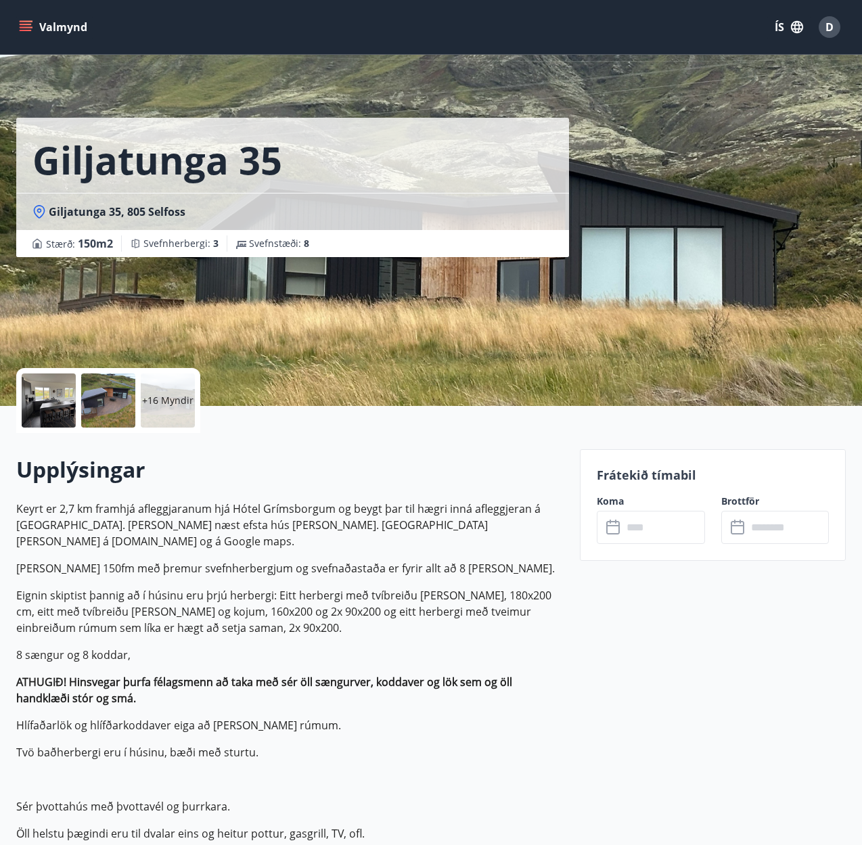
click at [16, 29] on button "Valmynd" at bounding box center [54, 27] width 76 height 24
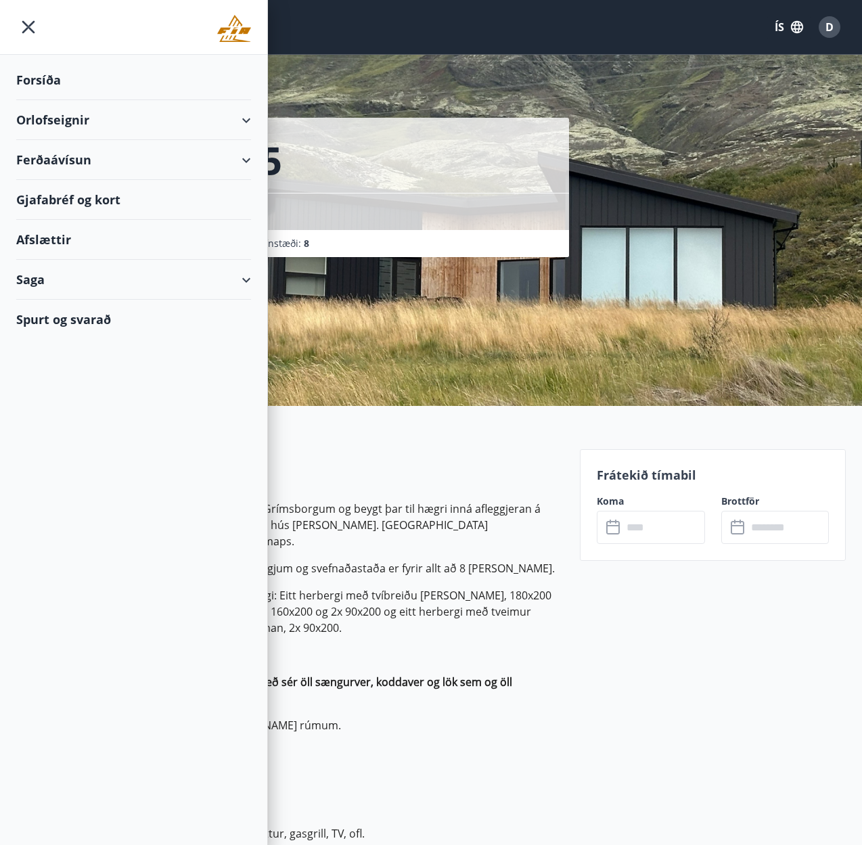
scroll to position [1, 0]
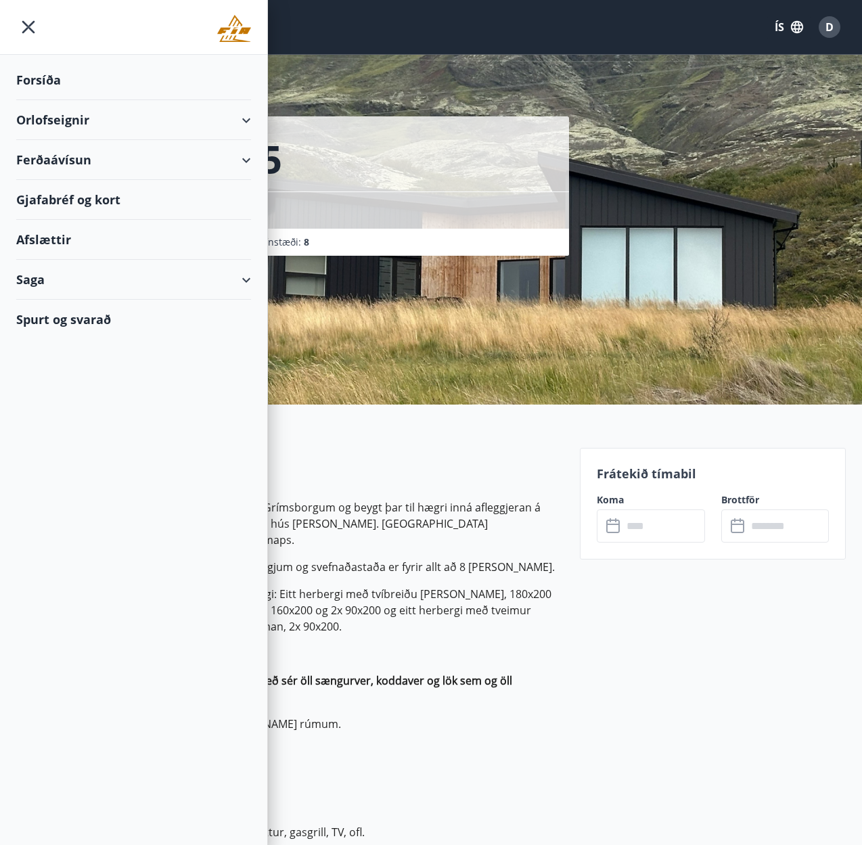
click at [247, 279] on div "Saga" at bounding box center [133, 280] width 235 height 40
click at [51, 346] on div "Bókanir" at bounding box center [133, 342] width 213 height 28
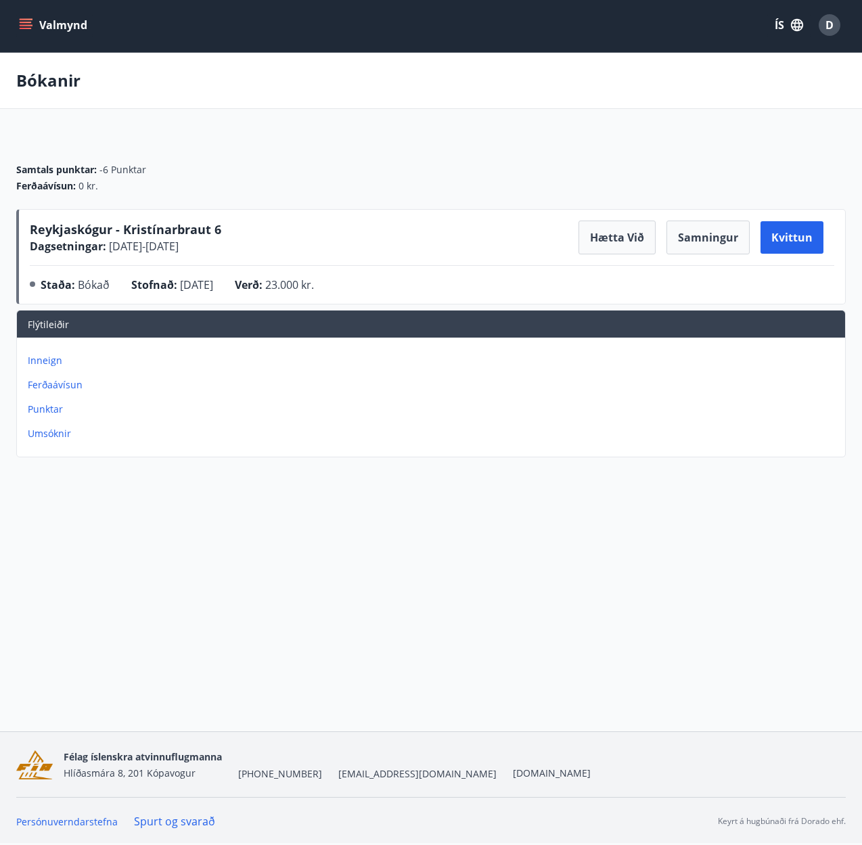
scroll to position [2, 0]
click at [622, 238] on button "Hætta við" at bounding box center [616, 238] width 77 height 34
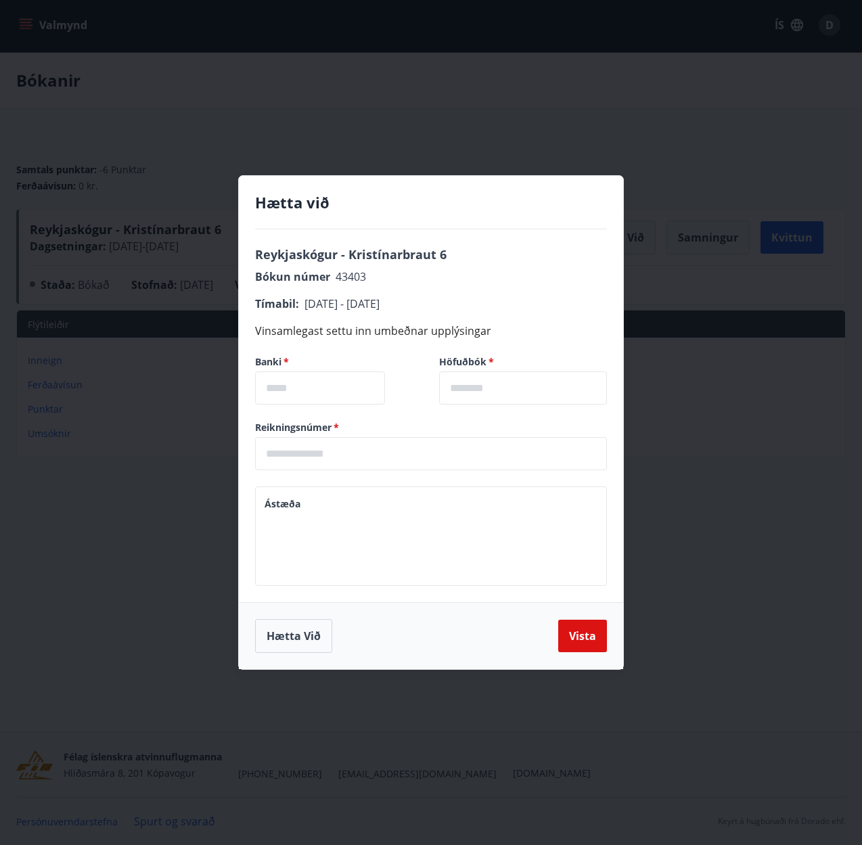
click at [332, 393] on input "text" at bounding box center [320, 387] width 130 height 33
type input "****"
type input "**"
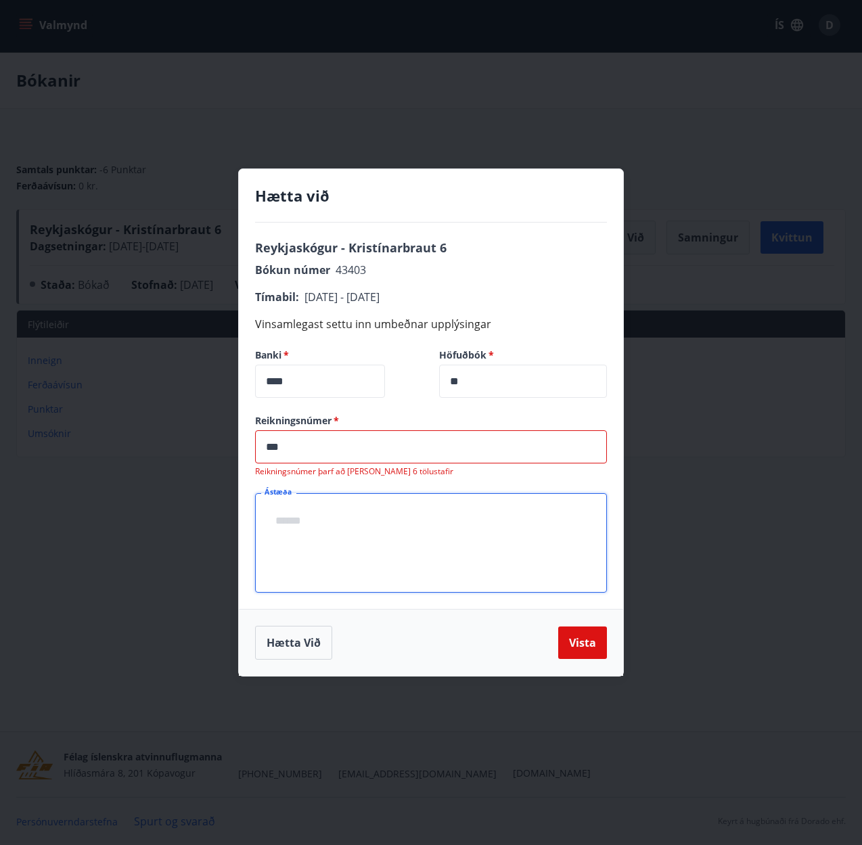
click at [352, 517] on textarea "Ástæða" at bounding box center [430, 543] width 333 height 77
click at [264, 445] on input "***" at bounding box center [431, 446] width 352 height 33
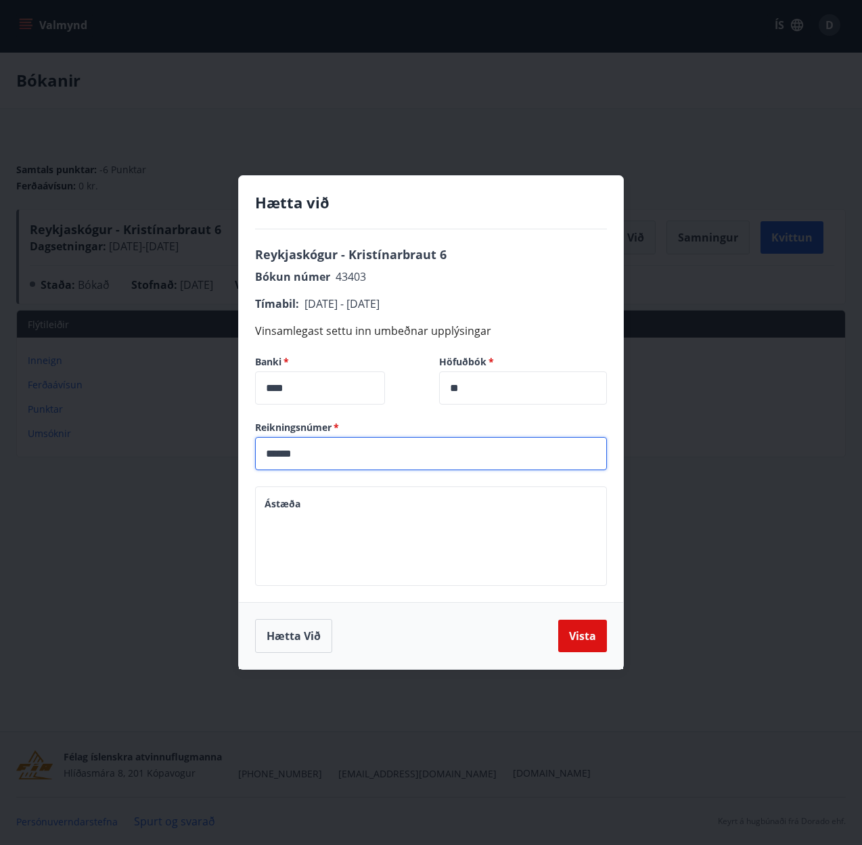
type input "******"
click at [399, 503] on textarea "Ástæða" at bounding box center [430, 536] width 333 height 77
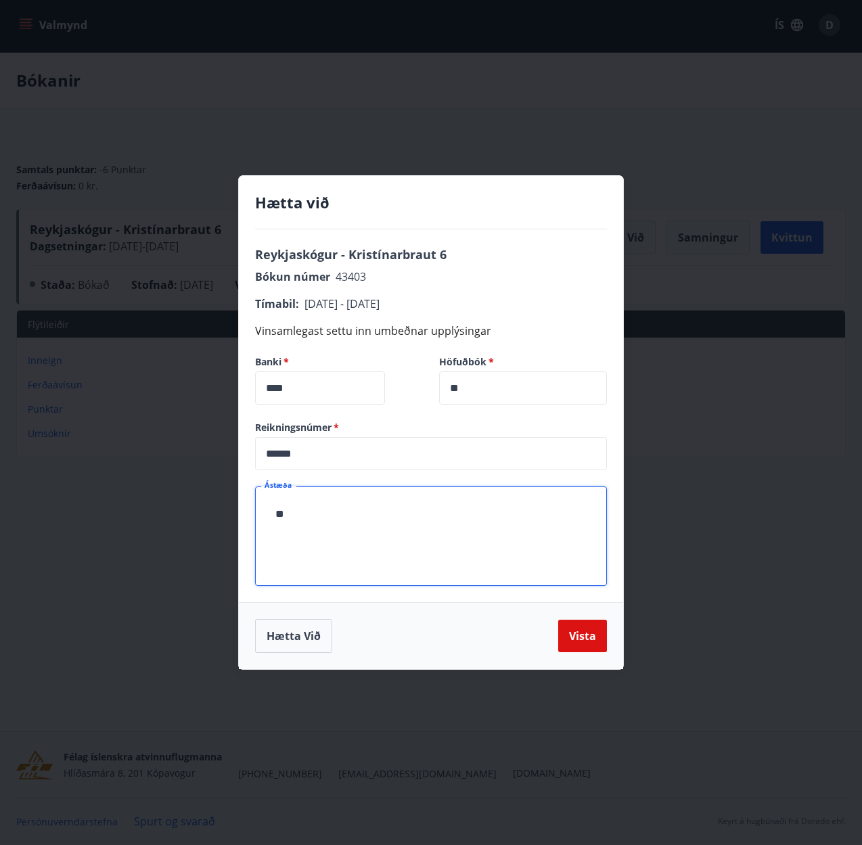
type textarea "*"
type textarea "**********"
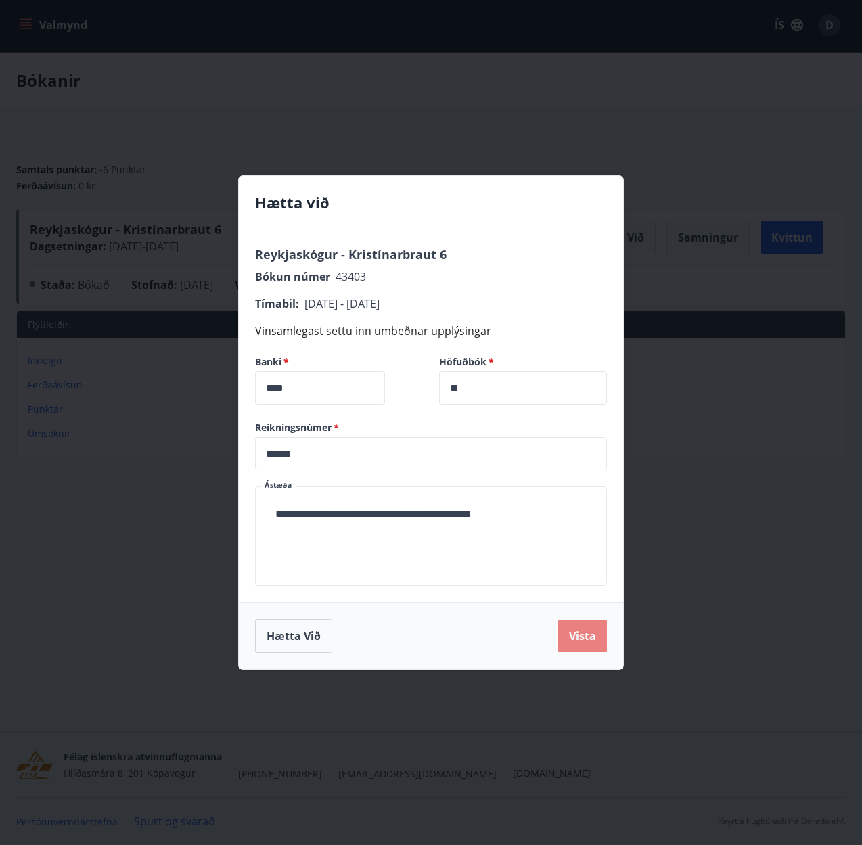
click at [572, 635] on button "Vista" at bounding box center [582, 636] width 49 height 32
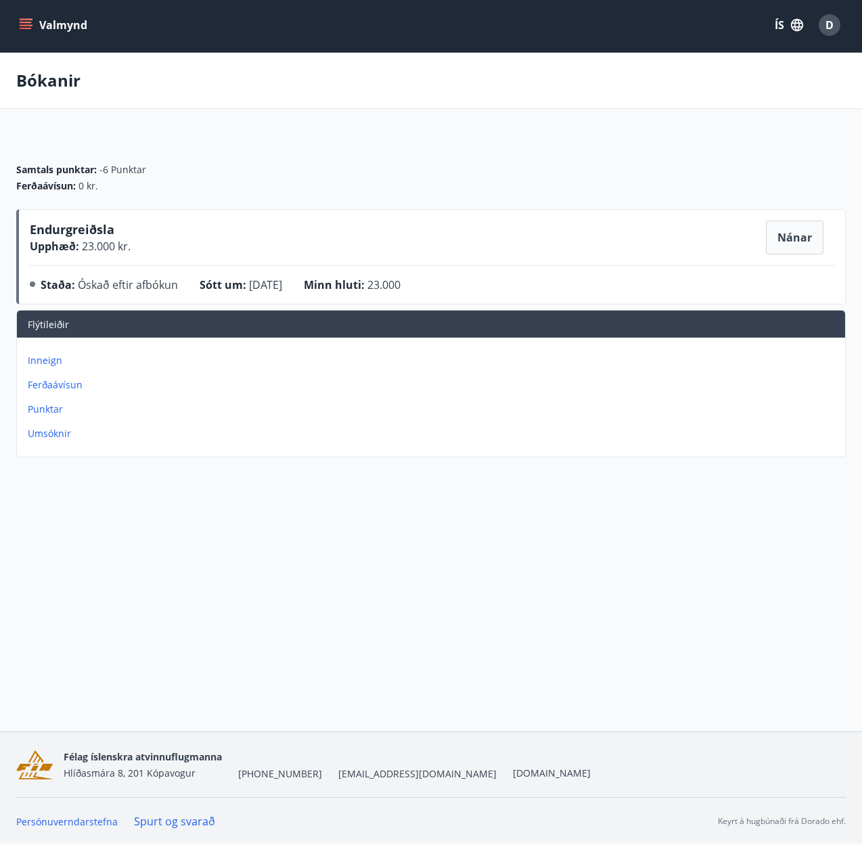
click at [26, 25] on icon "menu" at bounding box center [27, 24] width 15 height 1
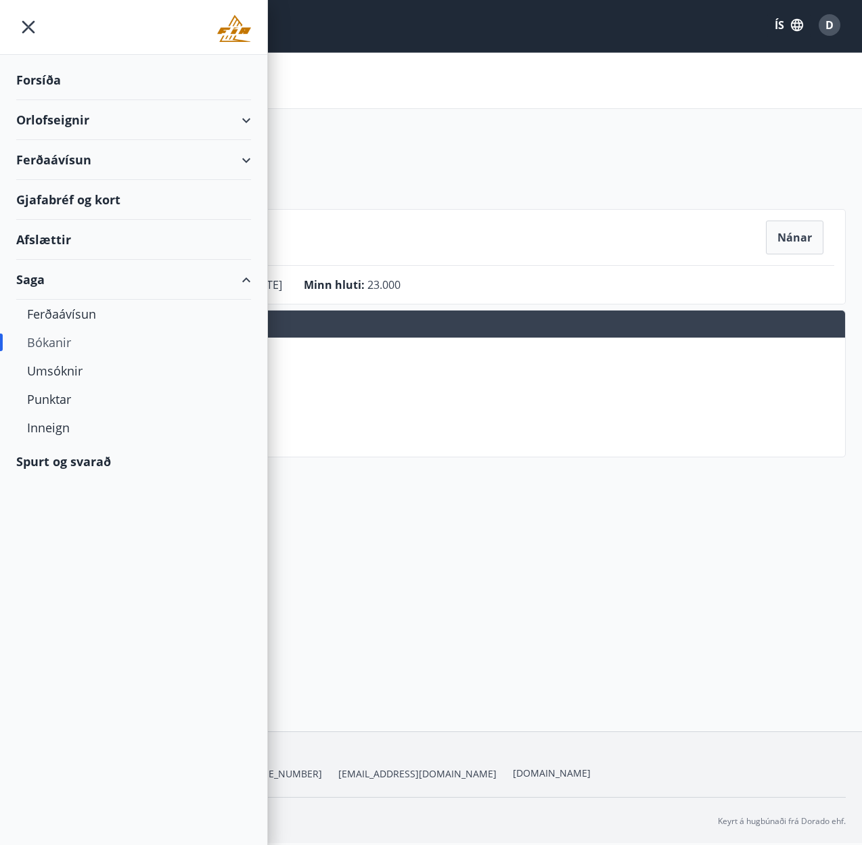
click at [244, 123] on div "Orlofseignir" at bounding box center [133, 120] width 235 height 40
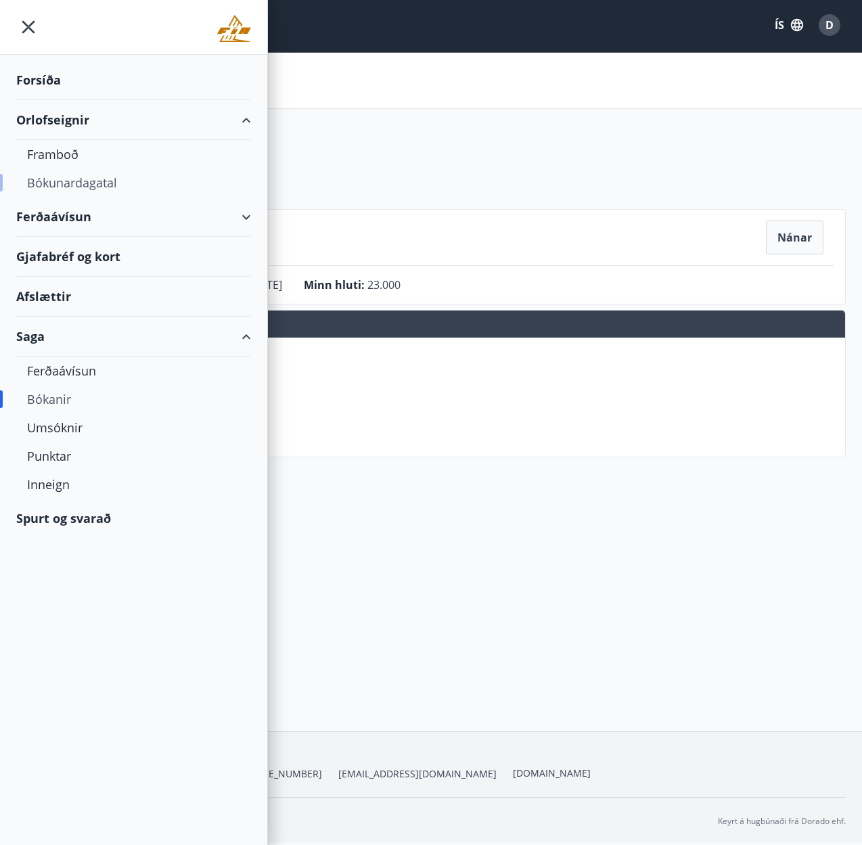
click at [101, 183] on div "Bókunardagatal" at bounding box center [133, 182] width 213 height 28
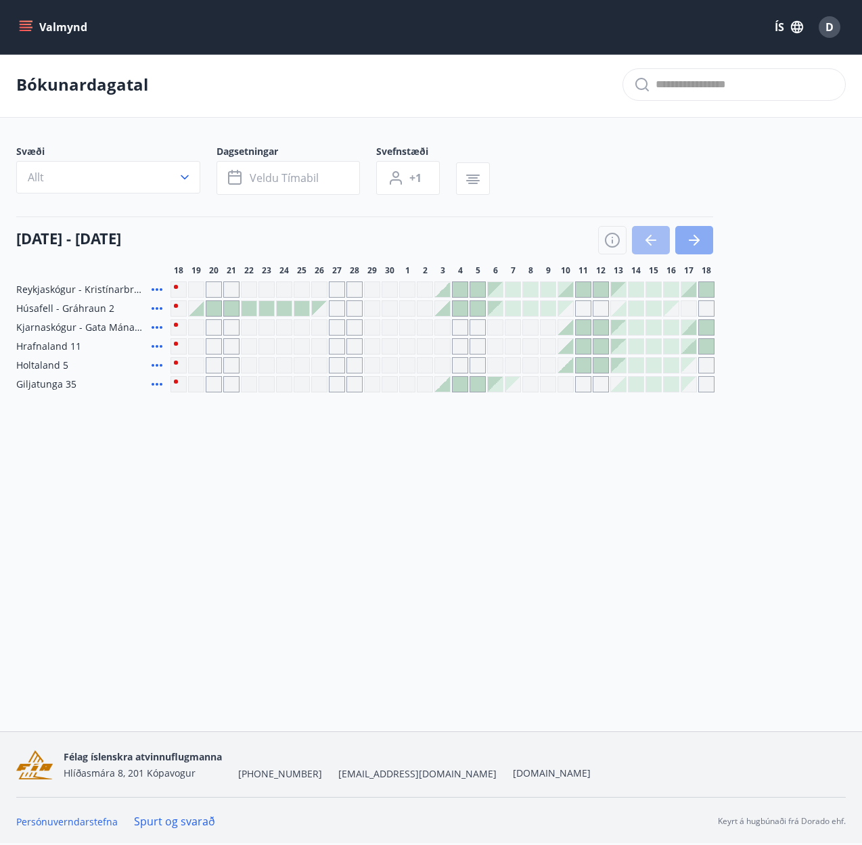
click at [709, 241] on button "button" at bounding box center [694, 240] width 38 height 28
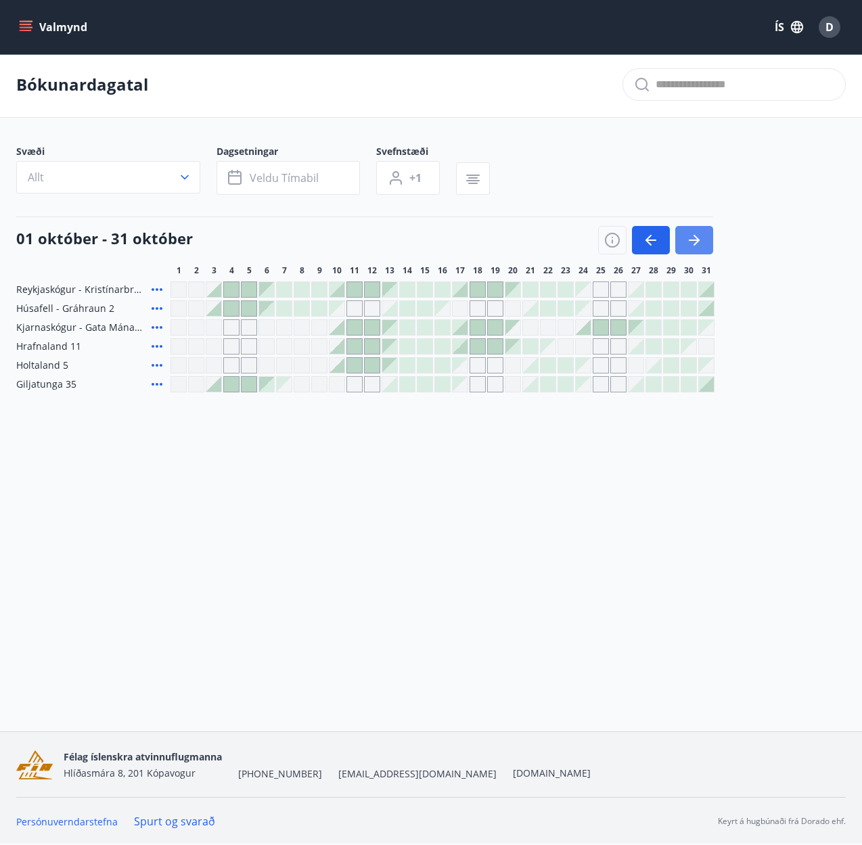
click at [703, 241] on button "button" at bounding box center [694, 240] width 38 height 28
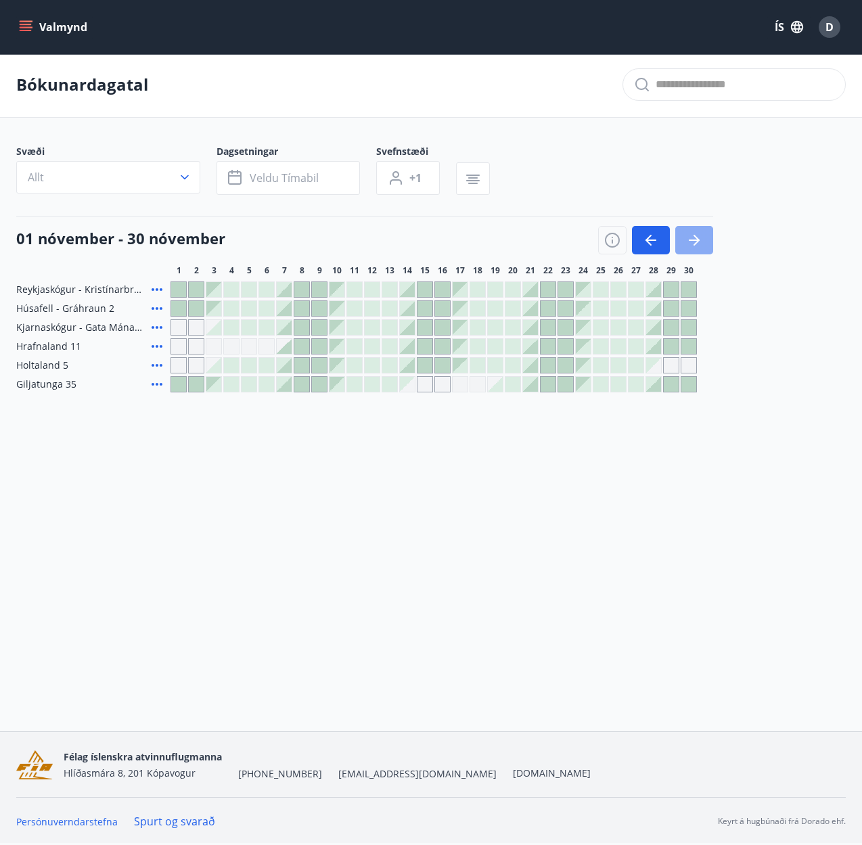
click at [703, 241] on button "button" at bounding box center [694, 240] width 38 height 28
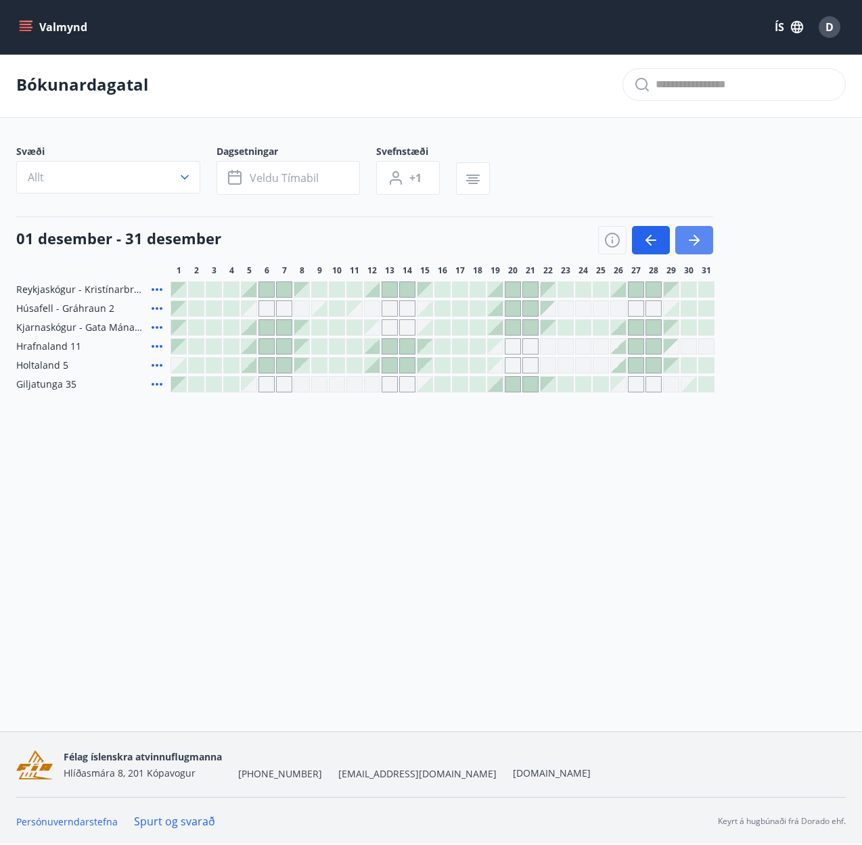
click at [703, 241] on button "button" at bounding box center [694, 240] width 38 height 28
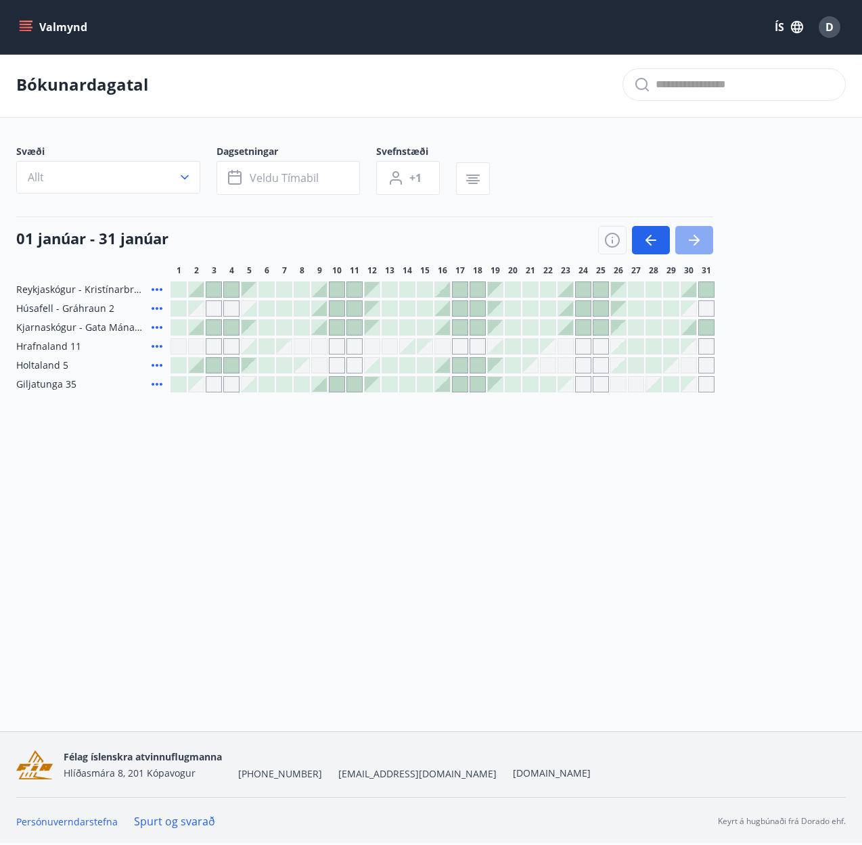
click at [703, 241] on button "button" at bounding box center [694, 240] width 38 height 28
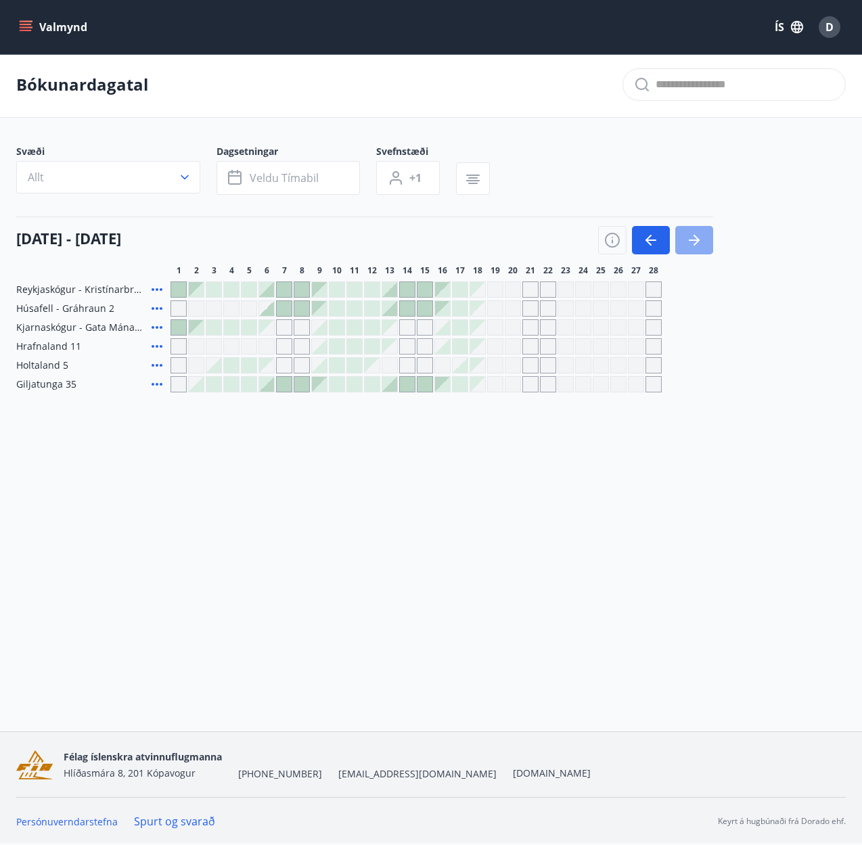
click at [703, 241] on button "button" at bounding box center [694, 240] width 38 height 28
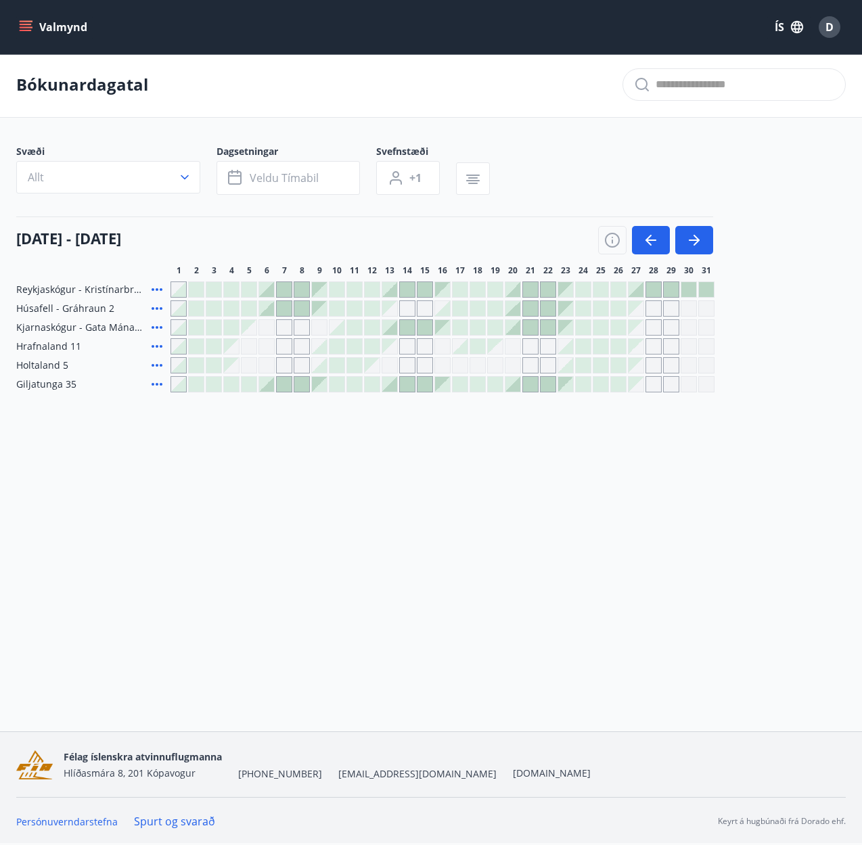
click at [280, 386] on div at bounding box center [284, 384] width 15 height 15
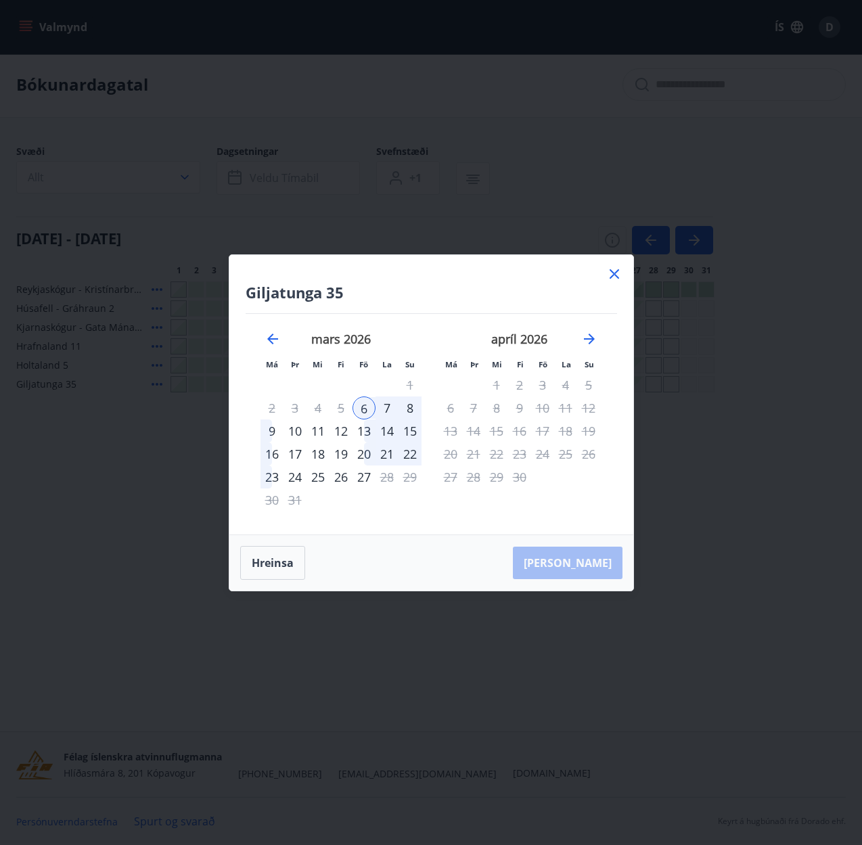
click at [296, 430] on div "10" at bounding box center [294, 430] width 23 height 23
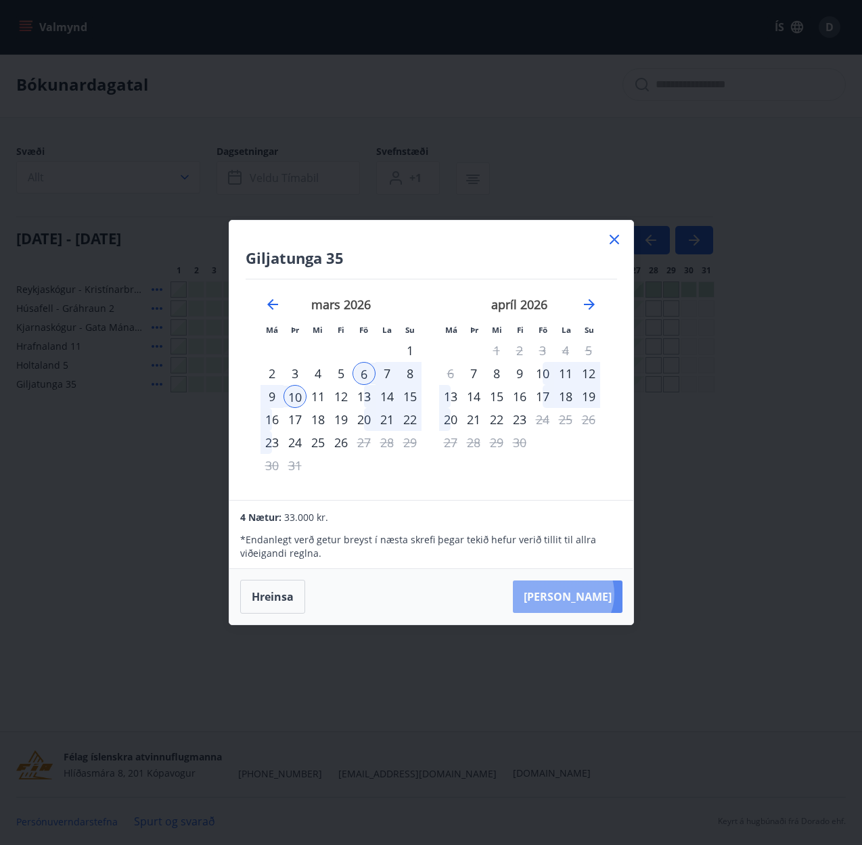
click at [604, 594] on button "Taka Frá" at bounding box center [568, 596] width 110 height 32
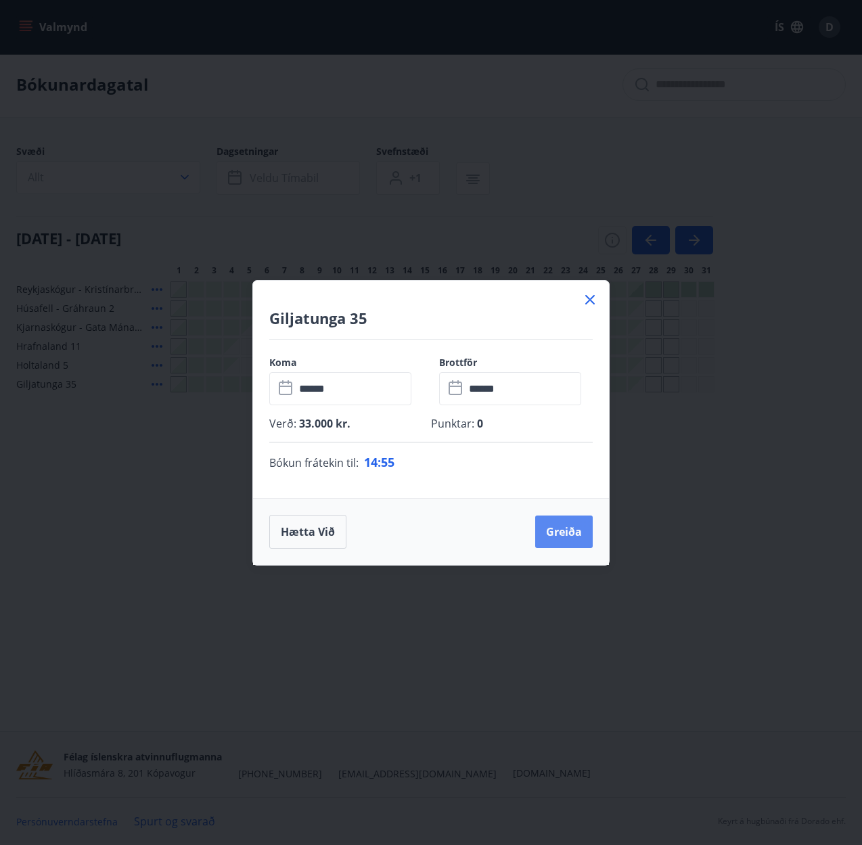
click at [570, 535] on button "Greiða" at bounding box center [563, 531] width 57 height 32
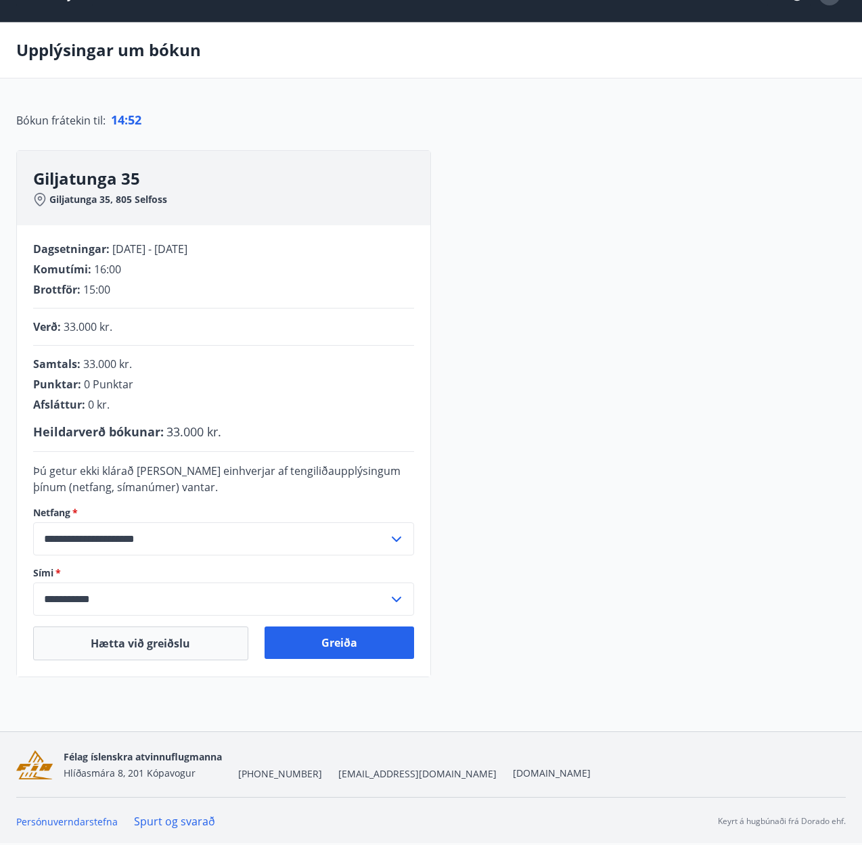
scroll to position [32, 0]
click at [359, 650] on button "Greiða" at bounding box center [339, 642] width 150 height 32
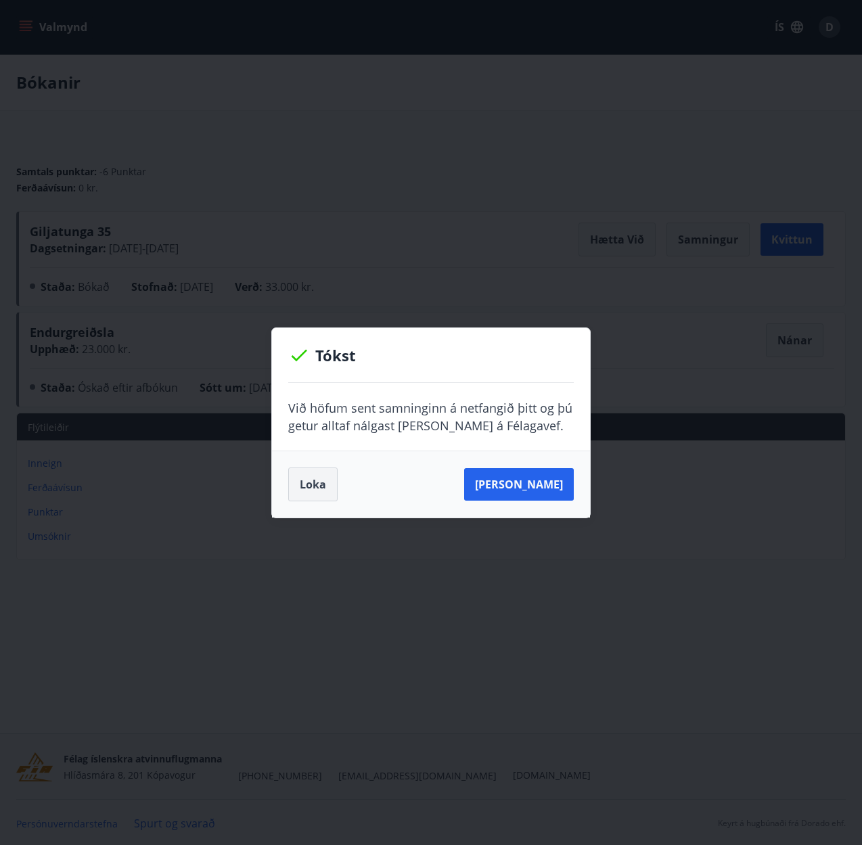
click at [315, 493] on button "Loka" at bounding box center [312, 484] width 49 height 34
